Goal: Ask a question: Seek information or help from site administrators or community

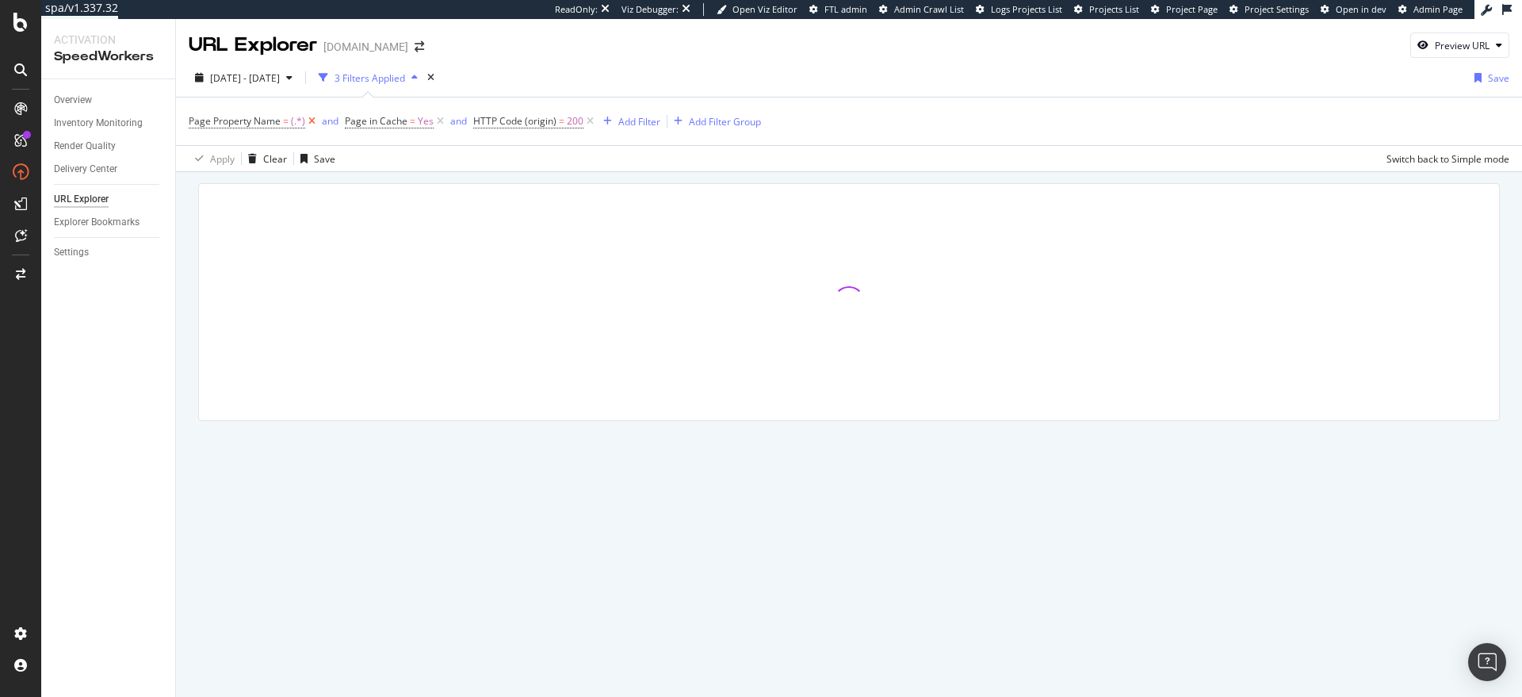
click at [313, 124] on icon at bounding box center [311, 121] width 13 height 16
click at [284, 124] on icon at bounding box center [283, 121] width 13 height 16
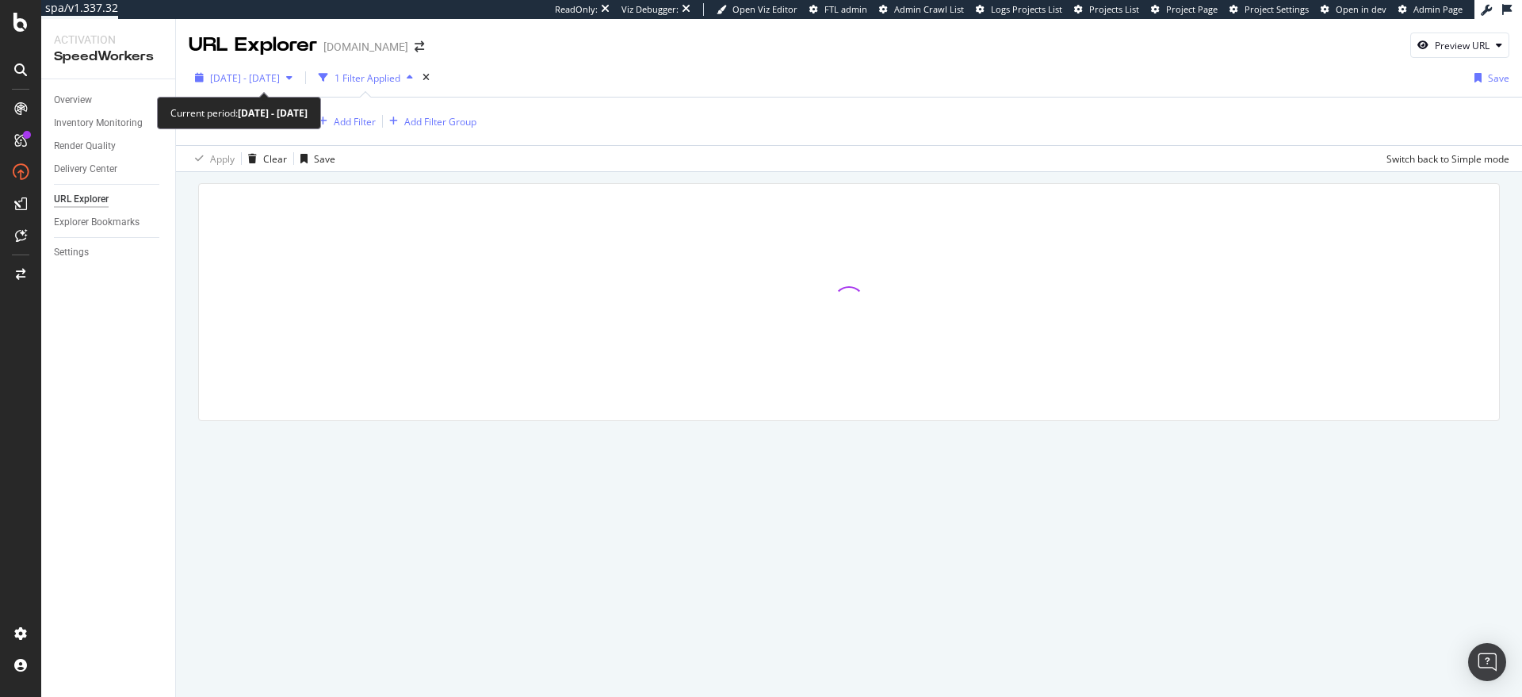
click at [284, 86] on div "2025 Jun. 14th - Jun. 20th" at bounding box center [244, 78] width 110 height 24
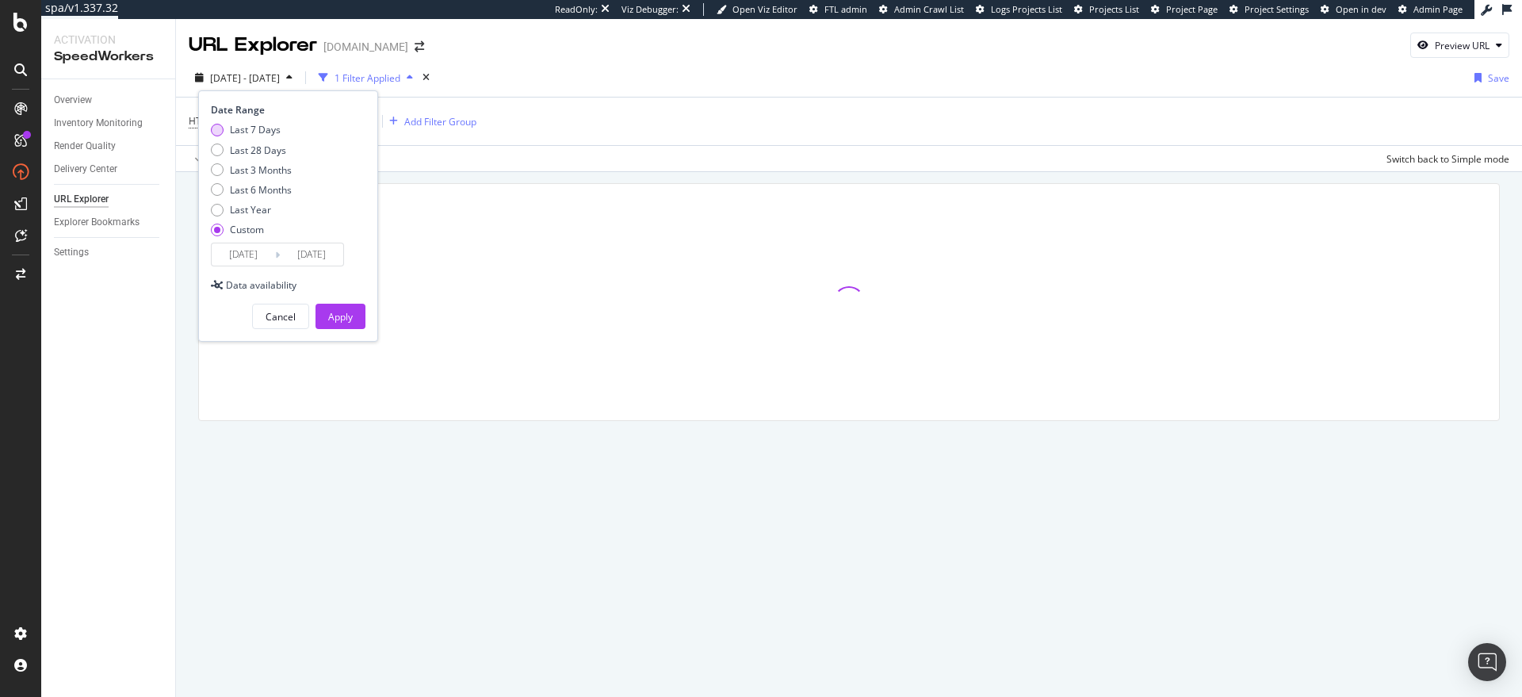
click at [262, 133] on div "Last 7 Days" at bounding box center [255, 129] width 51 height 13
type input "2025/09/12"
type input "2025/09/18"
click at [325, 319] on button "Apply" at bounding box center [340, 316] width 50 height 25
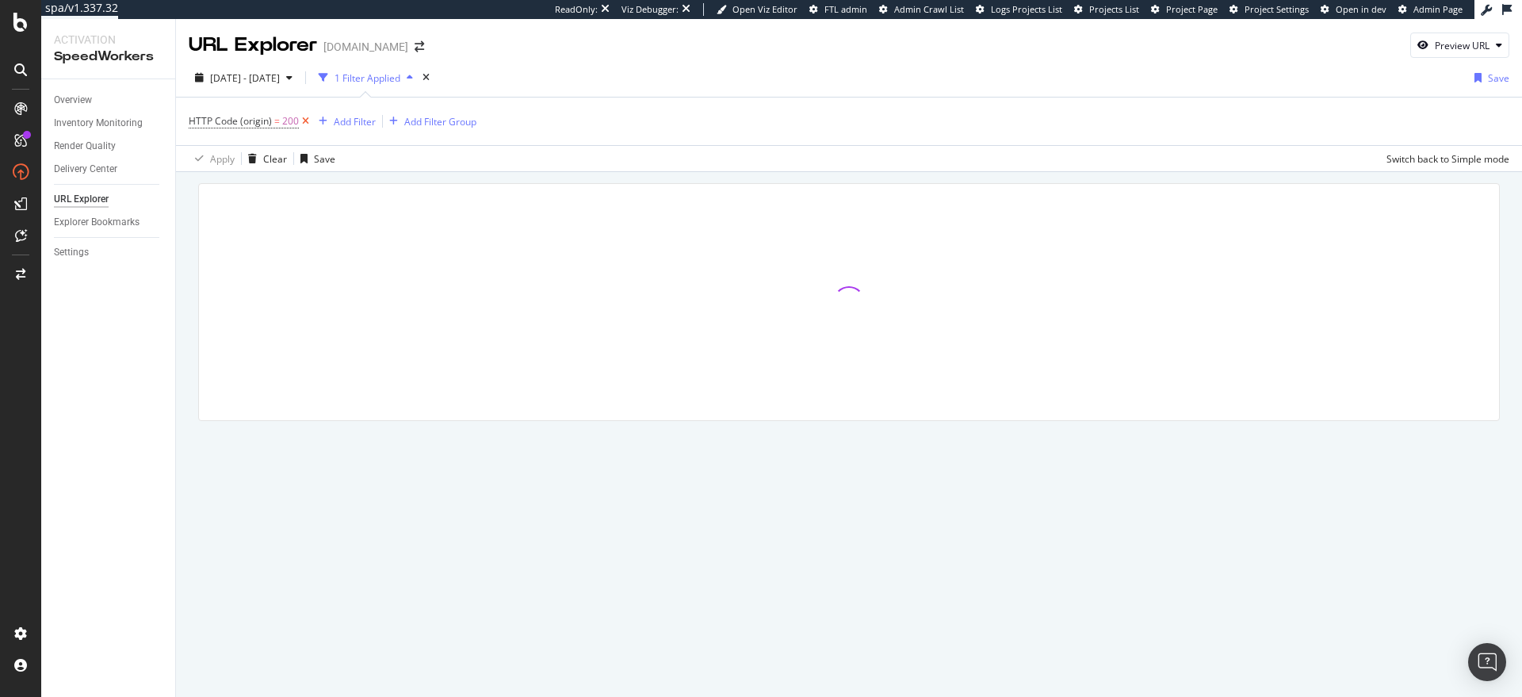
click at [300, 120] on icon at bounding box center [305, 121] width 13 height 16
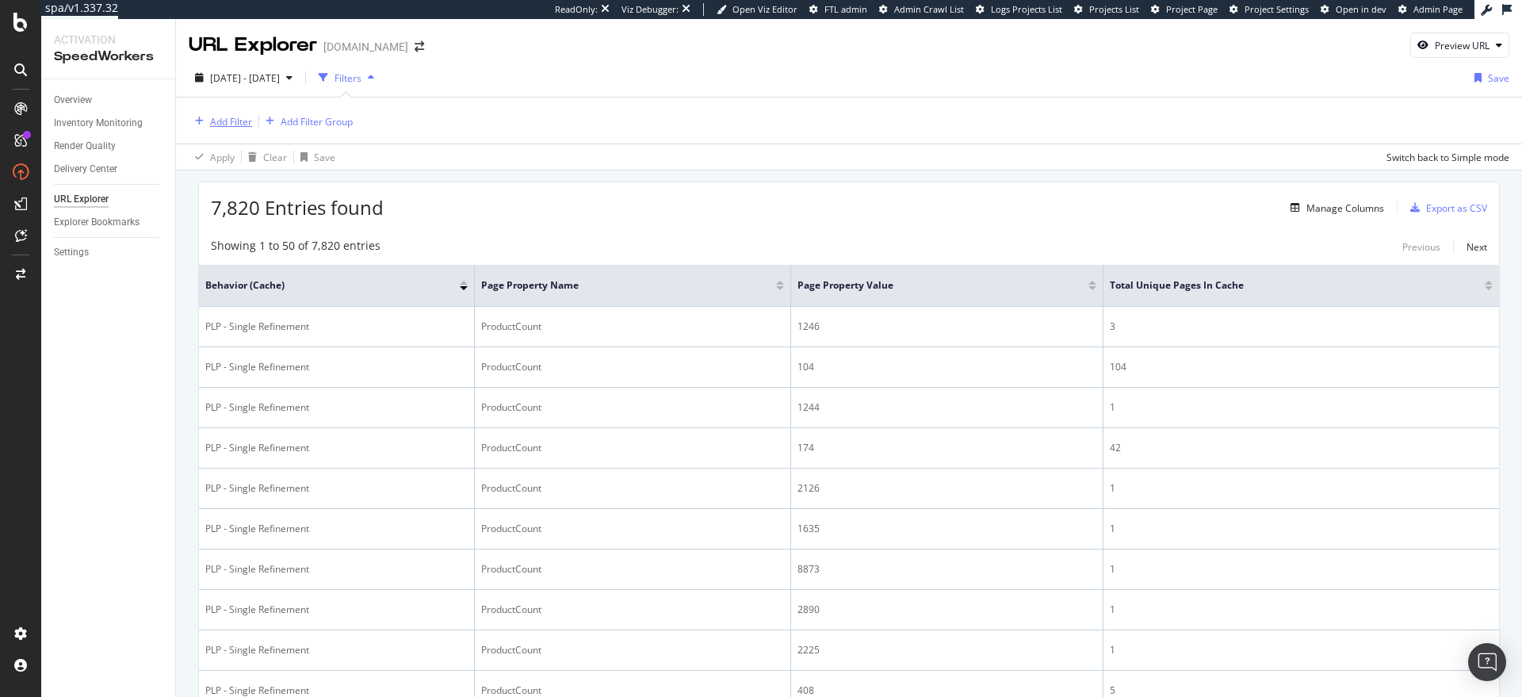
click at [236, 124] on div "Add Filter" at bounding box center [231, 121] width 42 height 13
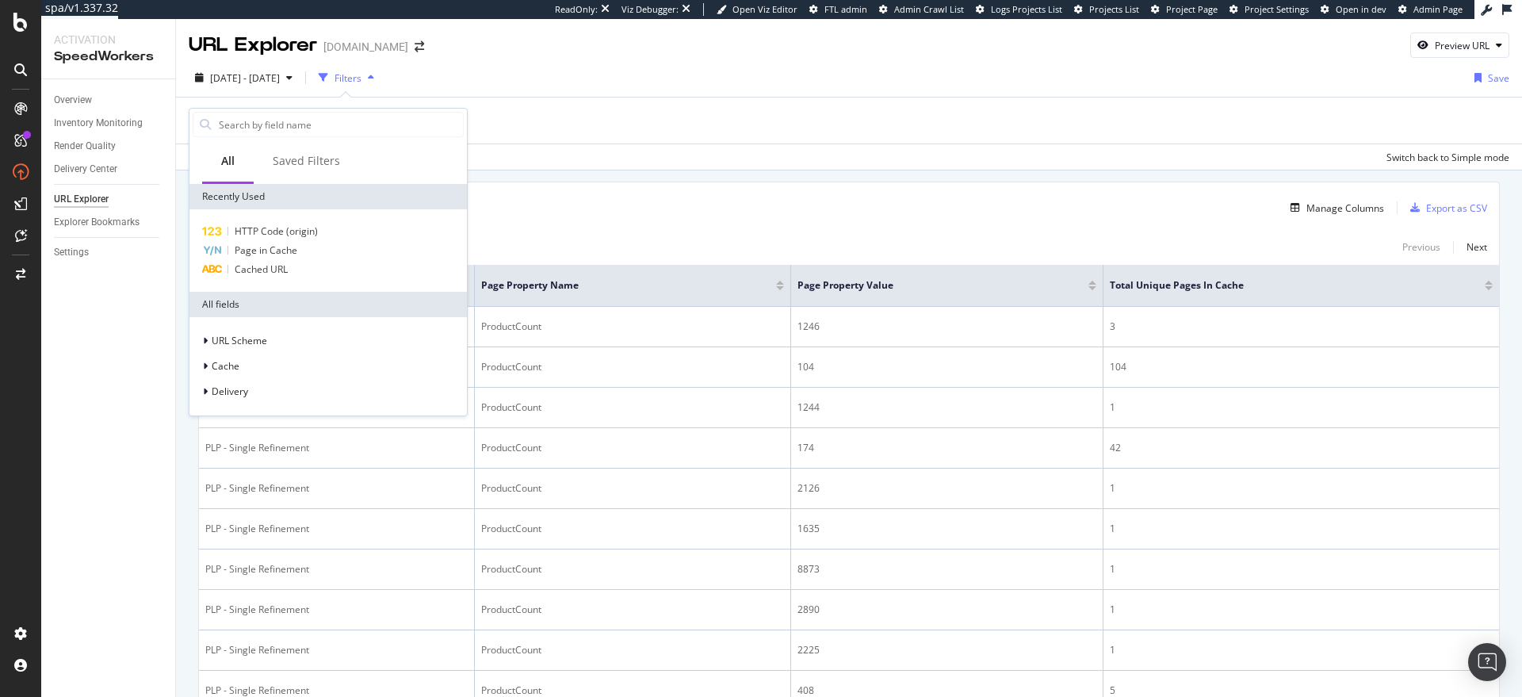
click at [551, 214] on div "7,820 Entries found Manage Columns Export as CSV" at bounding box center [849, 201] width 1300 height 39
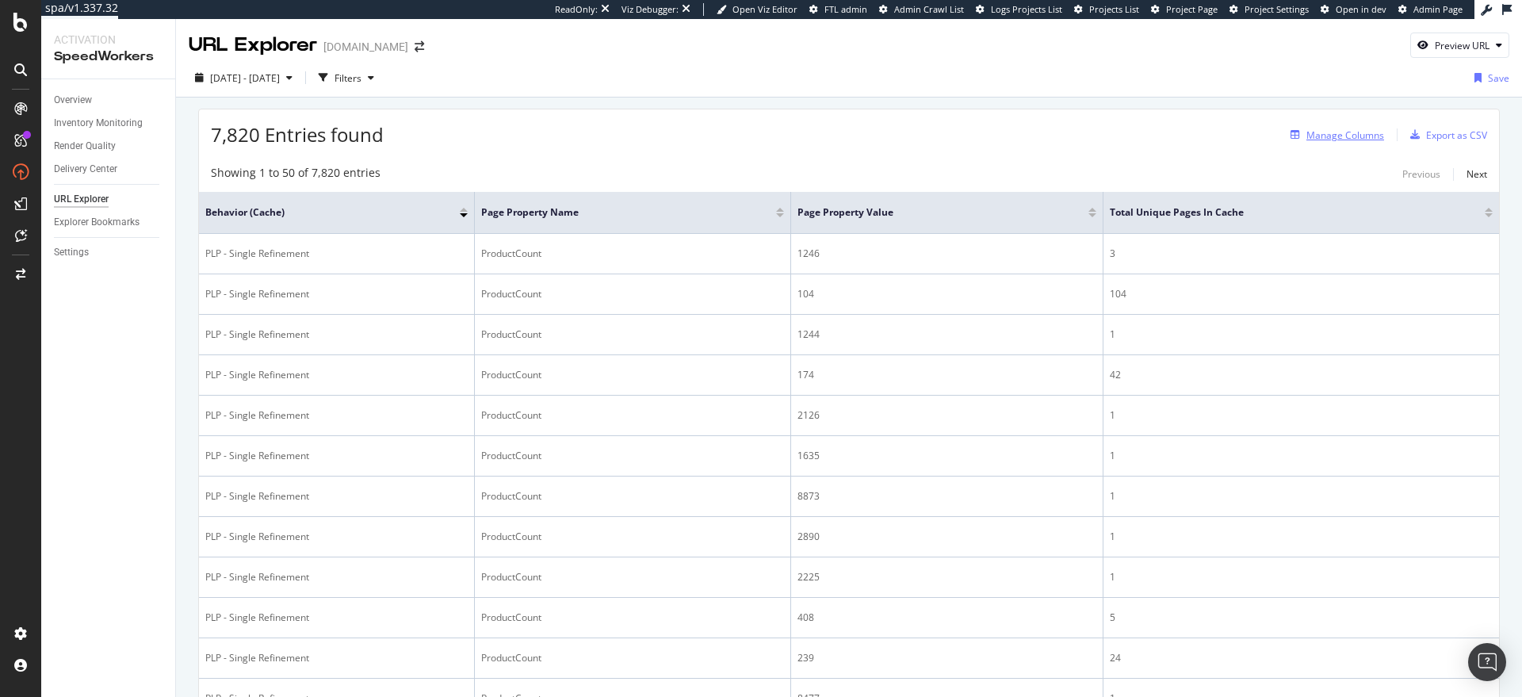
click at [1319, 140] on div "Manage Columns" at bounding box center [1345, 134] width 78 height 13
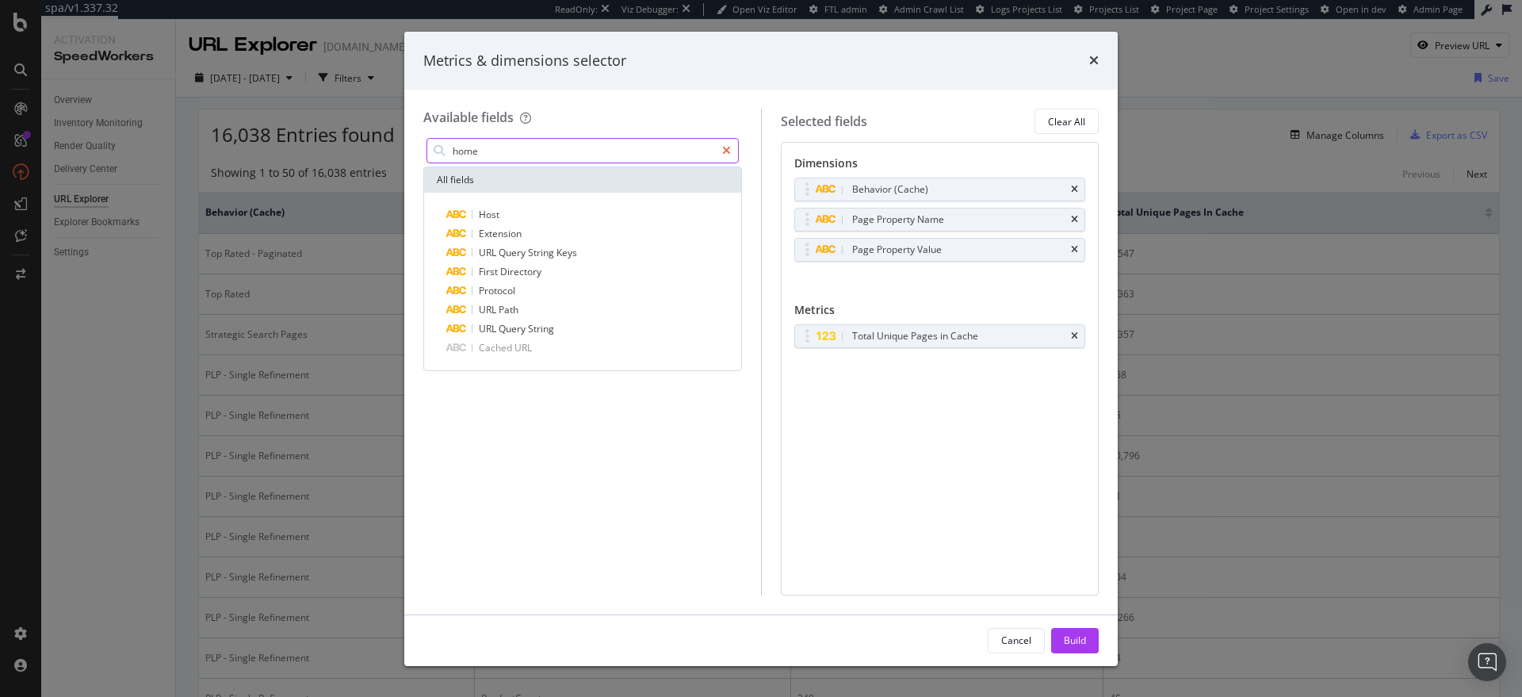
type input "home"
click at [731, 150] on div "modal" at bounding box center [726, 150] width 23 height 25
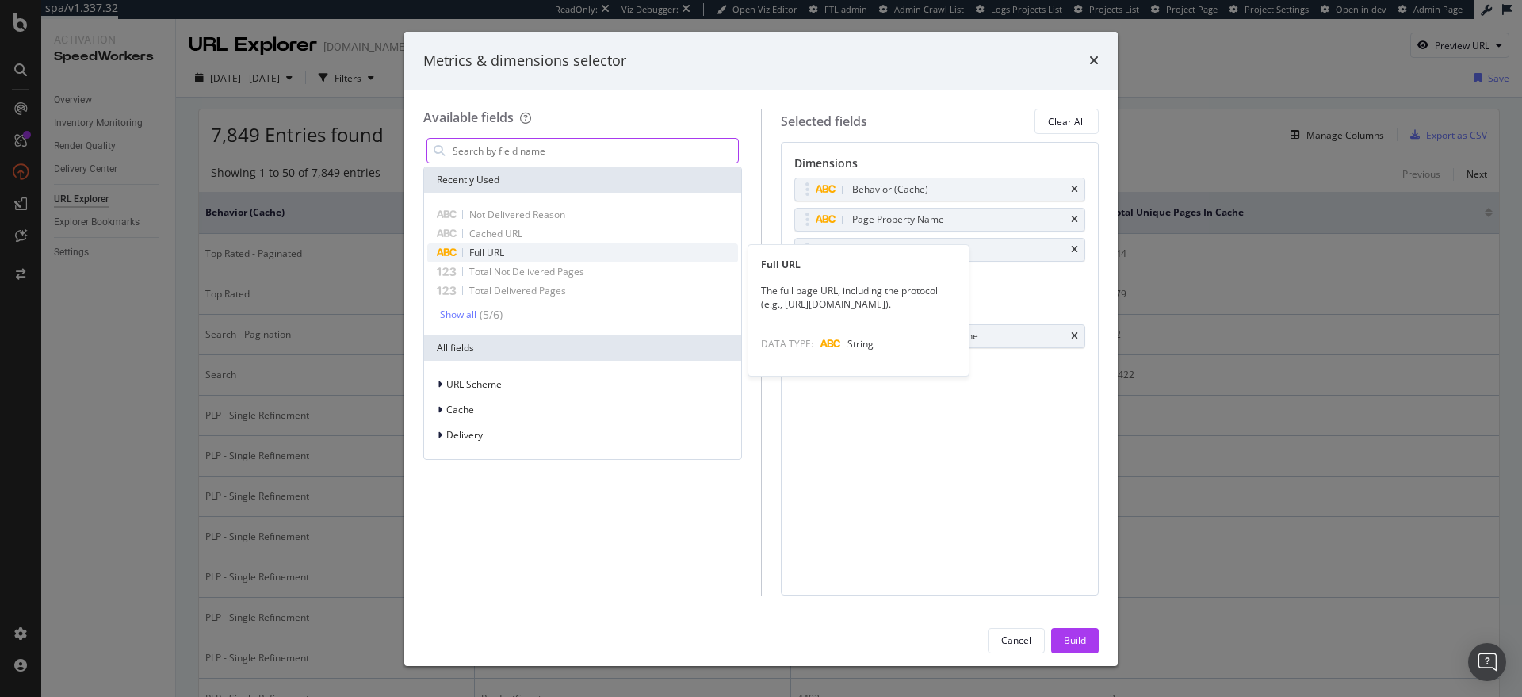
click at [503, 250] on span "Full URL" at bounding box center [486, 252] width 35 height 13
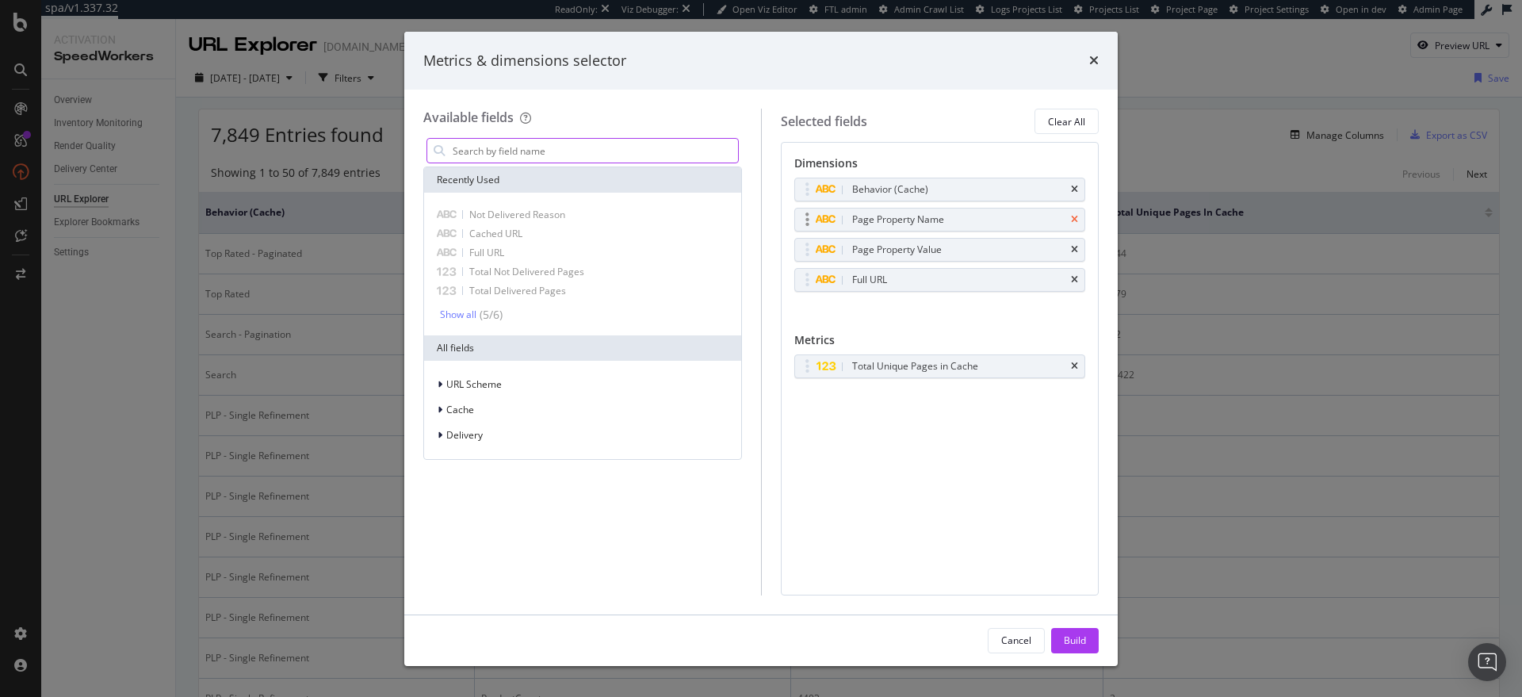
click at [1072, 216] on icon "times" at bounding box center [1074, 220] width 7 height 10
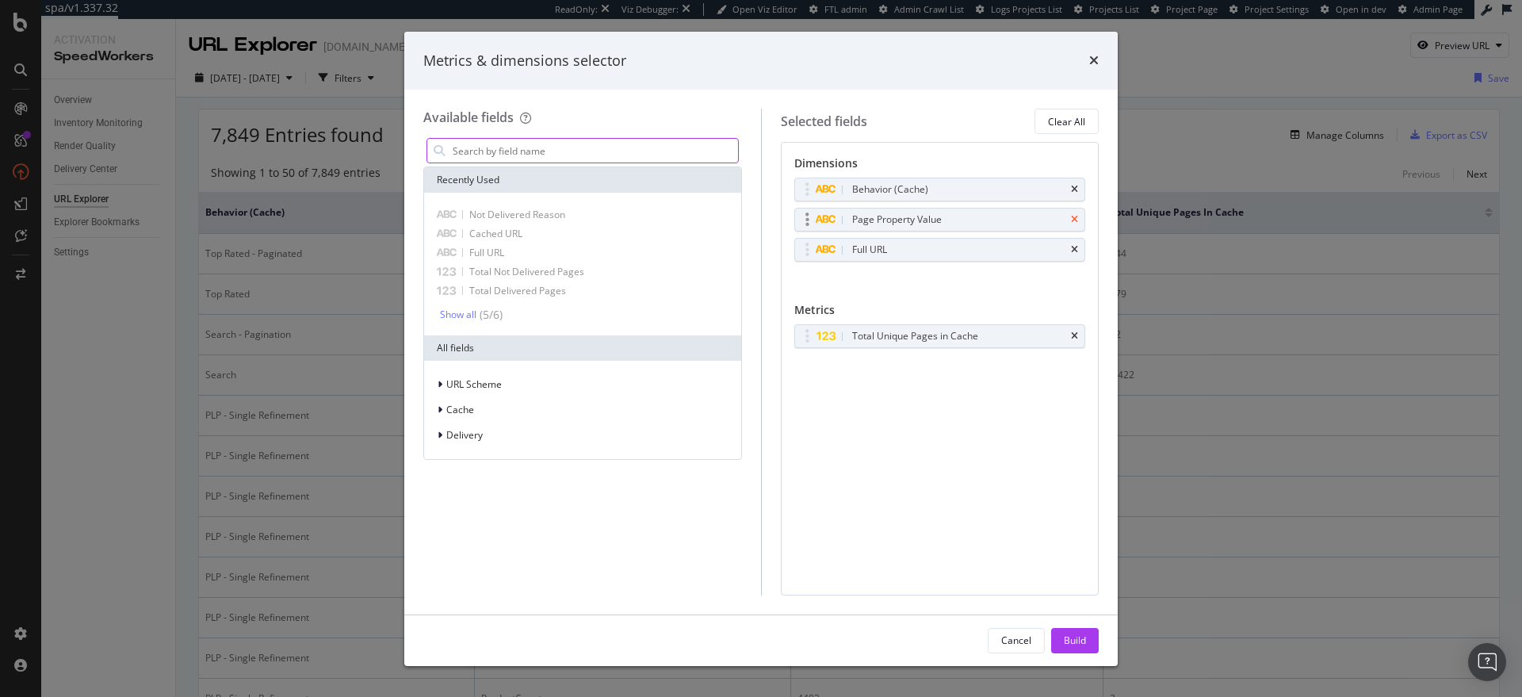
click at [1072, 216] on icon "times" at bounding box center [1074, 220] width 7 height 10
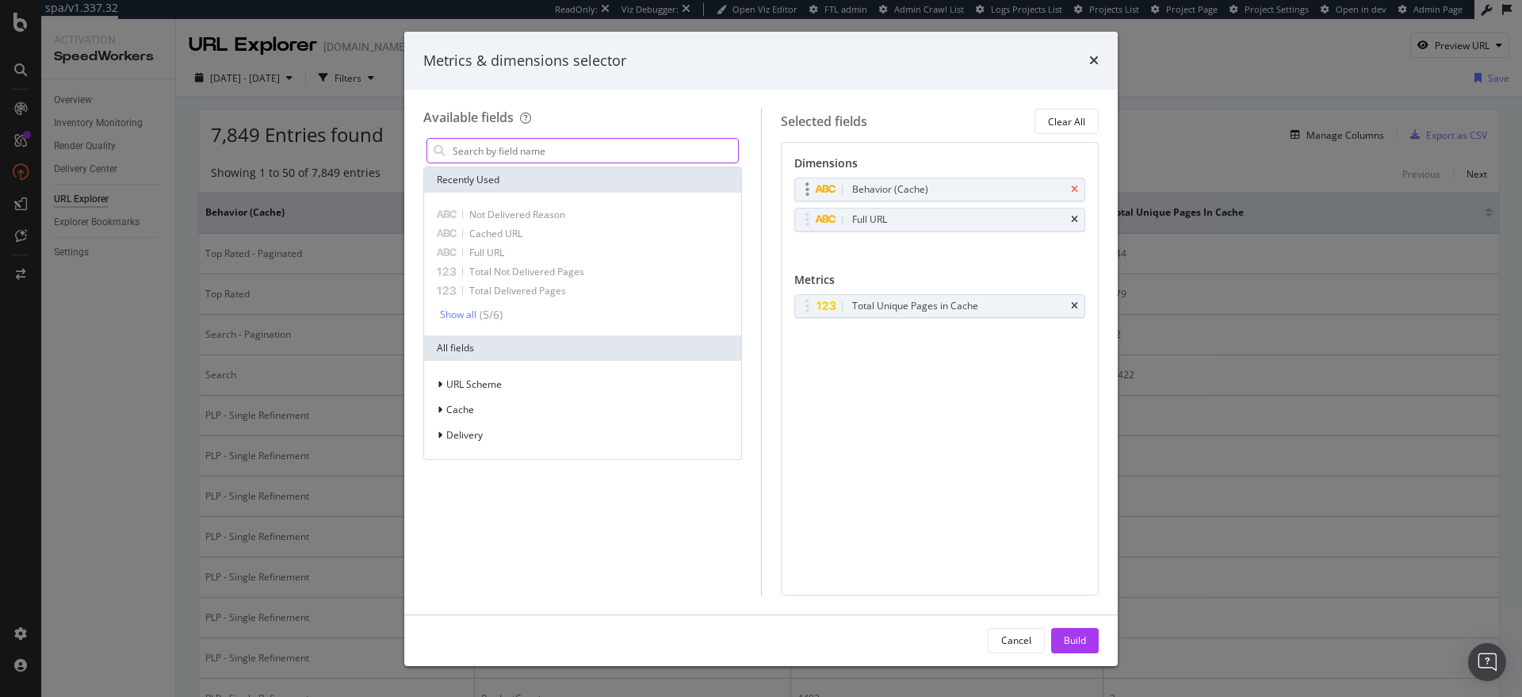
click at [1076, 191] on icon "times" at bounding box center [1074, 190] width 7 height 10
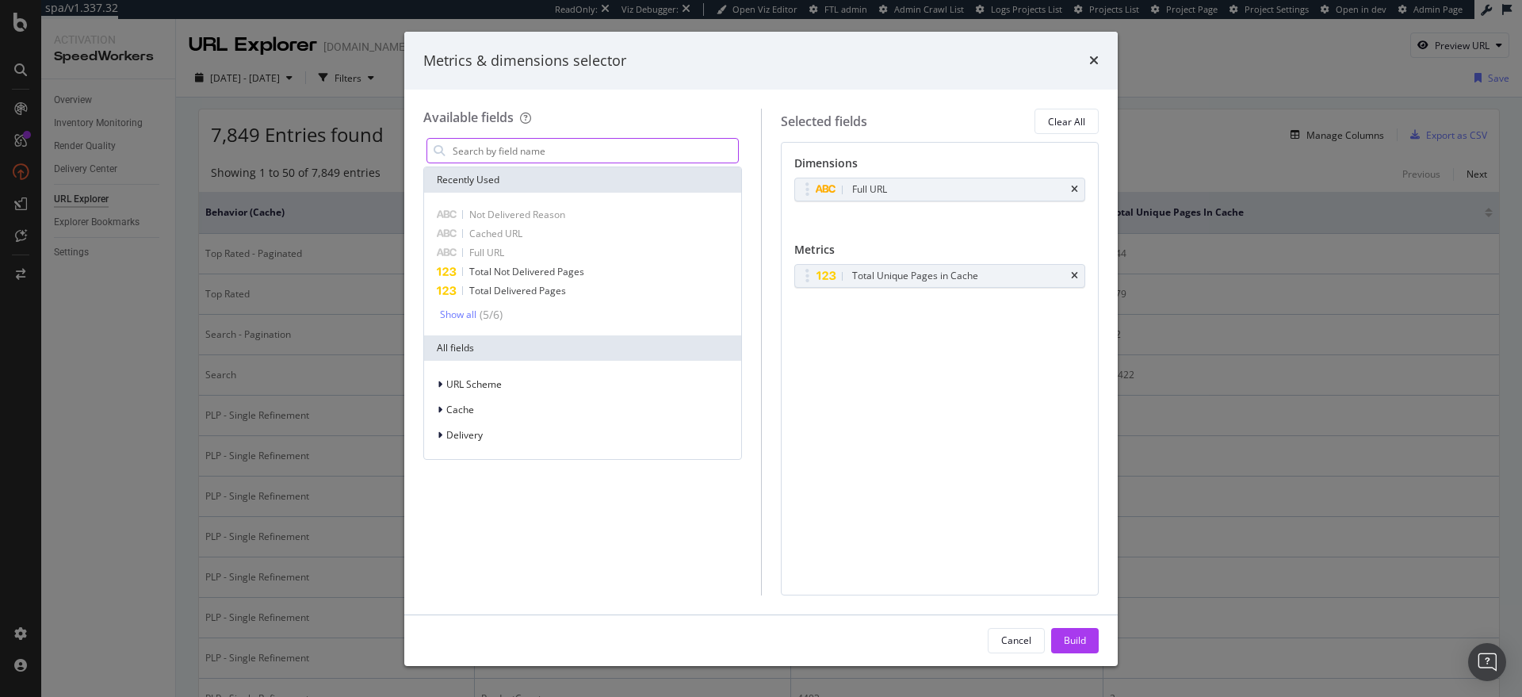
click at [562, 155] on input "modal" at bounding box center [594, 151] width 287 height 24
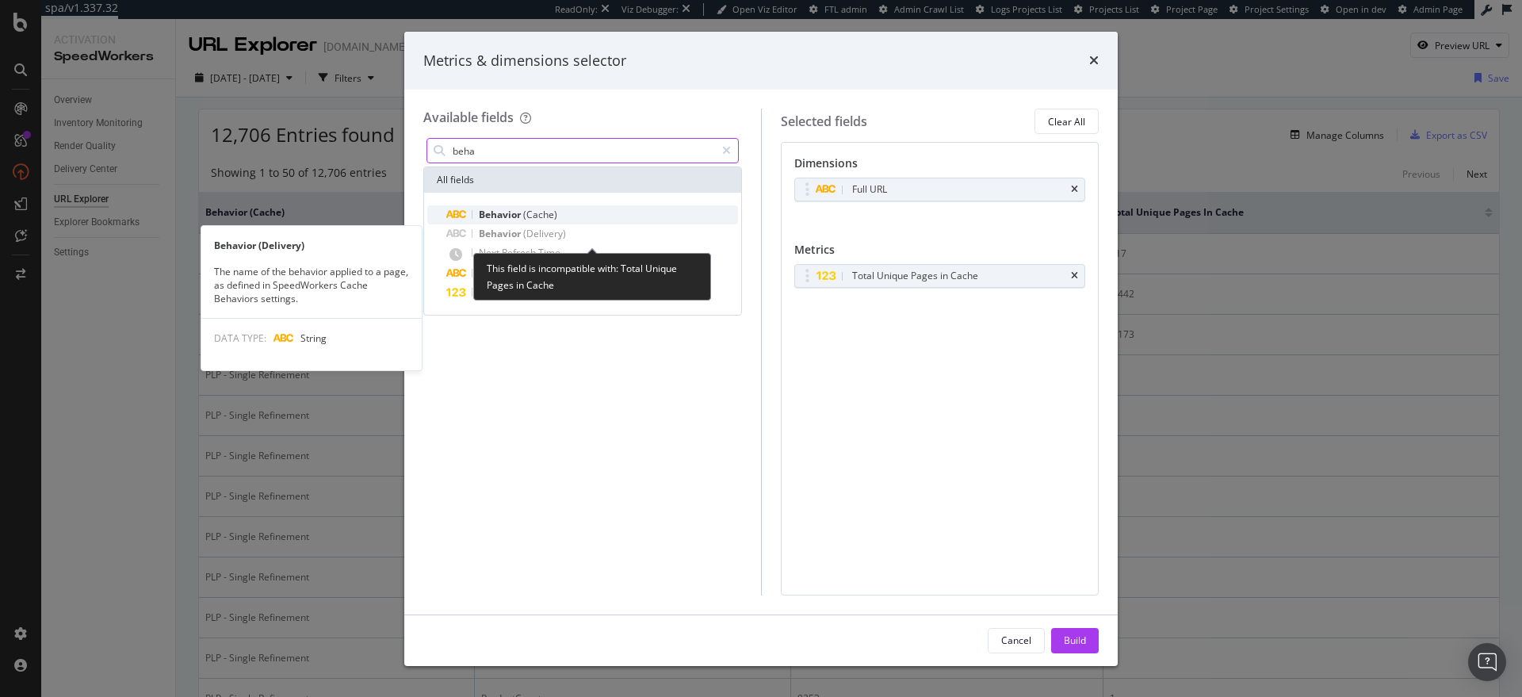
type input "beha"
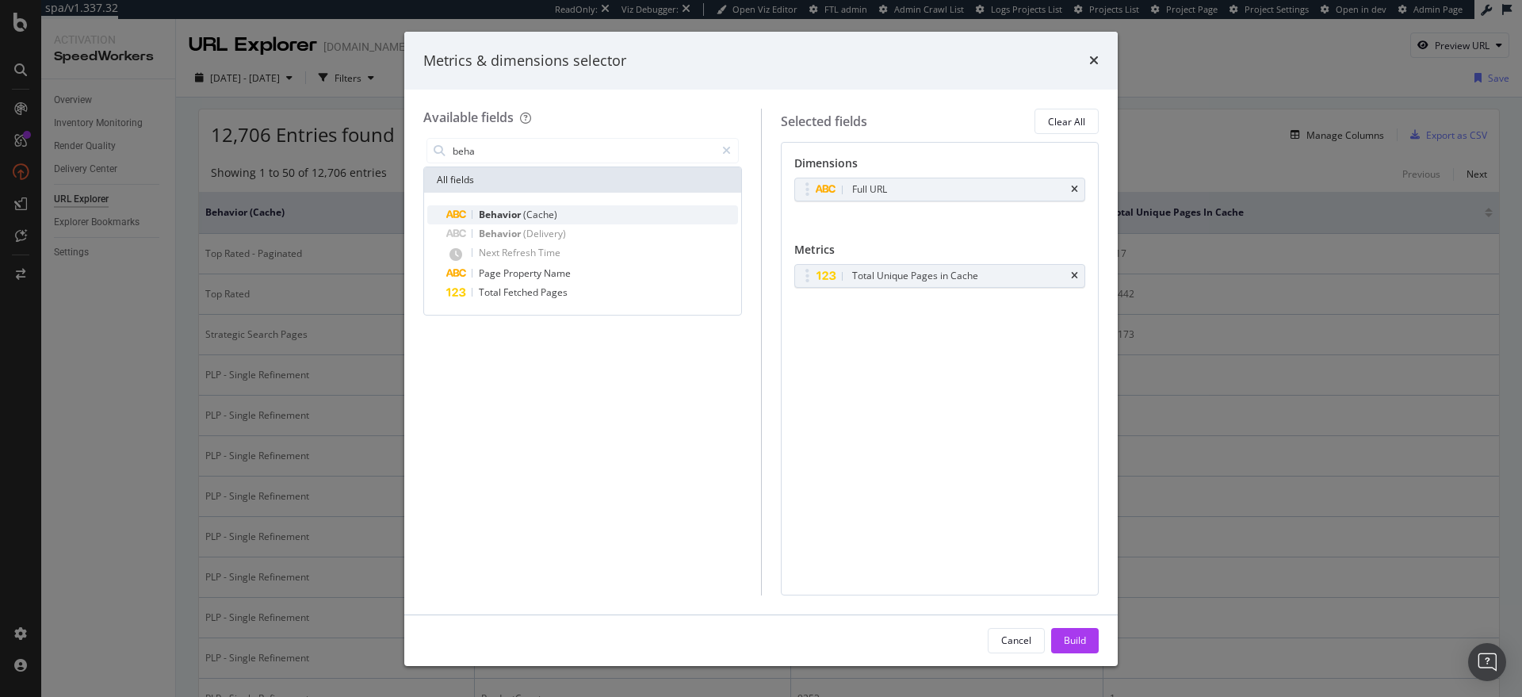
click at [526, 214] on span "(Cache)" at bounding box center [540, 214] width 34 height 13
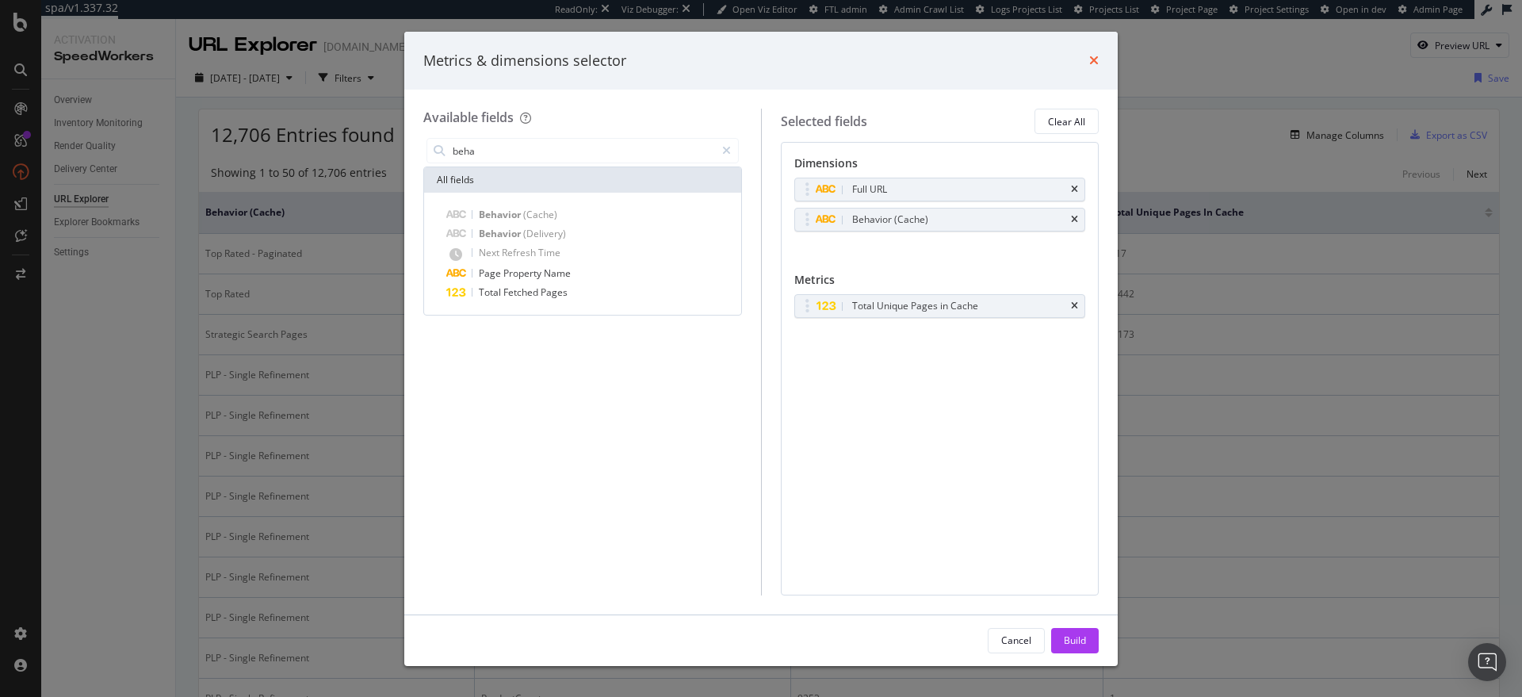
click at [1094, 63] on icon "times" at bounding box center [1094, 60] width 10 height 13
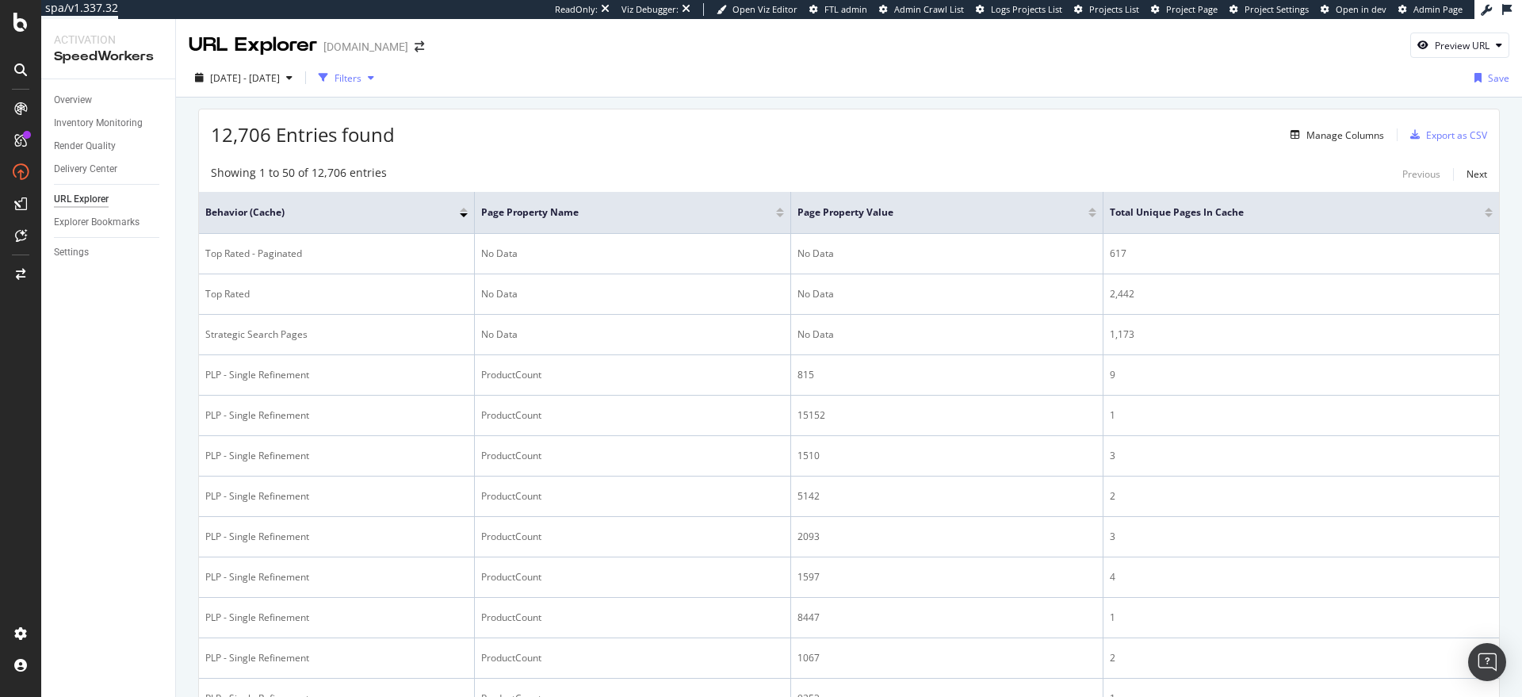
click at [361, 81] on div "Filters" at bounding box center [347, 77] width 27 height 13
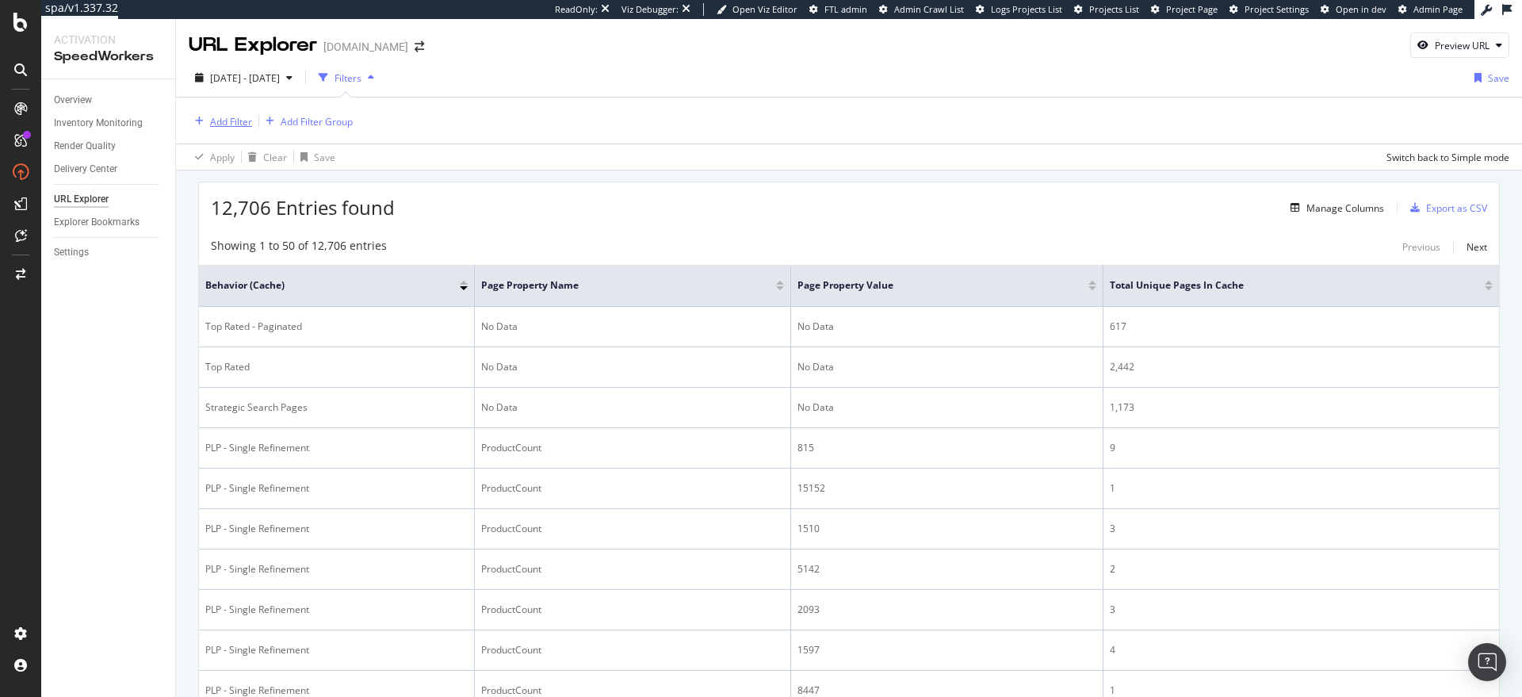
click at [220, 115] on div "Add Filter" at bounding box center [231, 121] width 42 height 13
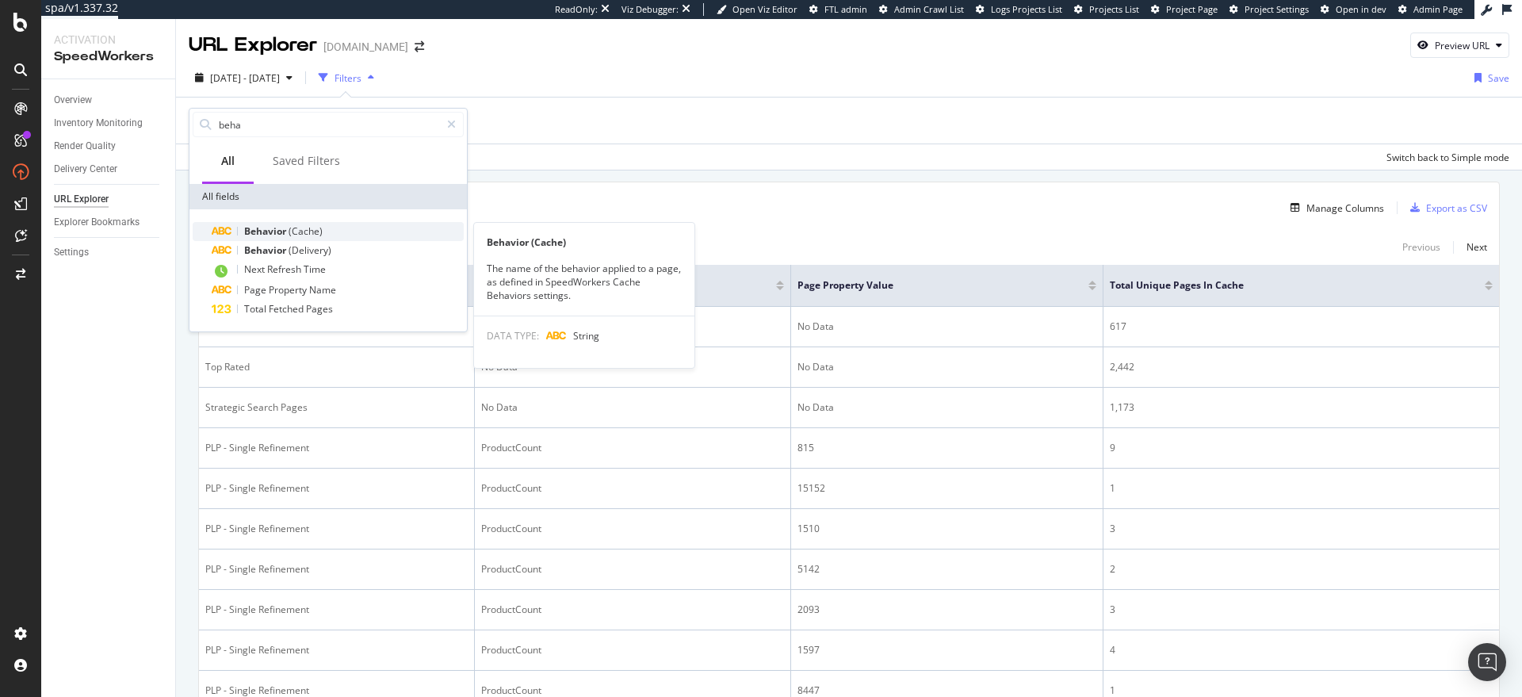
type input "beha"
click at [272, 228] on span "Behavior" at bounding box center [266, 230] width 44 height 13
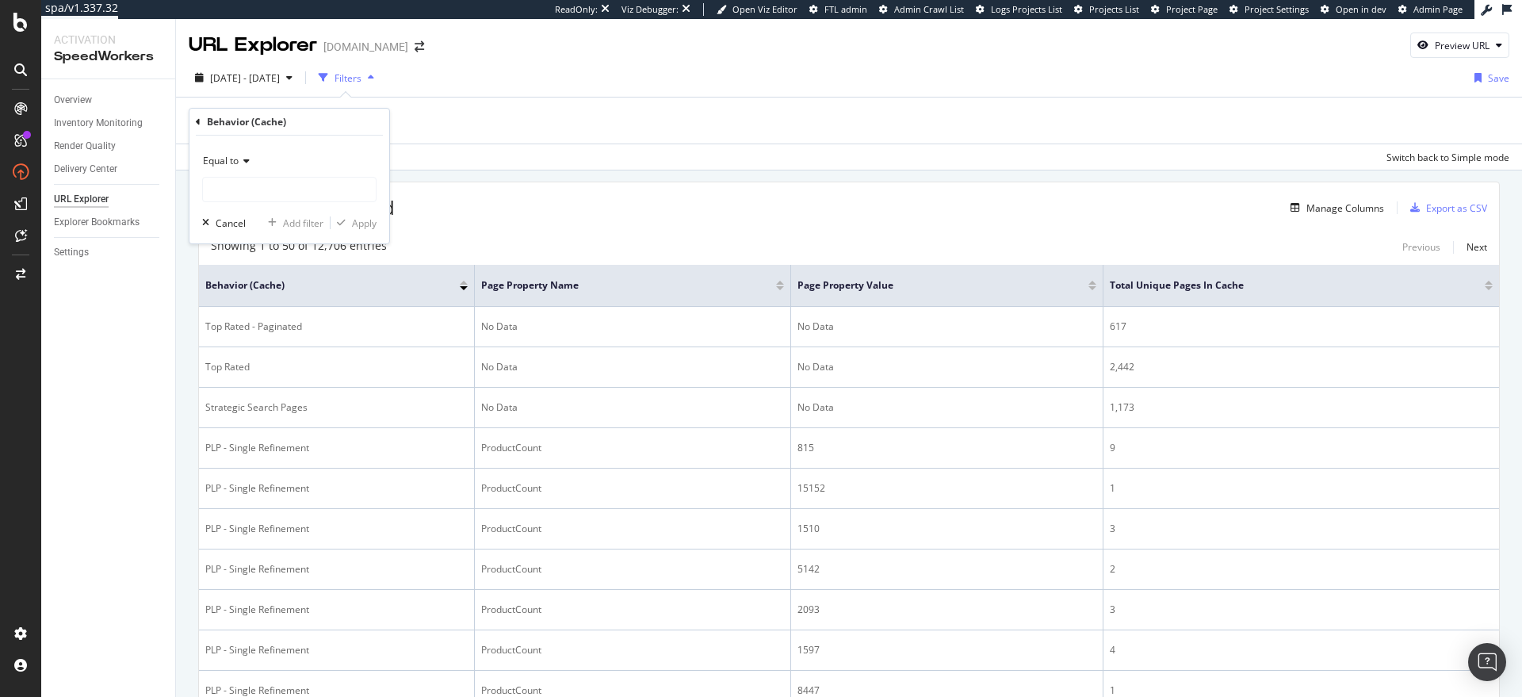
click at [257, 175] on div "Equal to" at bounding box center [289, 175] width 174 height 54
click at [253, 185] on input "text" at bounding box center [289, 189] width 173 height 25
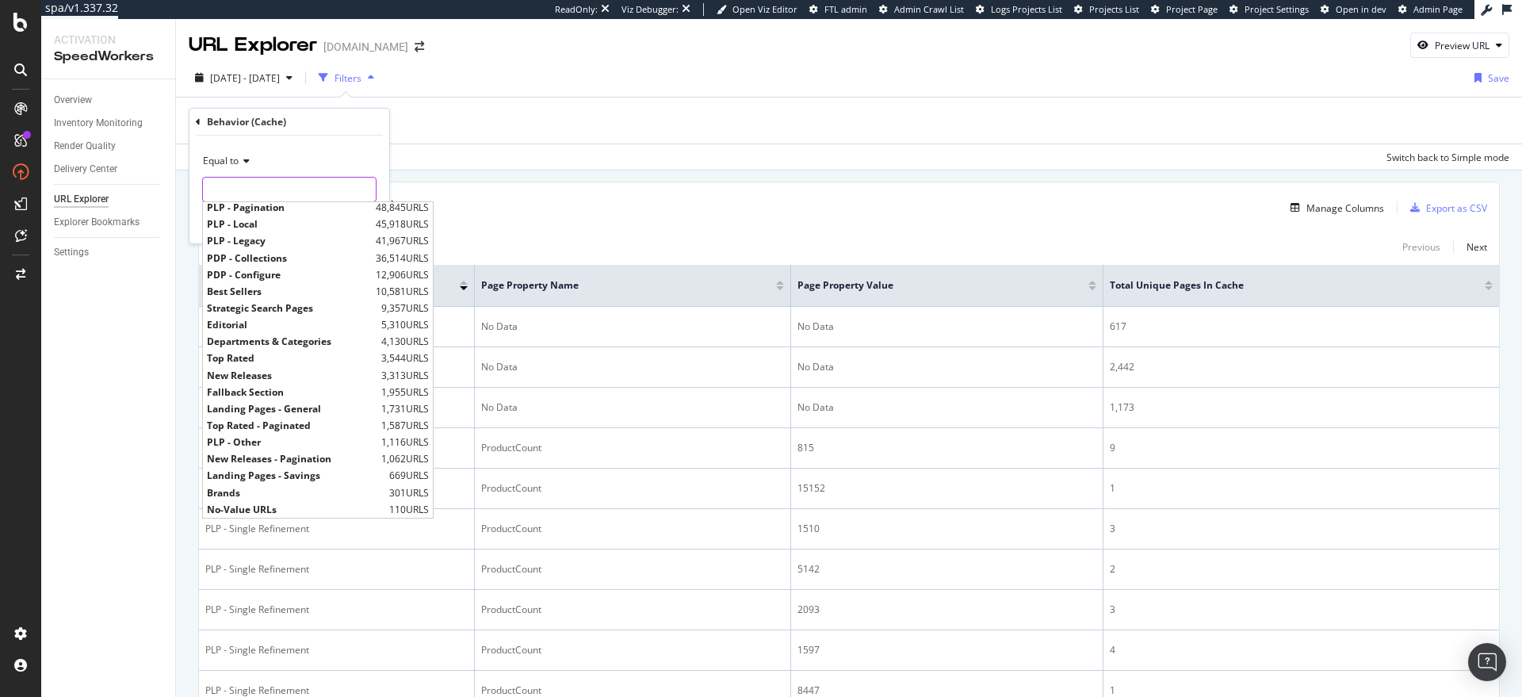
scroll to position [137, 0]
click at [289, 513] on span "Homepage" at bounding box center [301, 509] width 189 height 13
type input "Homepage"
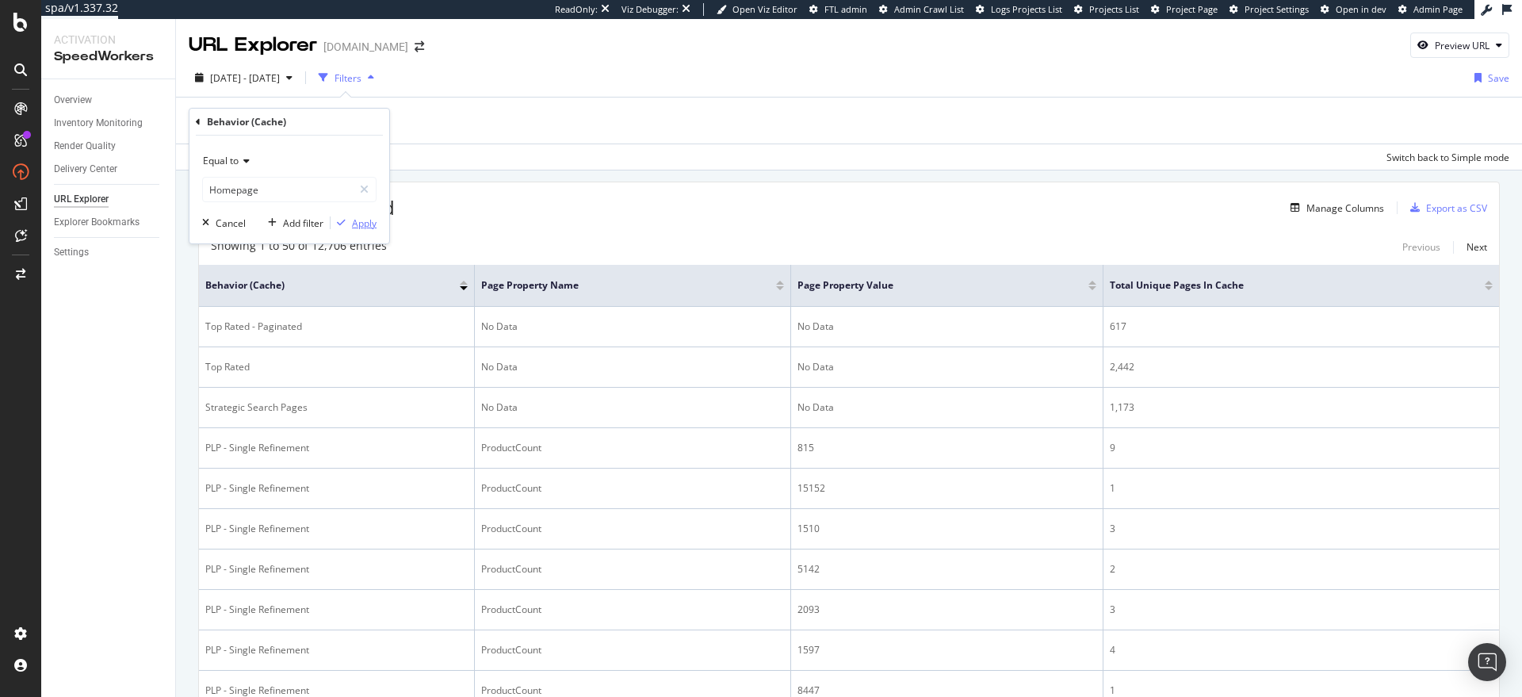
click at [355, 226] on div "Apply" at bounding box center [364, 222] width 25 height 13
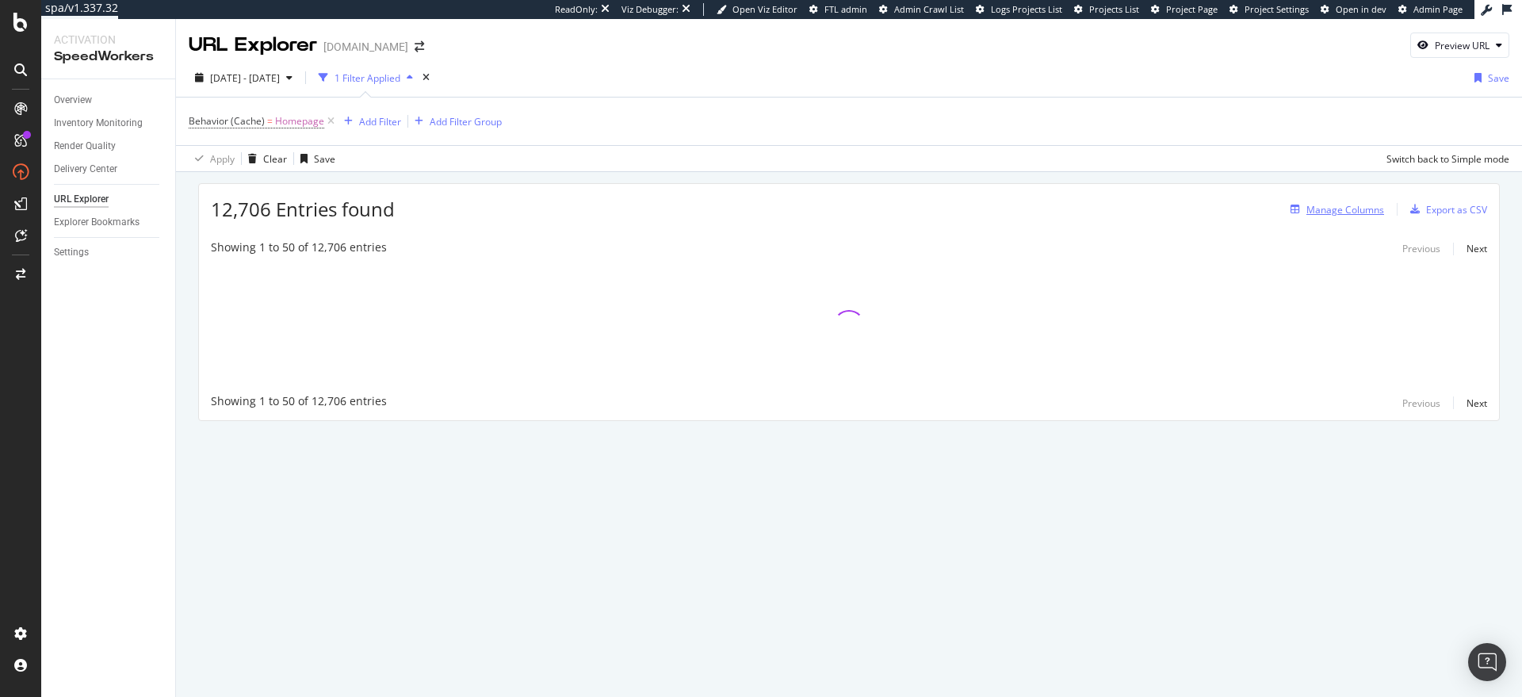
click at [1290, 206] on div "button" at bounding box center [1295, 209] width 22 height 10
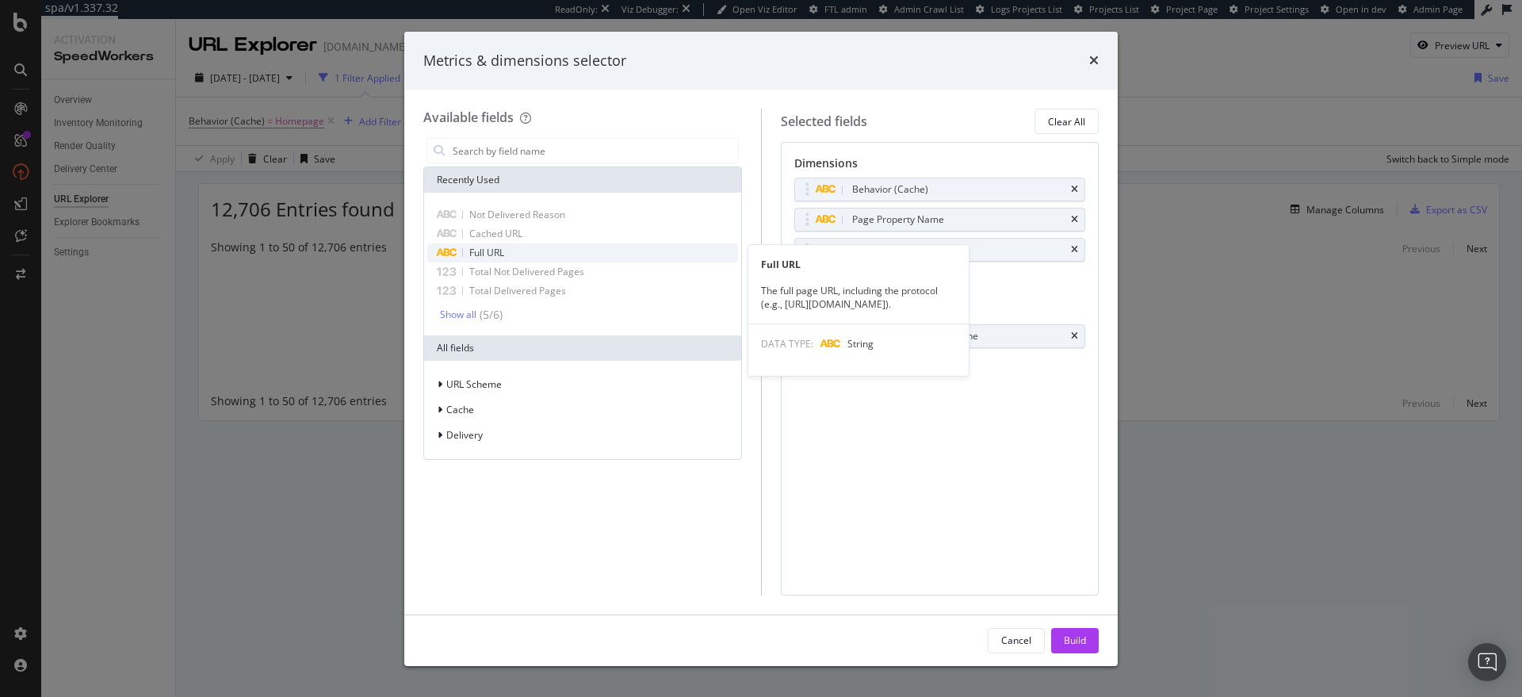
click at [526, 250] on div "Full URL" at bounding box center [582, 252] width 311 height 19
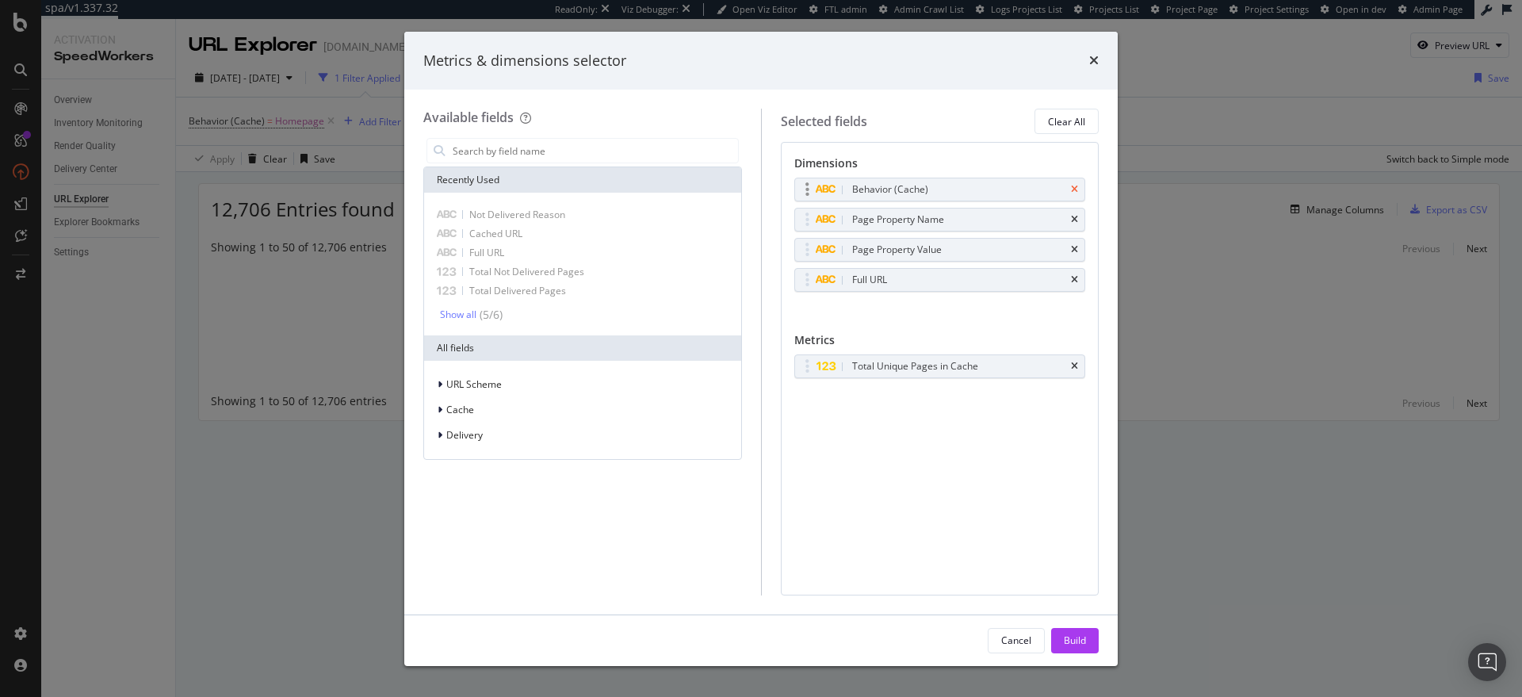
click at [1071, 185] on icon "times" at bounding box center [1074, 190] width 7 height 10
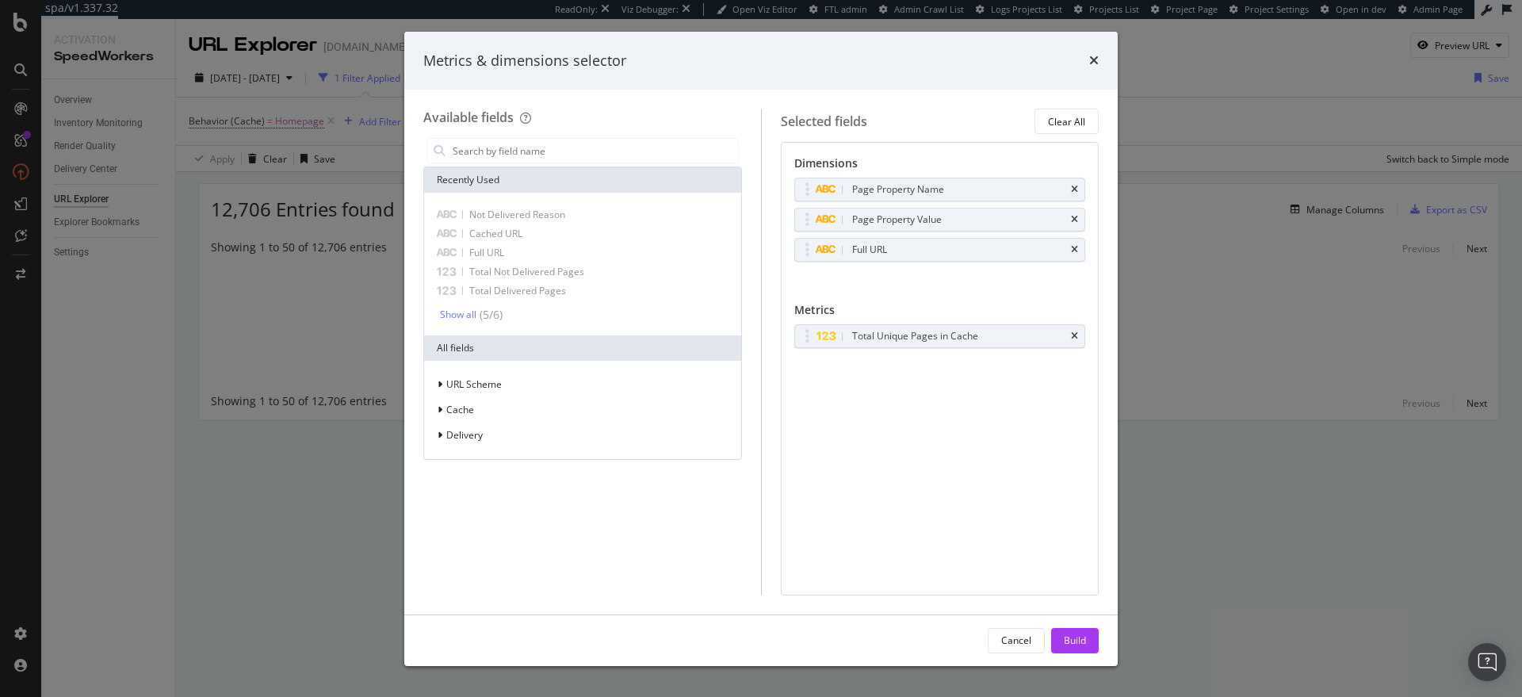
click at [1071, 185] on icon "times" at bounding box center [1074, 190] width 7 height 10
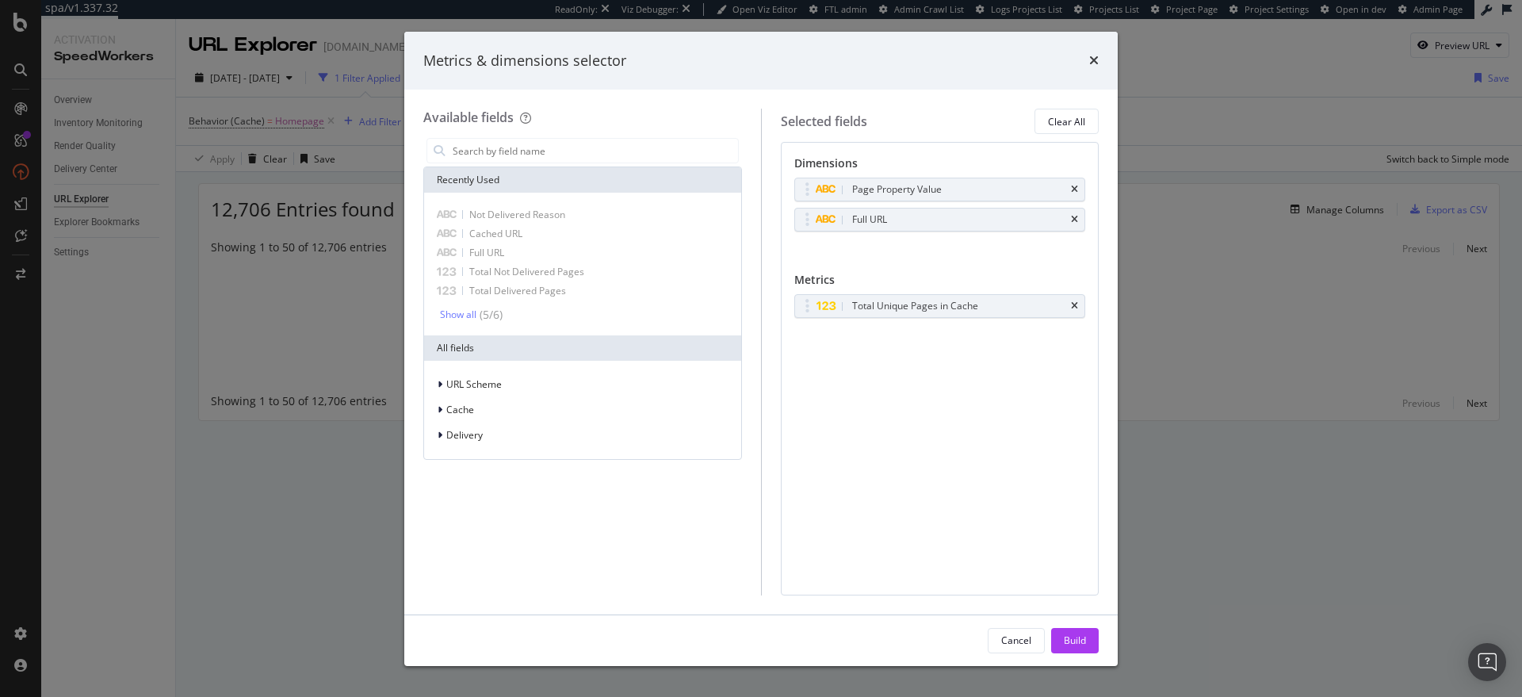
click at [1071, 185] on icon "times" at bounding box center [1074, 190] width 7 height 10
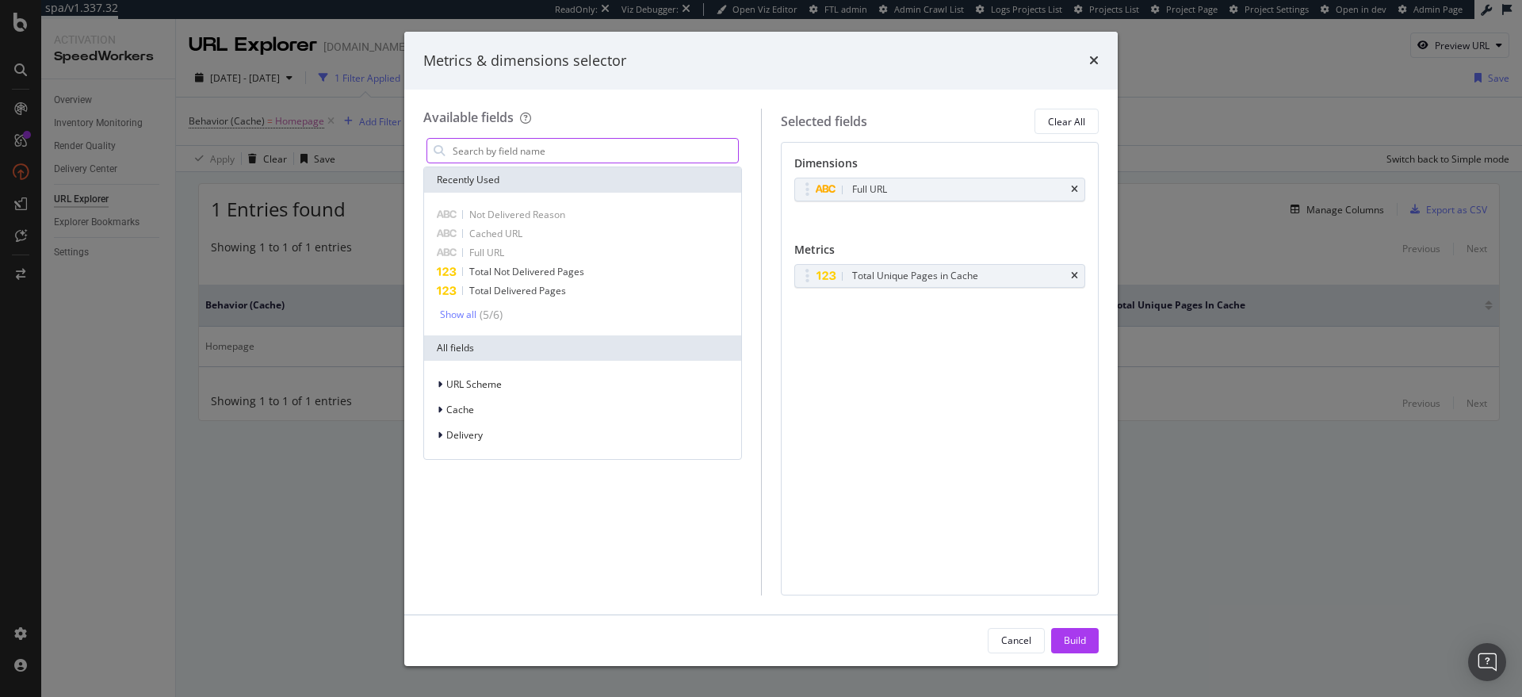
click at [533, 155] on input "modal" at bounding box center [594, 151] width 287 height 24
click at [490, 401] on div "Cache" at bounding box center [582, 410] width 311 height 22
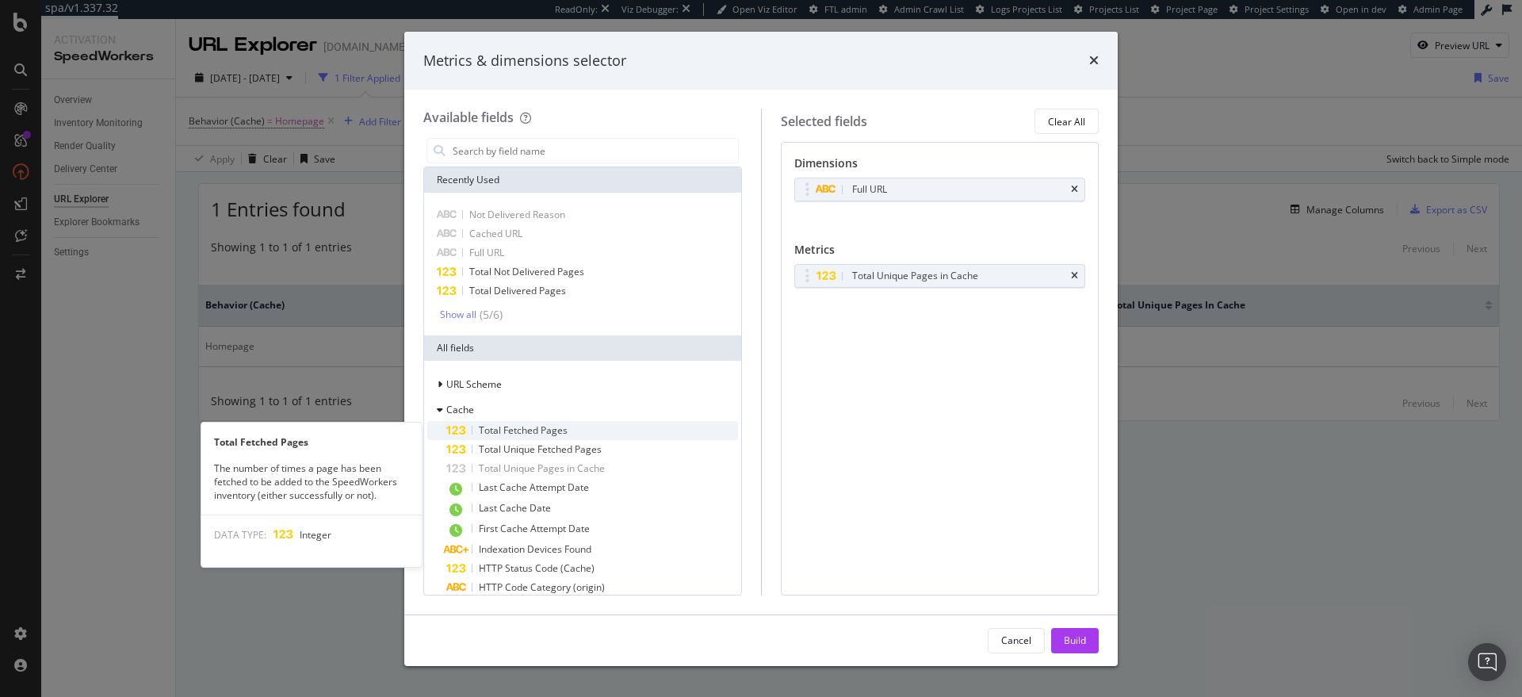
click at [526, 422] on div "Total Fetched Pages" at bounding box center [592, 430] width 292 height 19
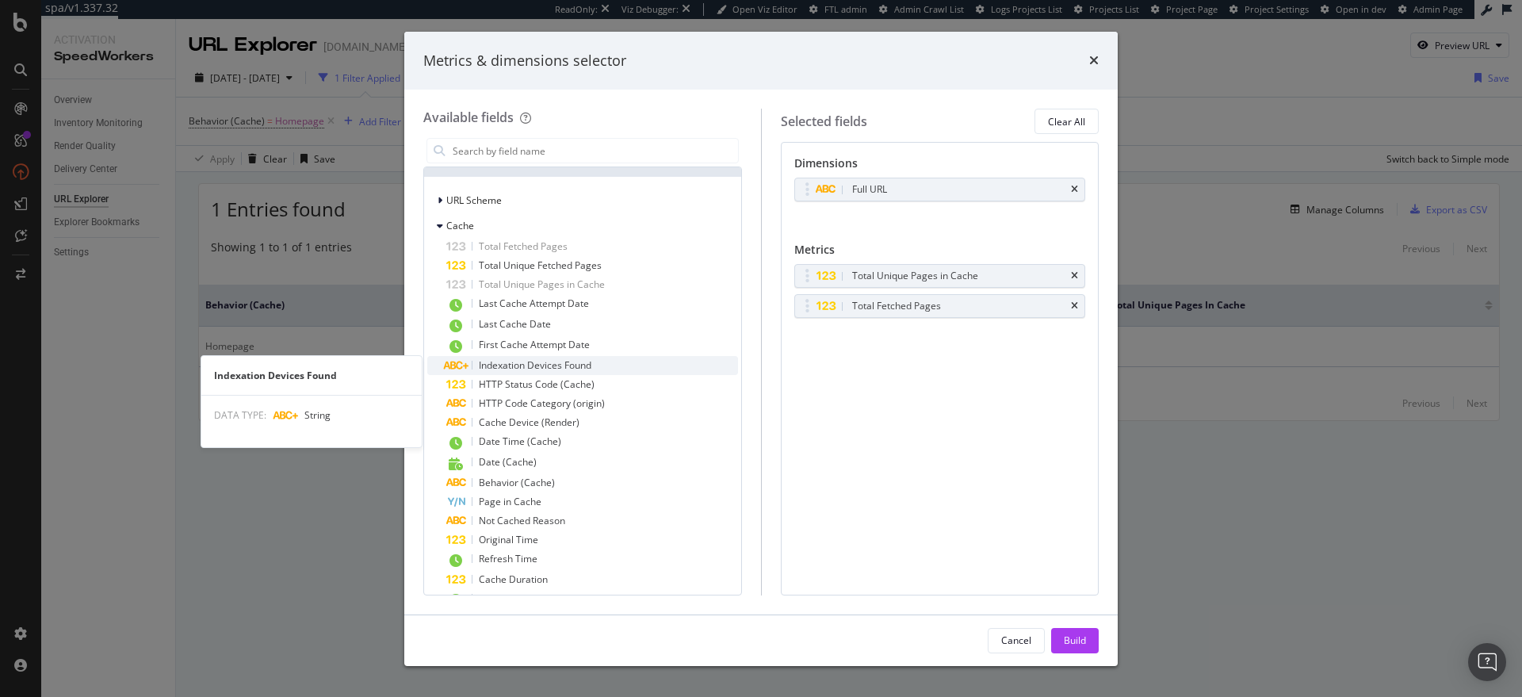
scroll to position [187, 0]
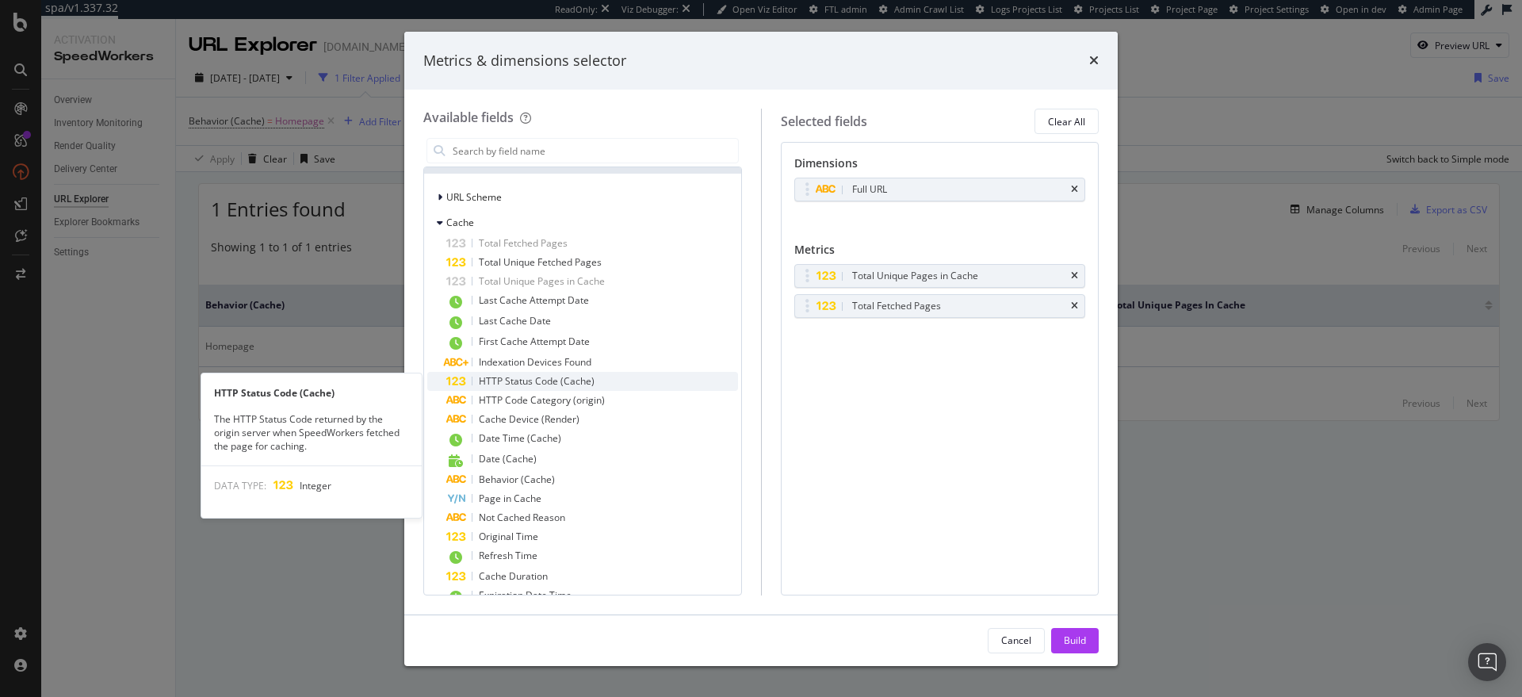
click at [540, 382] on span "HTTP Status Code (Cache)" at bounding box center [537, 380] width 116 height 13
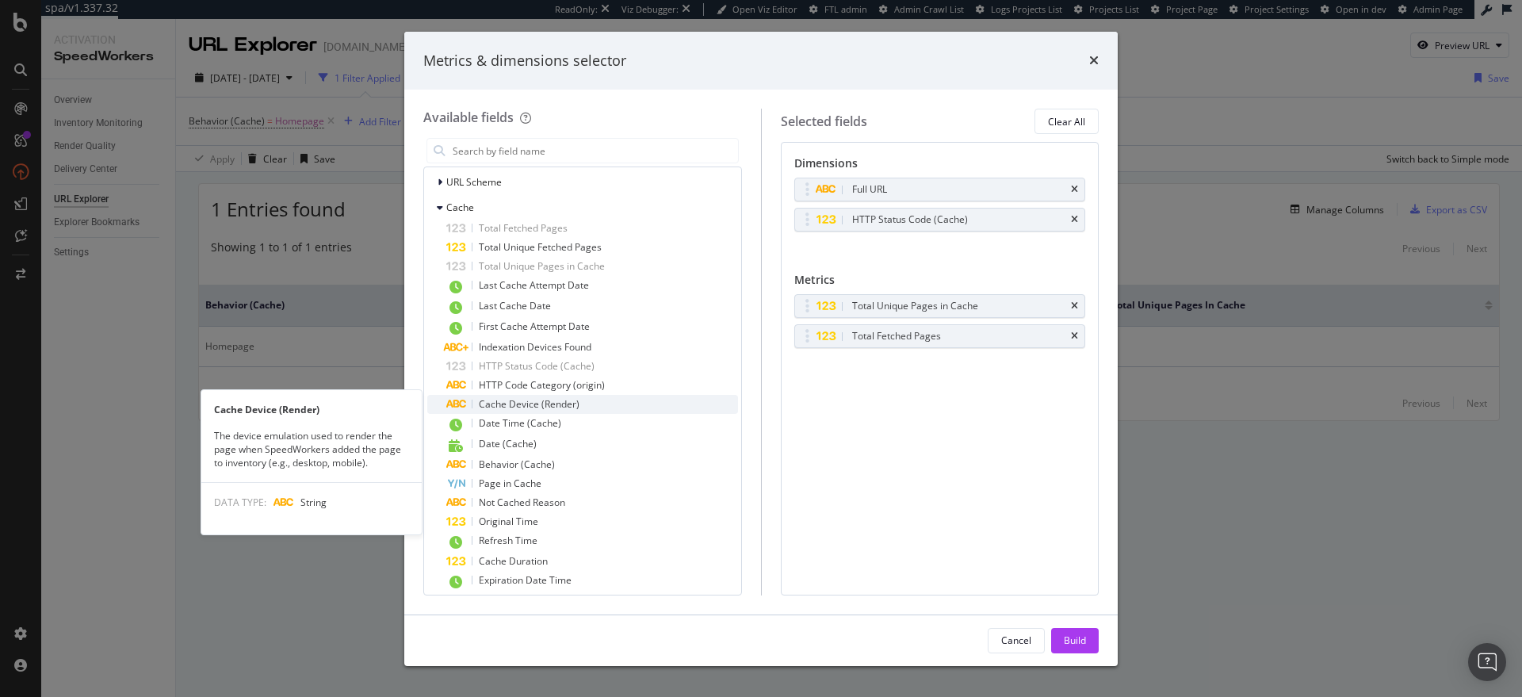
scroll to position [208, 0]
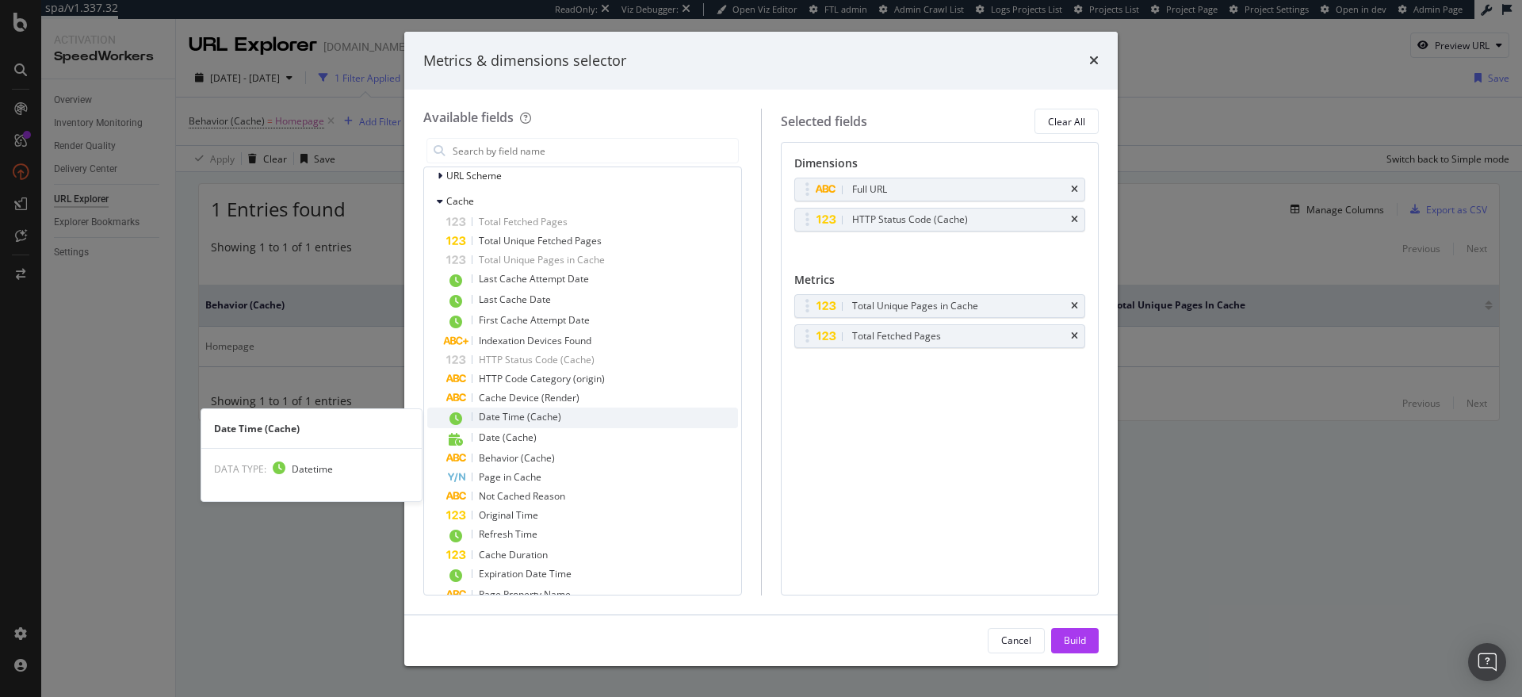
click at [522, 417] on span "Date Time (Cache)" at bounding box center [520, 416] width 82 height 13
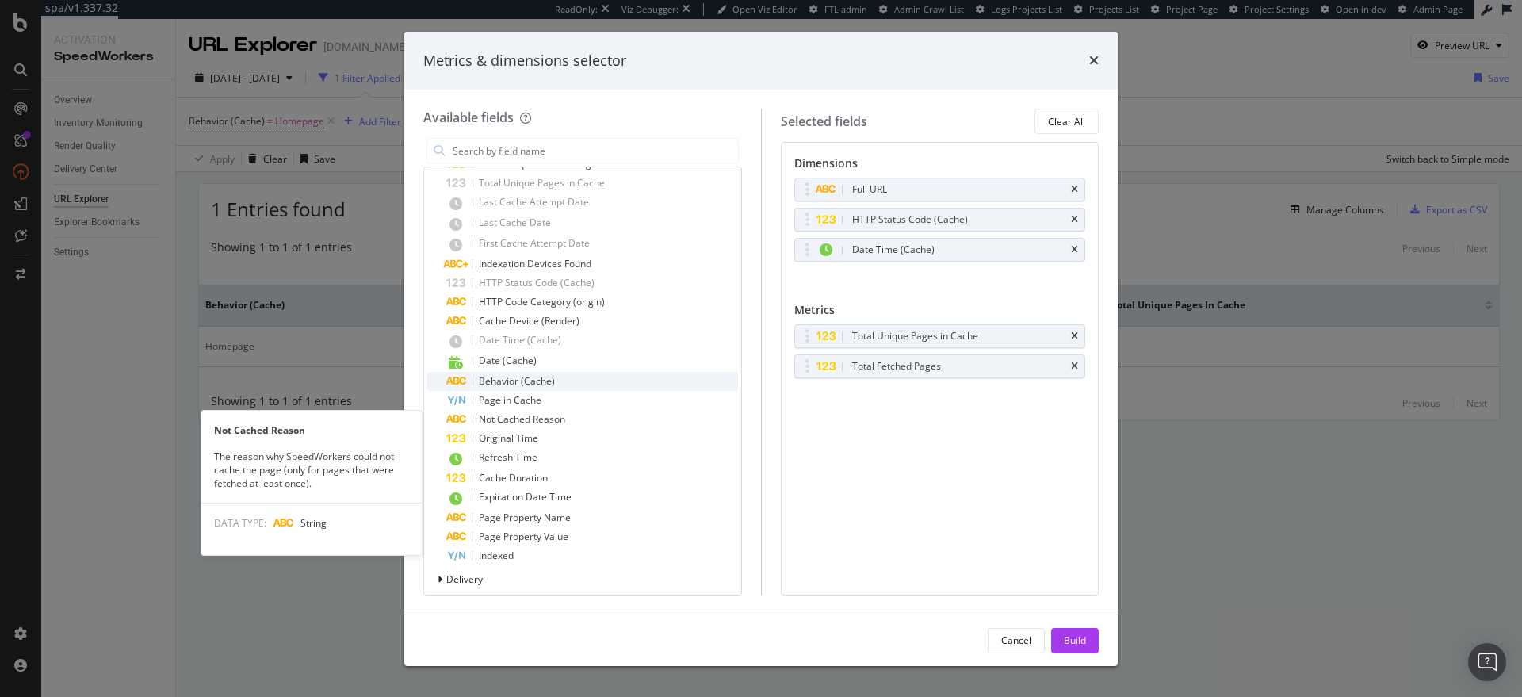
scroll to position [289, 0]
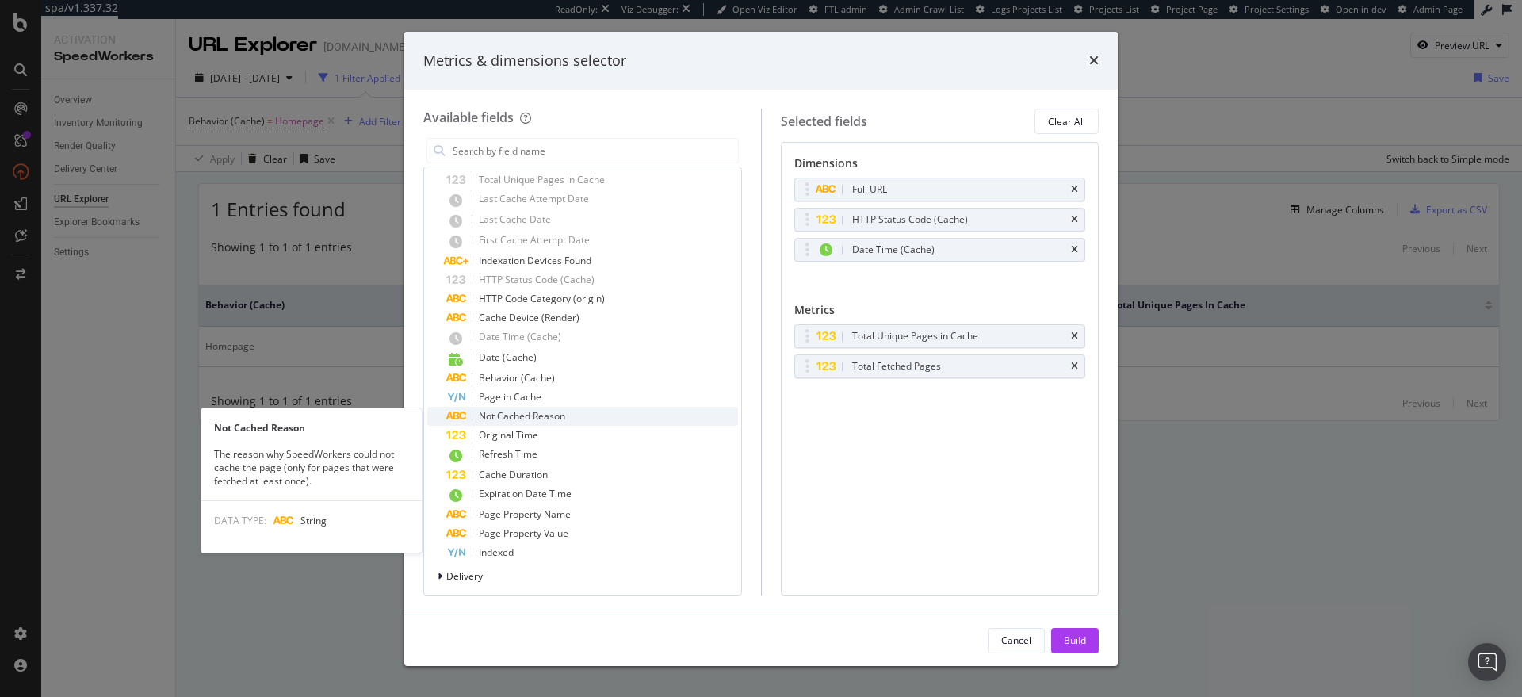
click at [555, 416] on span "Not Cached Reason" at bounding box center [522, 415] width 86 height 13
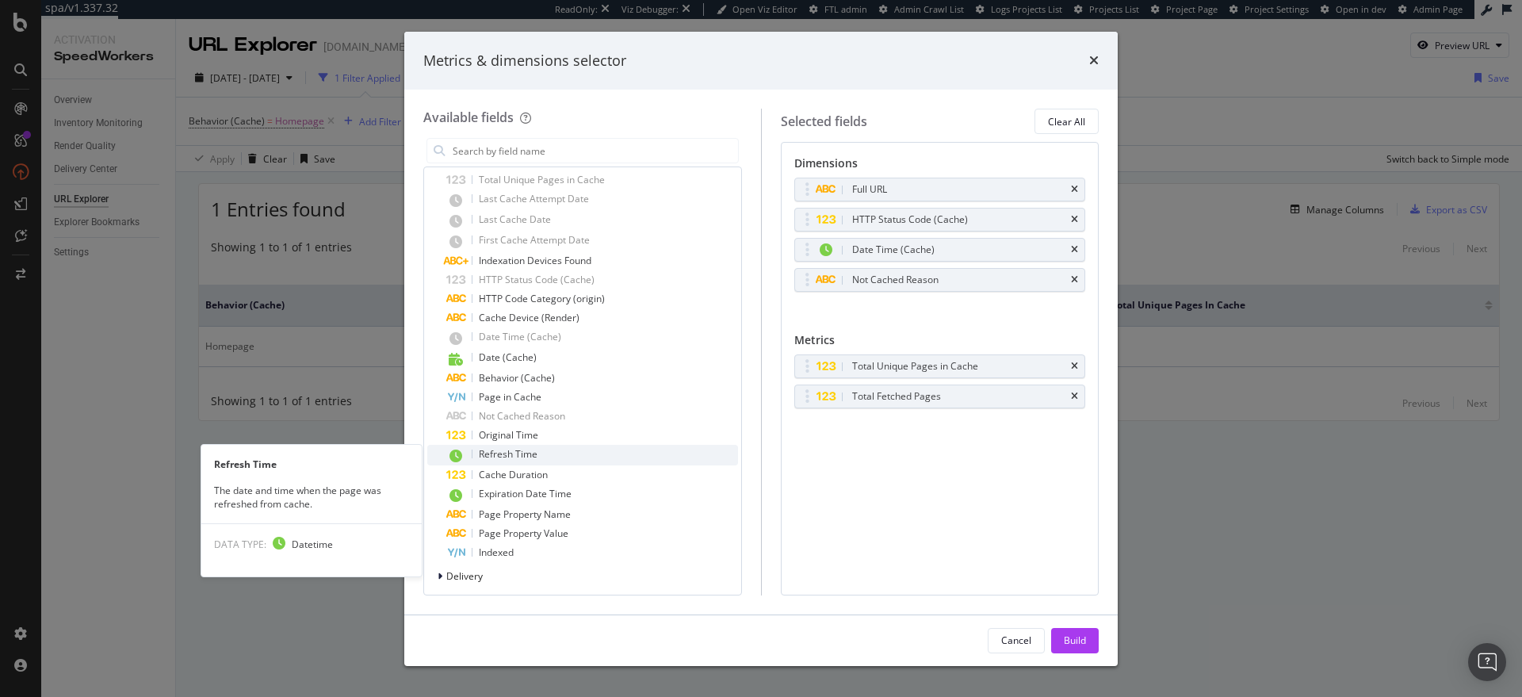
scroll to position [294, 0]
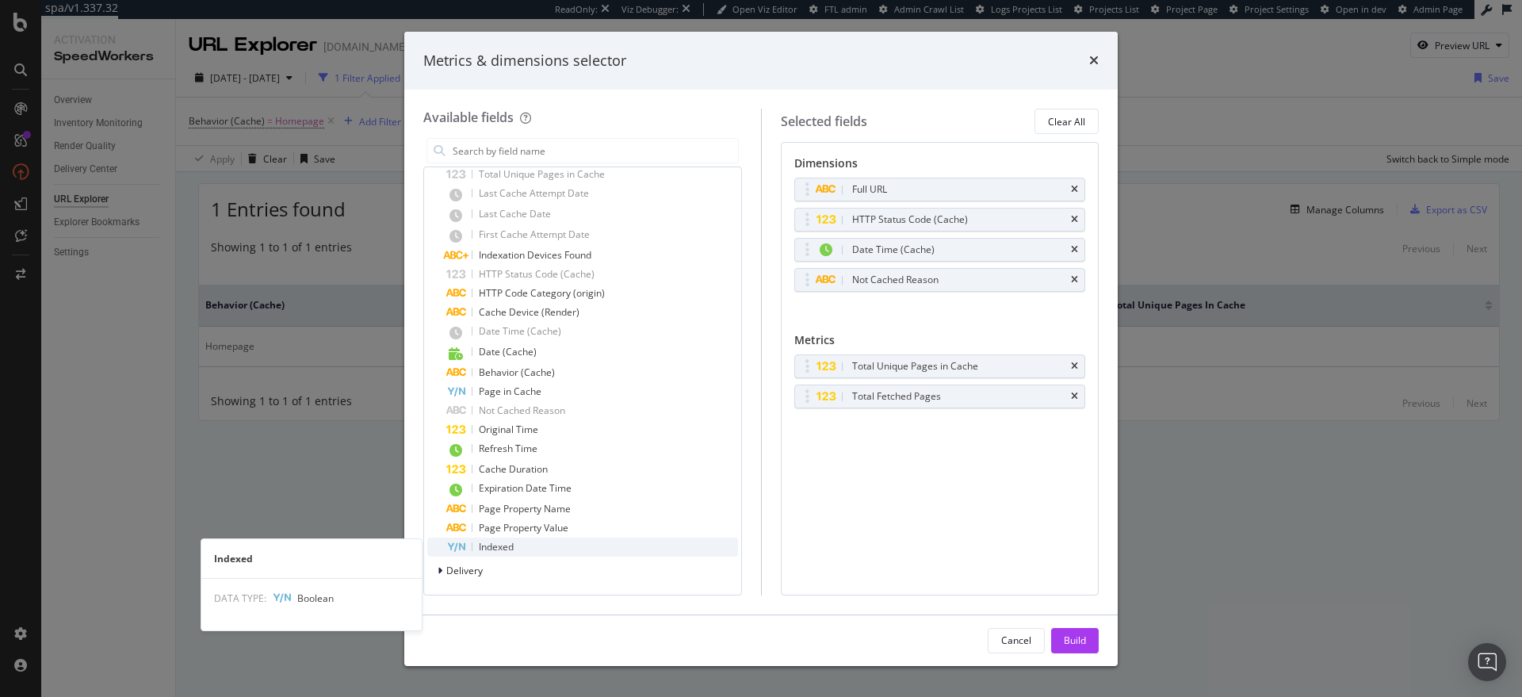
click at [495, 551] on span "Indexed" at bounding box center [496, 546] width 35 height 13
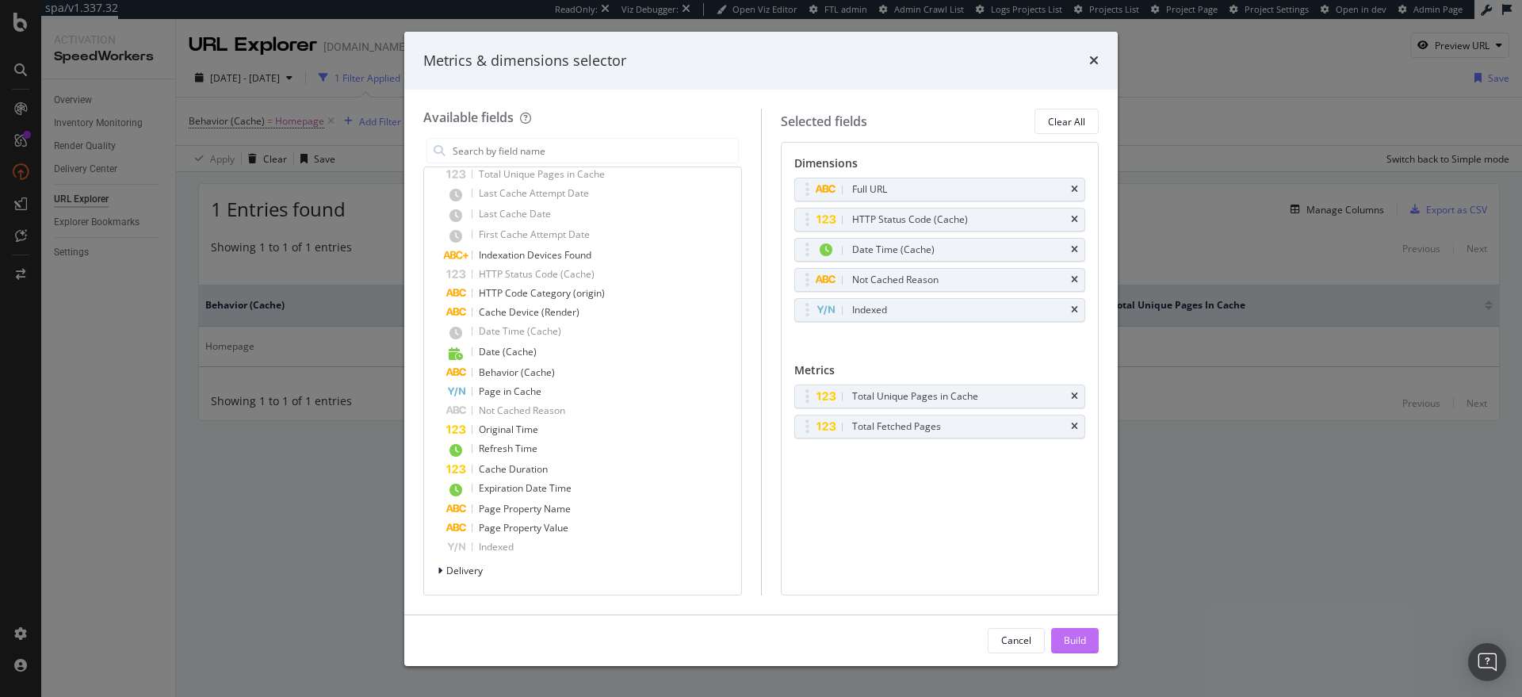
click at [1065, 637] on div "Build" at bounding box center [1075, 639] width 22 height 13
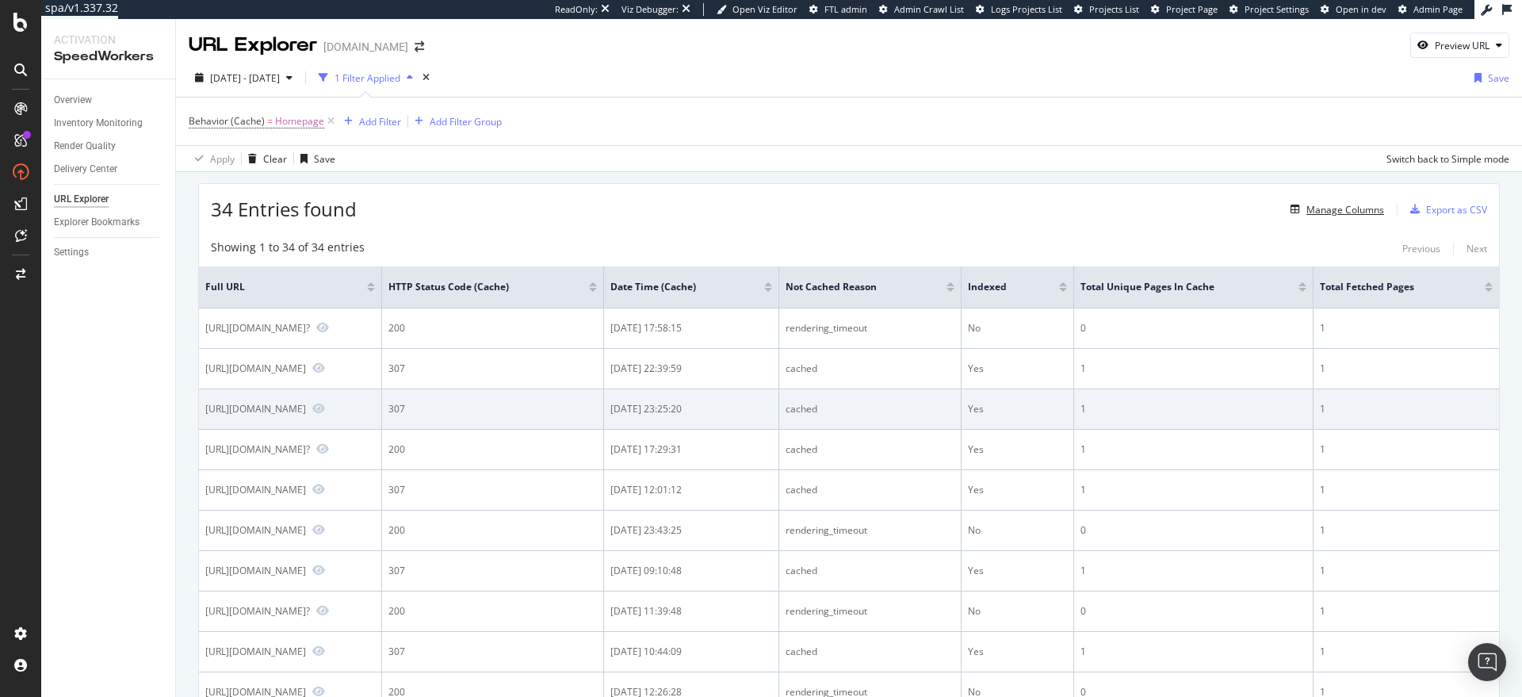
scroll to position [3, 0]
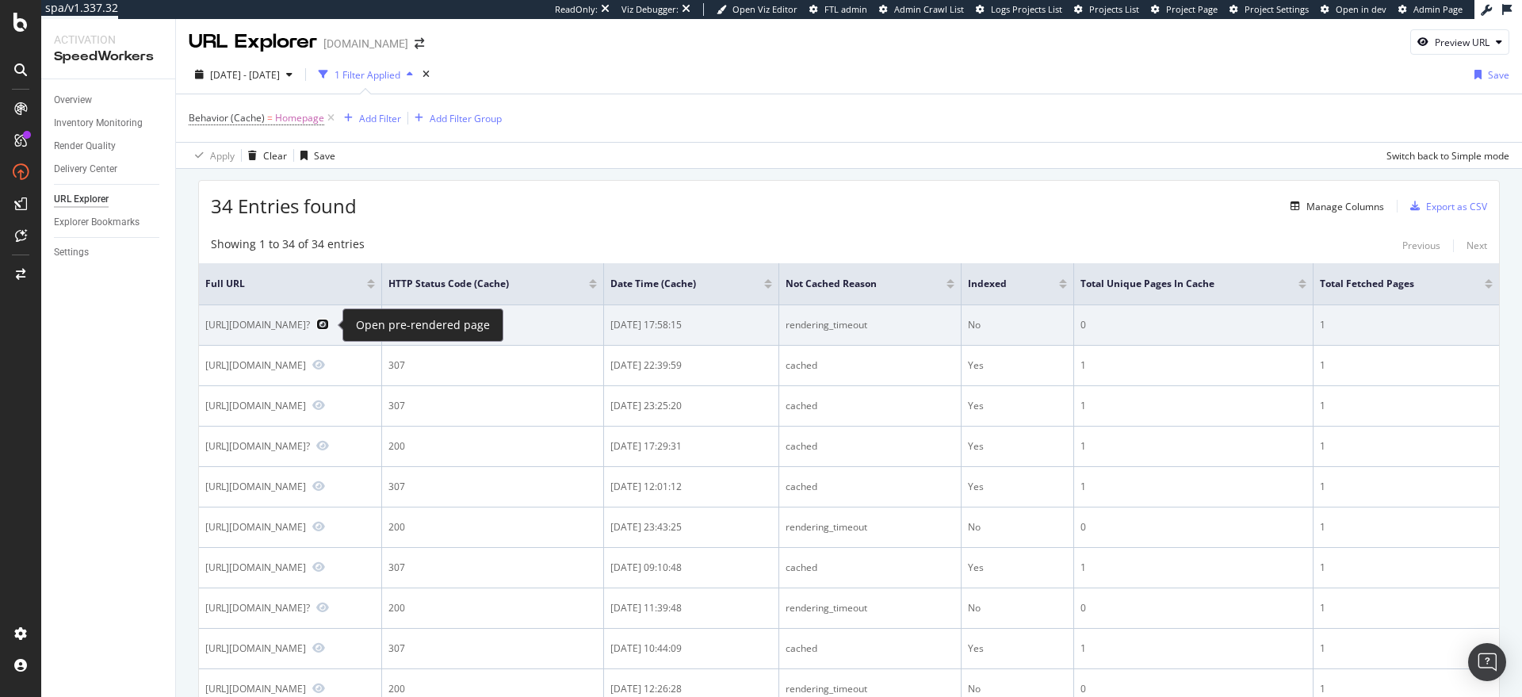
click at [329, 327] on icon "Preview https://www.lowes.com/?" at bounding box center [322, 324] width 13 height 11
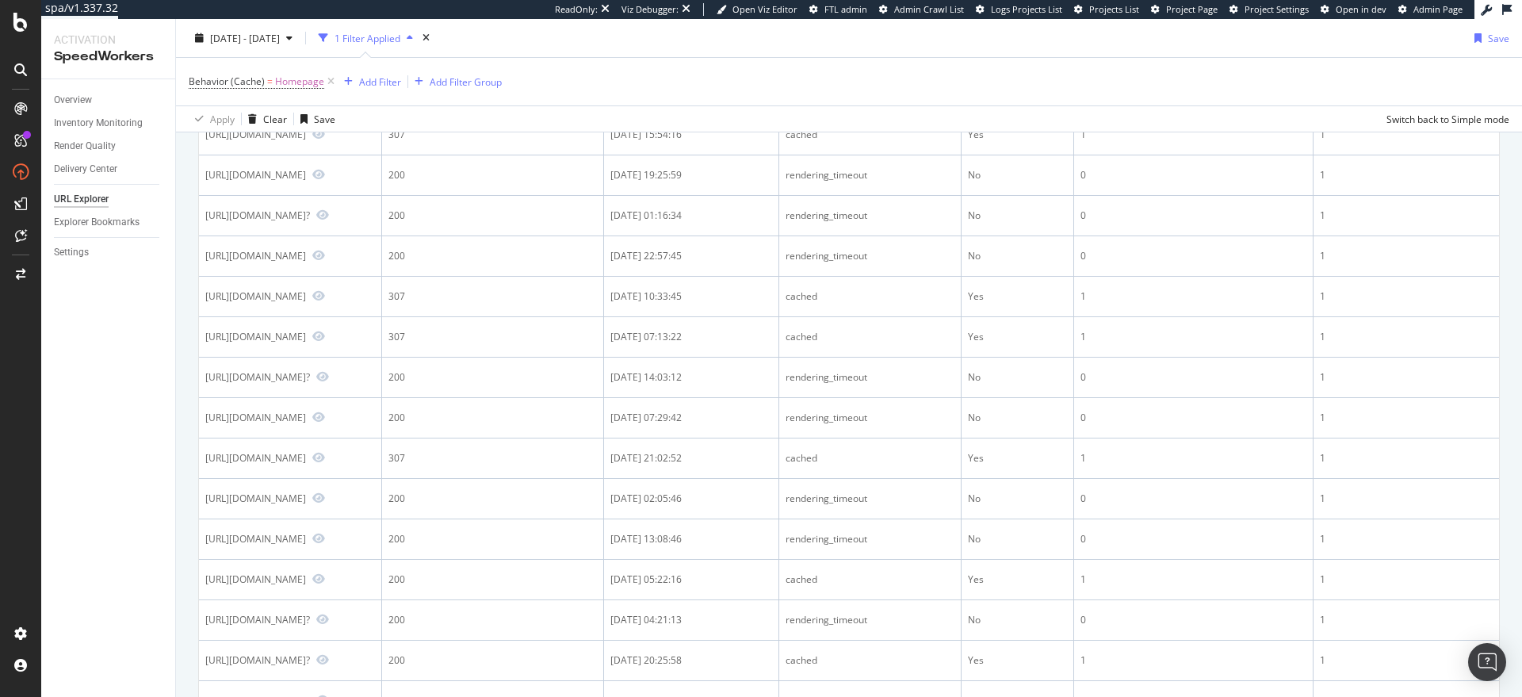
scroll to position [1077, 0]
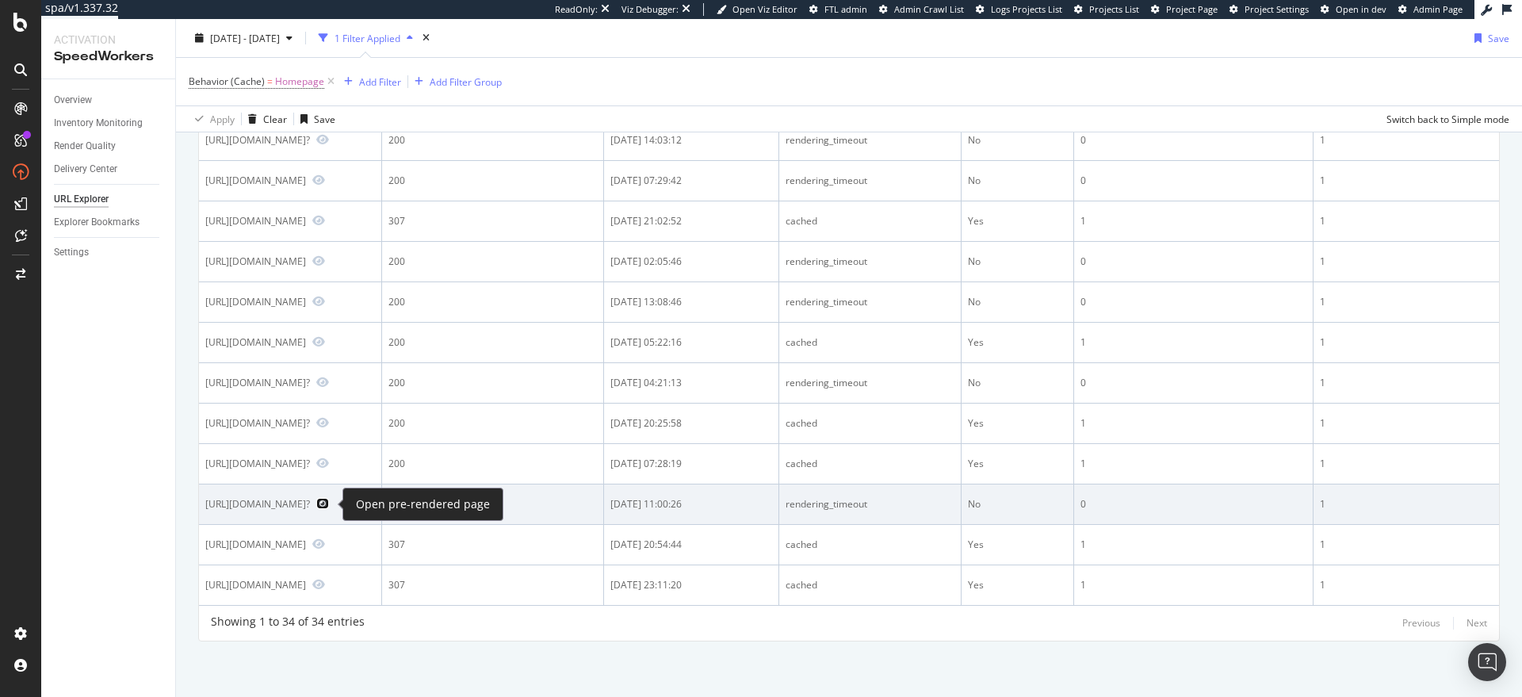
click at [327, 505] on icon "Preview https://www.lowes.com/?" at bounding box center [322, 503] width 13 height 11
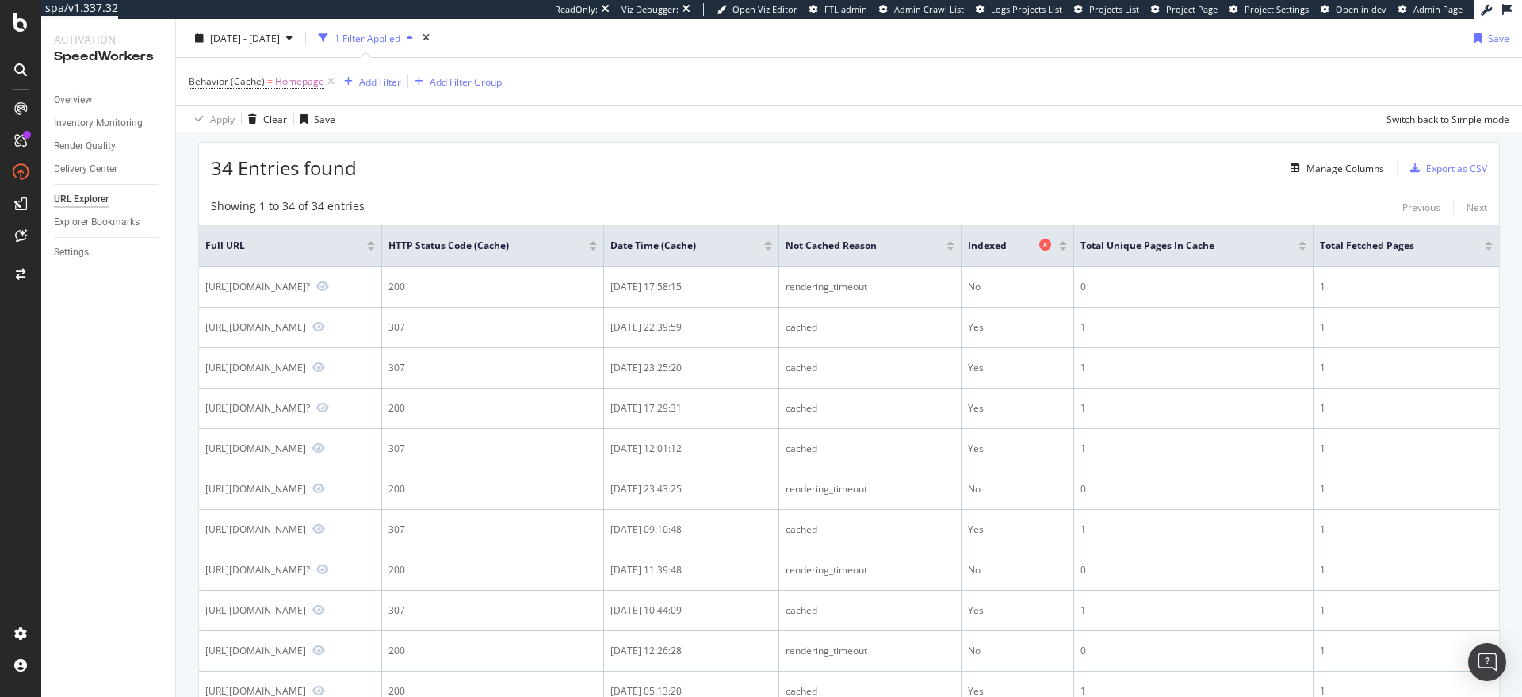
scroll to position [0, 0]
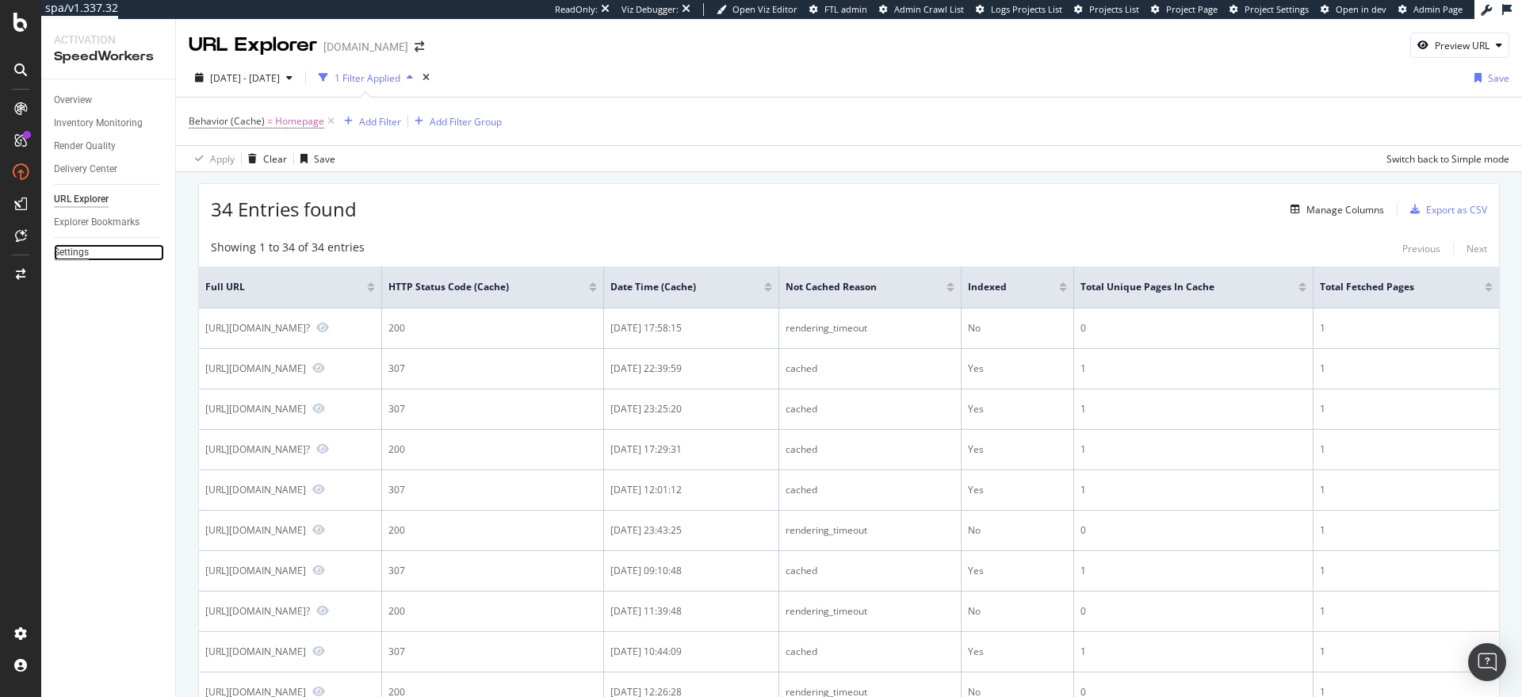
click at [86, 257] on div "Settings" at bounding box center [71, 252] width 35 height 17
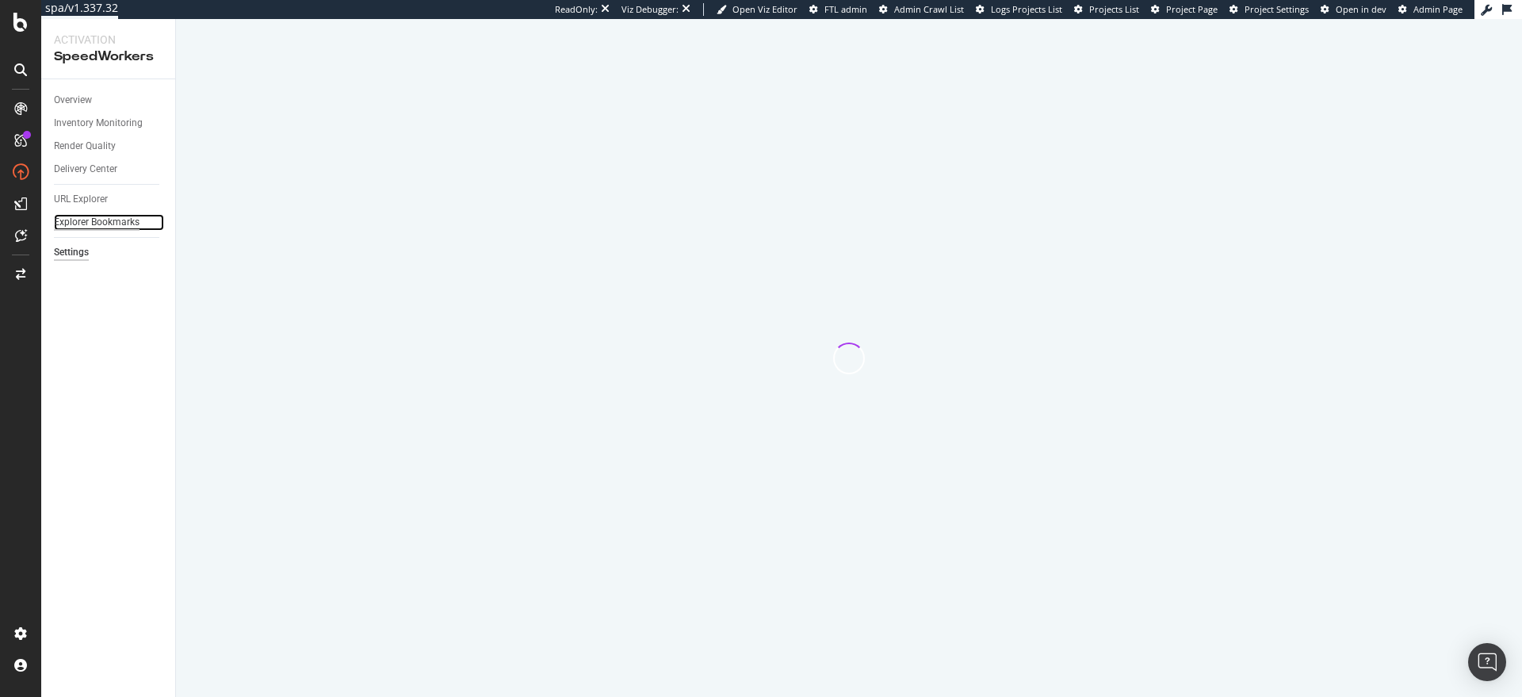
click at [99, 225] on div "Explorer Bookmarks" at bounding box center [97, 222] width 86 height 17
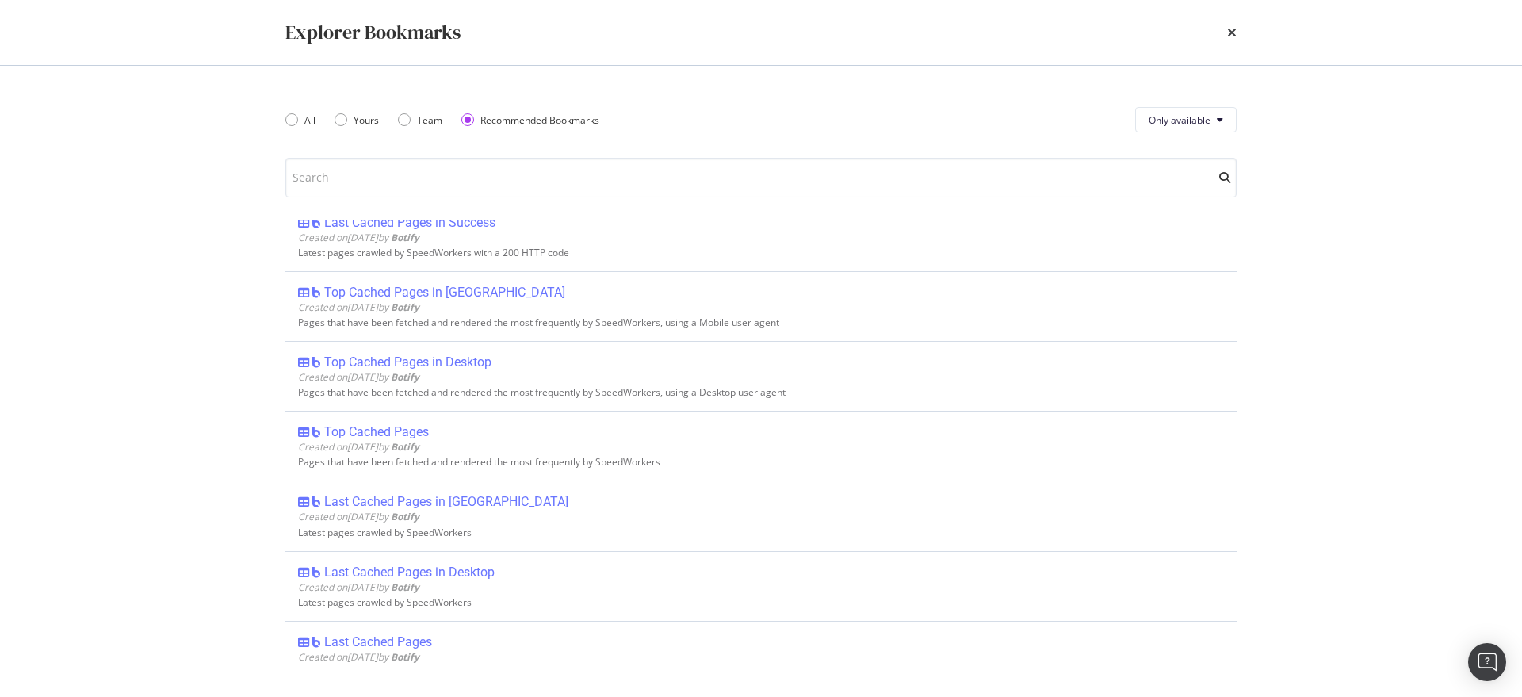
scroll to position [1347, 0]
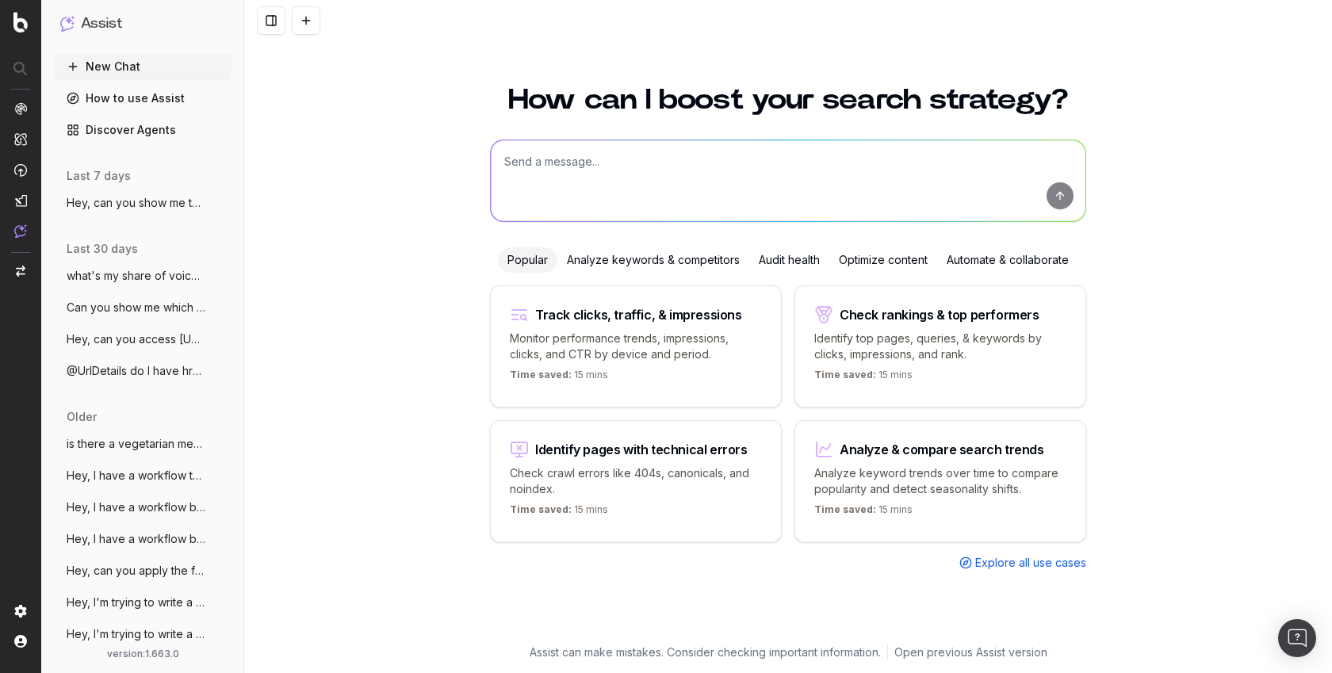
click at [594, 161] on textarea at bounding box center [788, 180] width 594 height 81
paste textarea "Monthly traffic performance across devices;"
type textarea "Monthly traffic performance across devices"
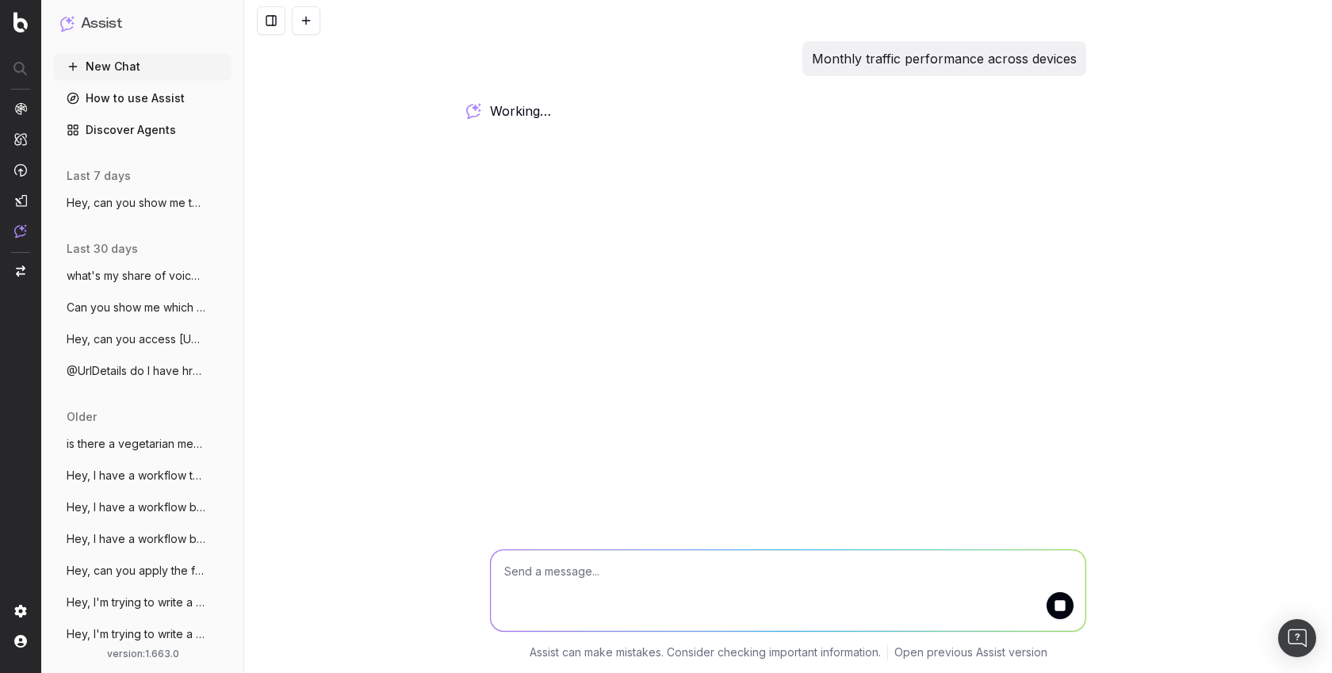
paste textarea "Traffic trends by branded vs non branded;"
type textarea "Traffic trends by branded vs non branded"
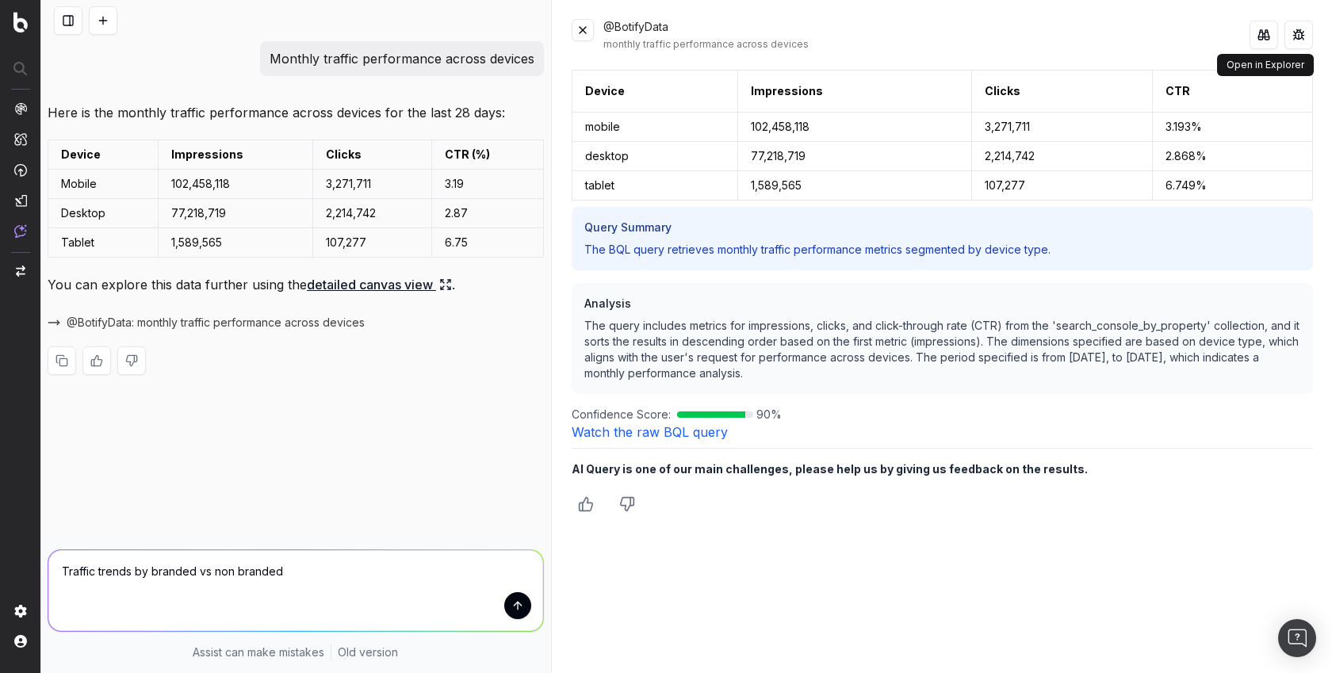
click at [1259, 33] on button at bounding box center [1263, 35] width 29 height 29
click at [526, 600] on button "submit" at bounding box center [517, 605] width 27 height 27
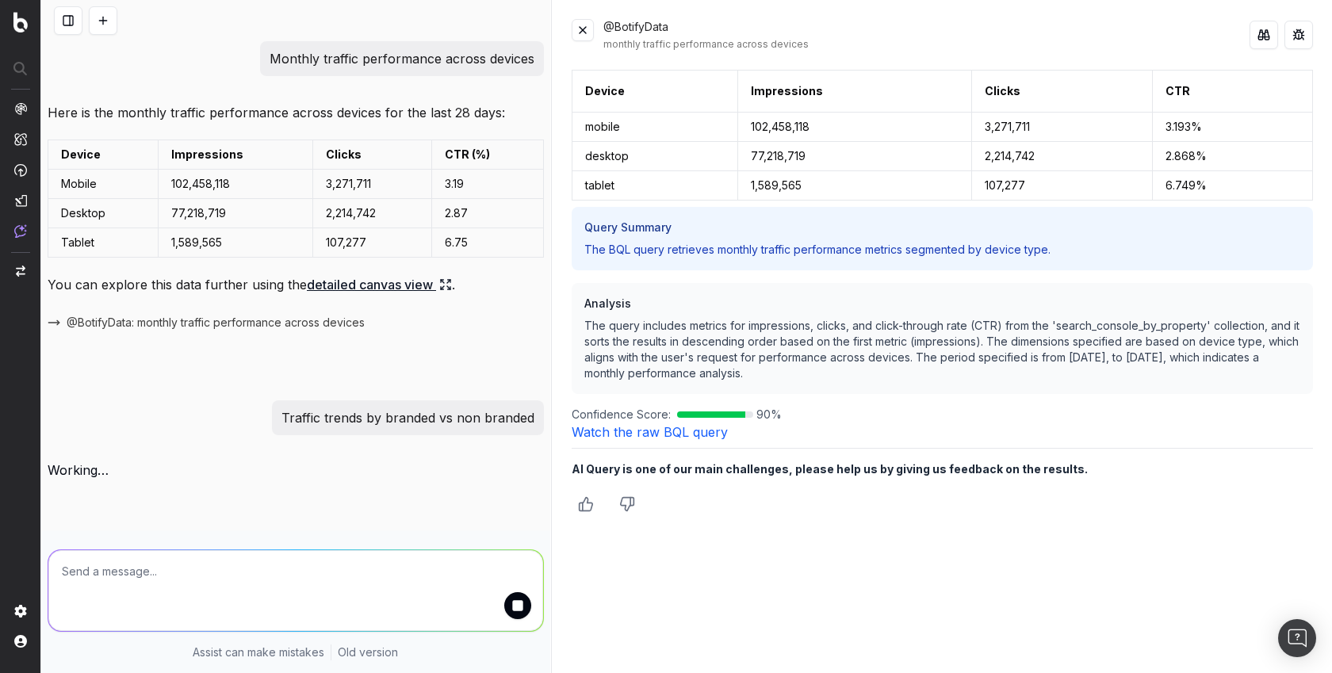
click at [306, 580] on textarea at bounding box center [295, 590] width 495 height 81
paste textarea "Impressions by country this year vs previous year"
type textarea "Impressions by country this year vs previous year"
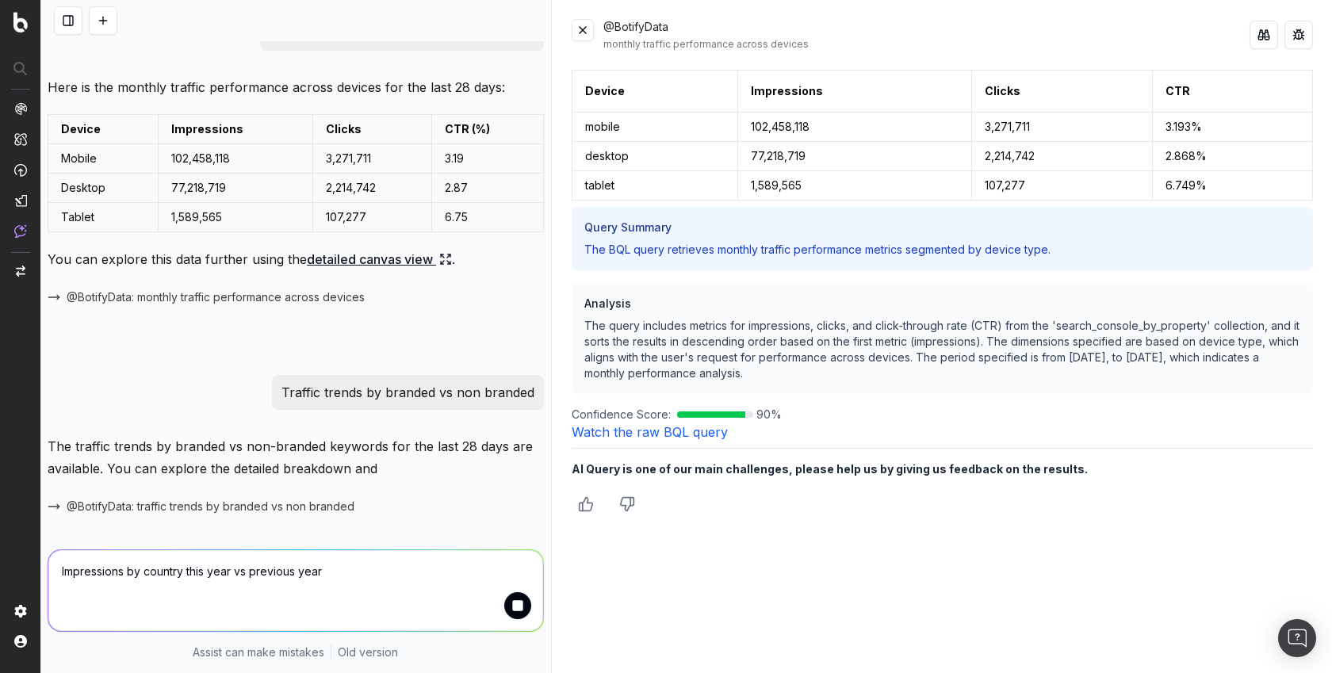
scroll to position [101, 0]
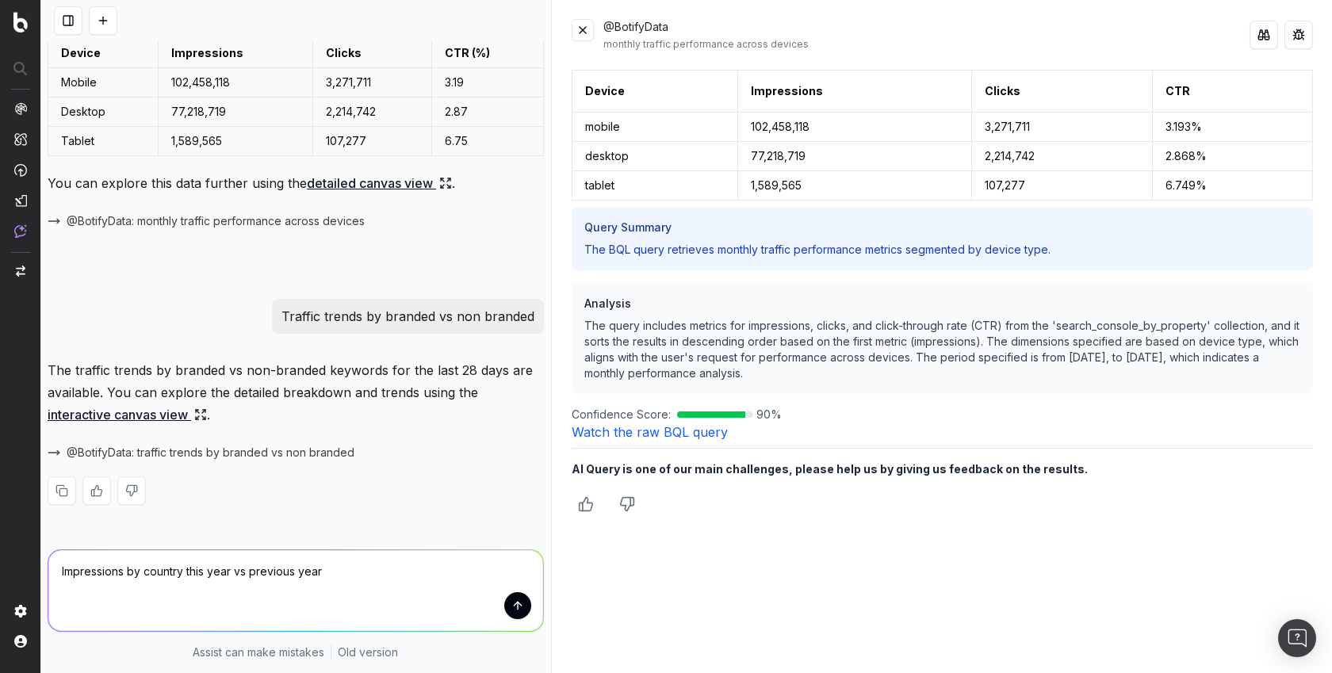
click at [141, 415] on link "interactive canvas view" at bounding box center [127, 414] width 159 height 22
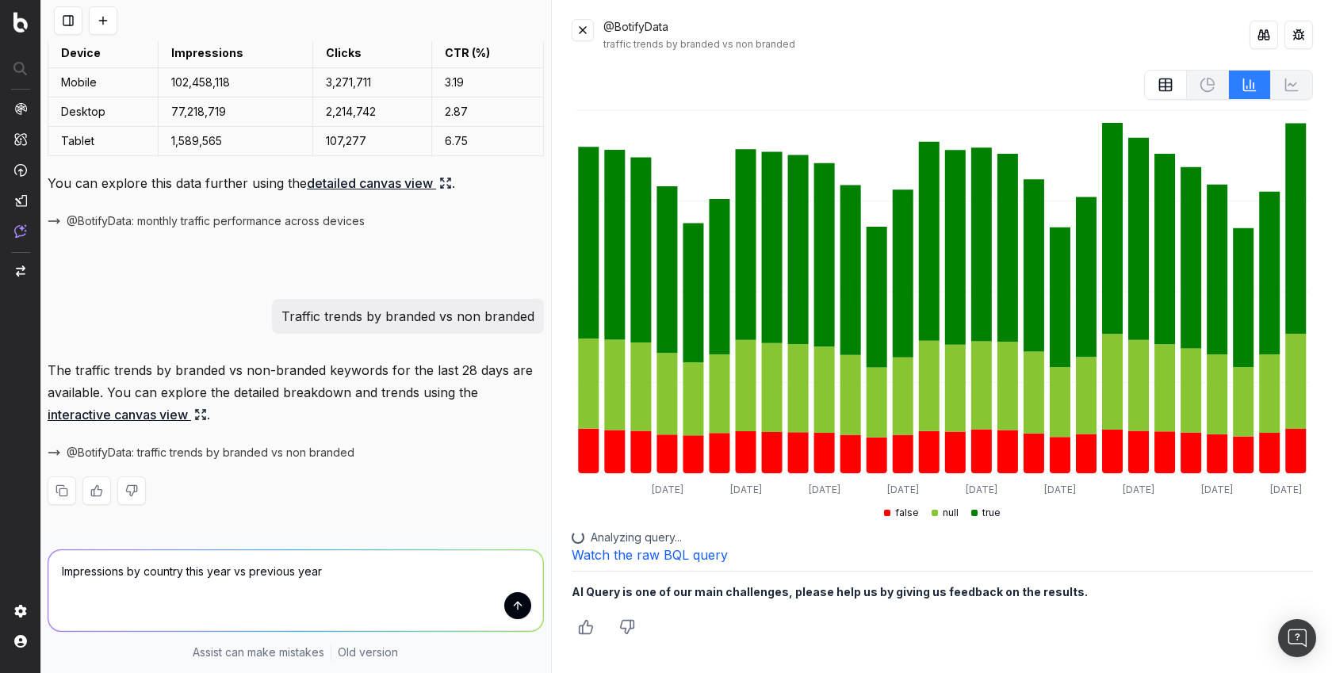
click at [1271, 34] on button at bounding box center [1263, 35] width 29 height 29
click at [388, 575] on textarea "Impressions by country this year vs previous year" at bounding box center [295, 590] width 495 height 81
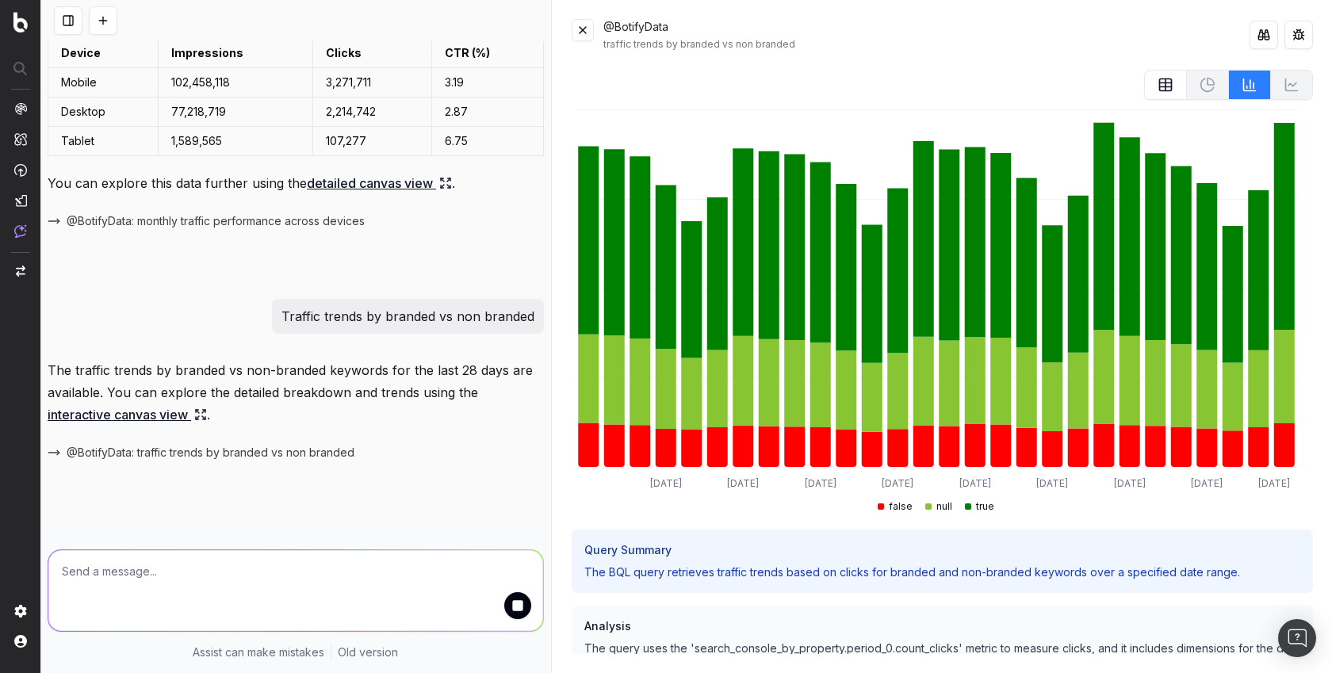
scroll to position [184, 0]
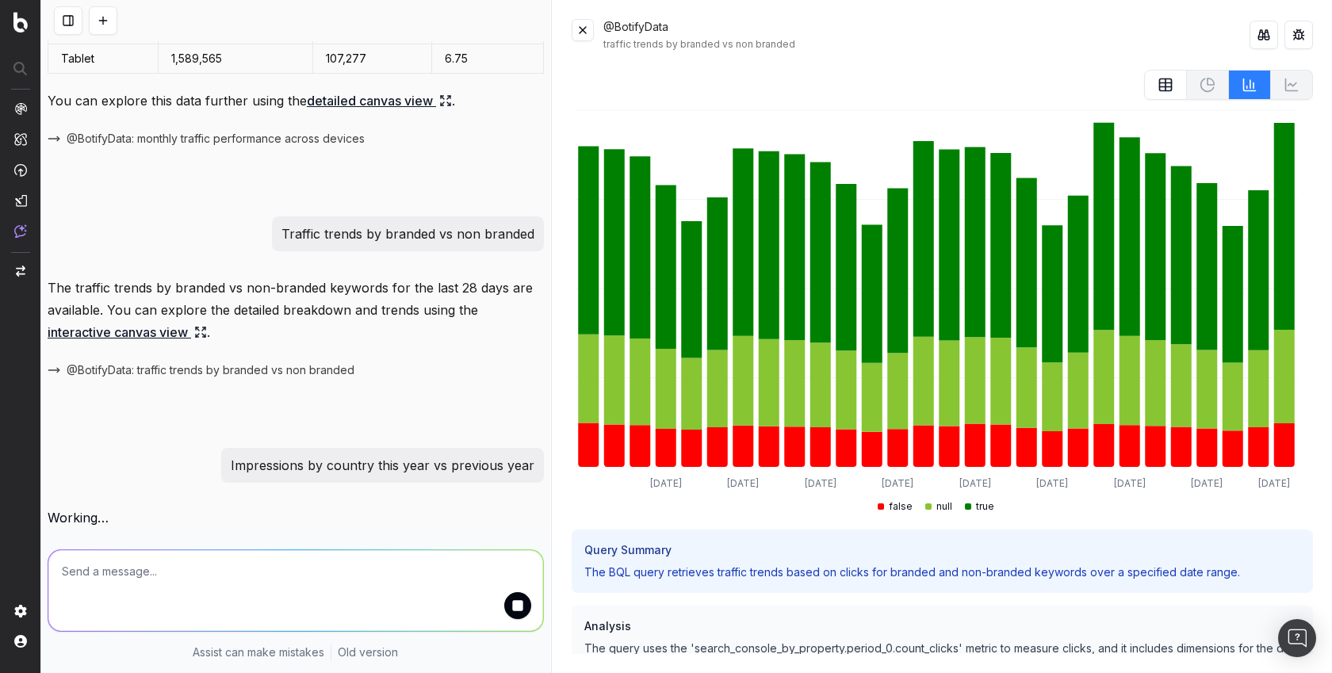
paste textarea "Sum of Clicks where keyword is branded;"
type textarea "Sum of Clicks where keyword is branded"
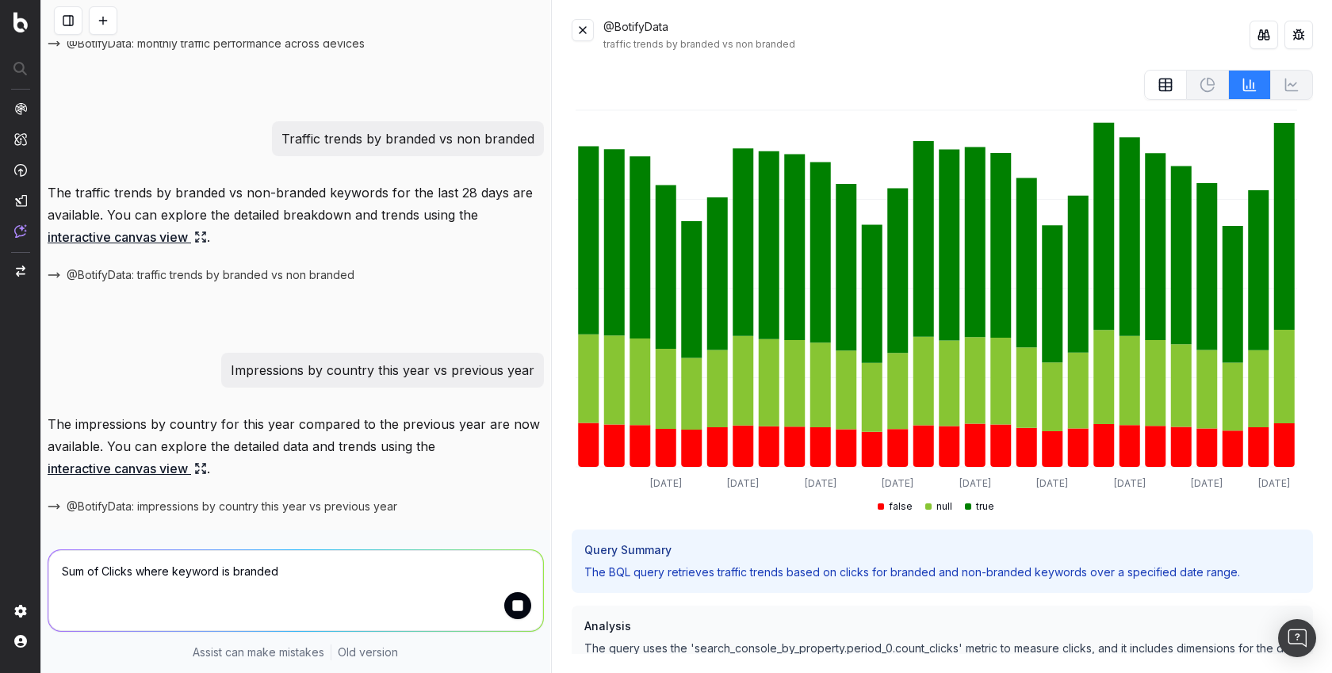
scroll to position [333, 0]
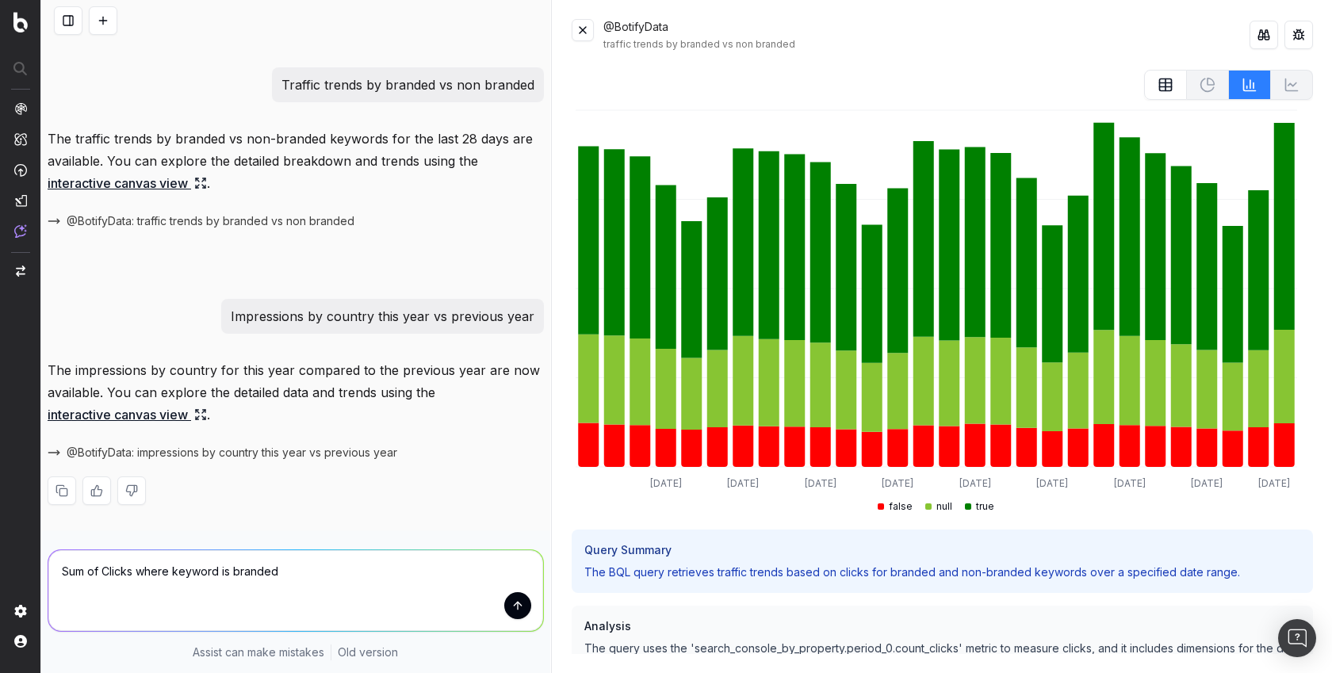
click at [172, 415] on link "interactive canvas view" at bounding box center [127, 414] width 159 height 22
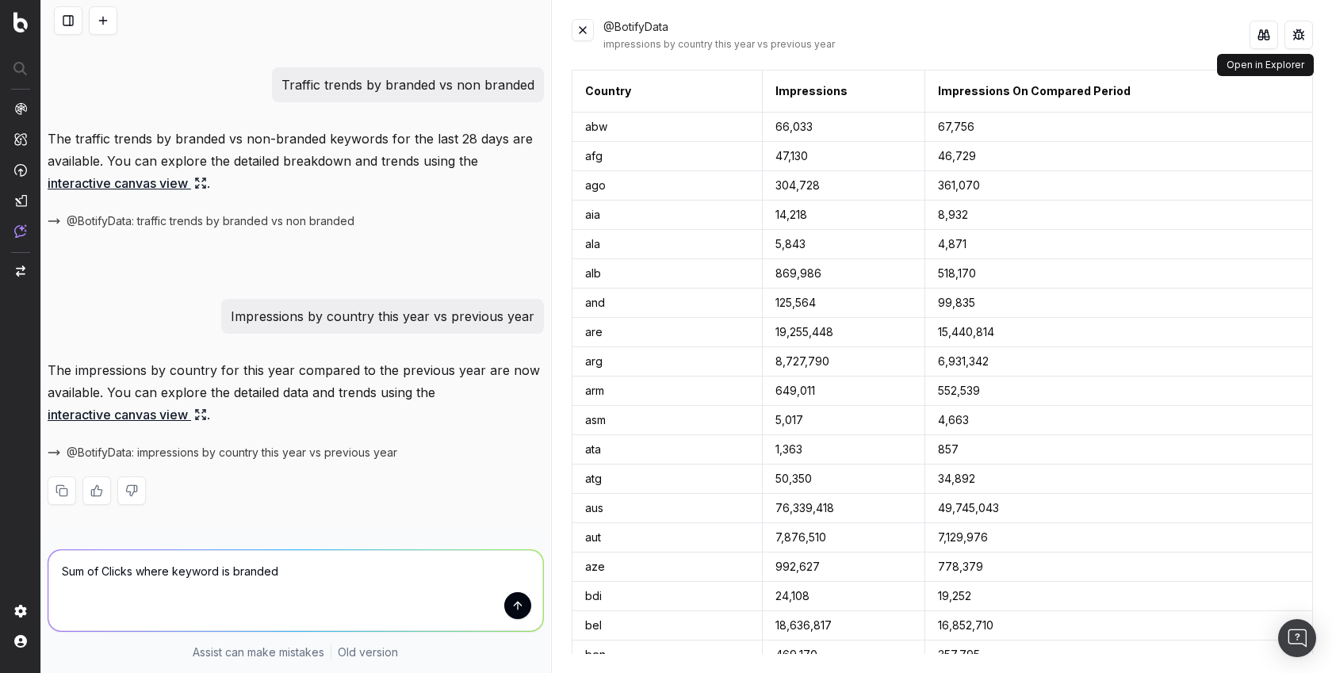
click at [1261, 33] on button at bounding box center [1263, 35] width 29 height 29
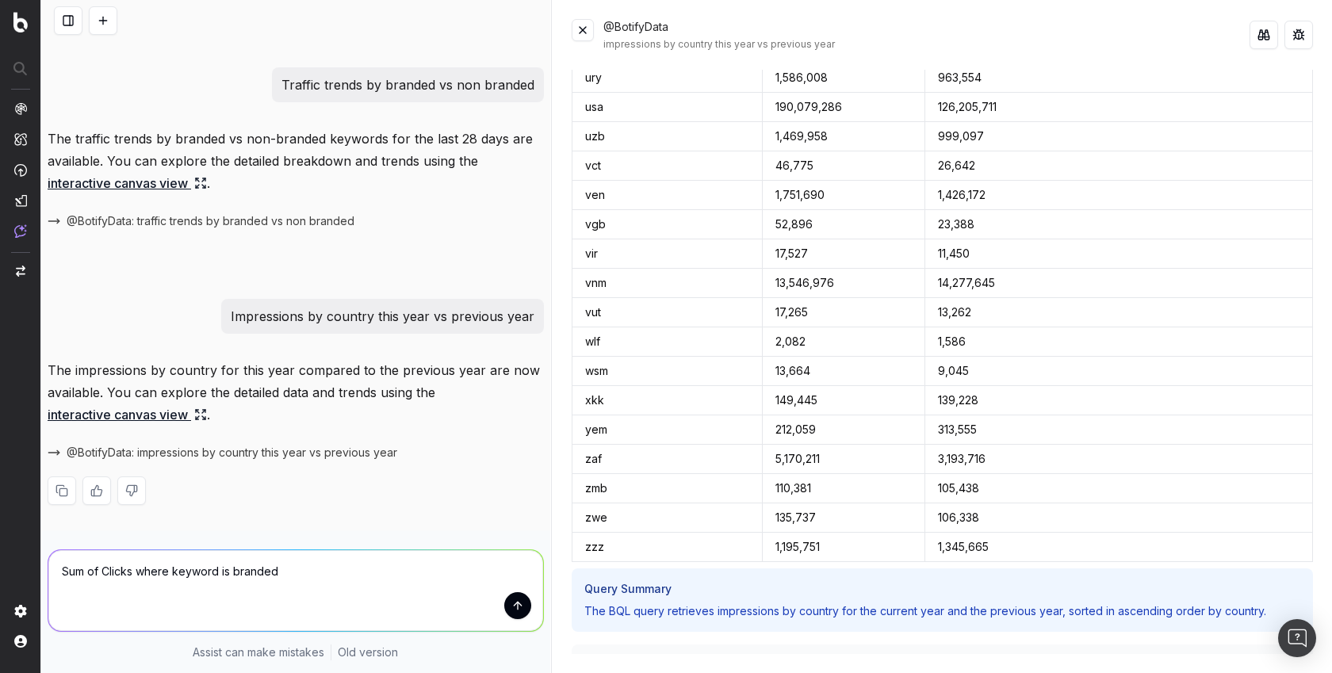
scroll to position [6706, 0]
click at [161, 186] on link "interactive canvas view" at bounding box center [127, 183] width 159 height 22
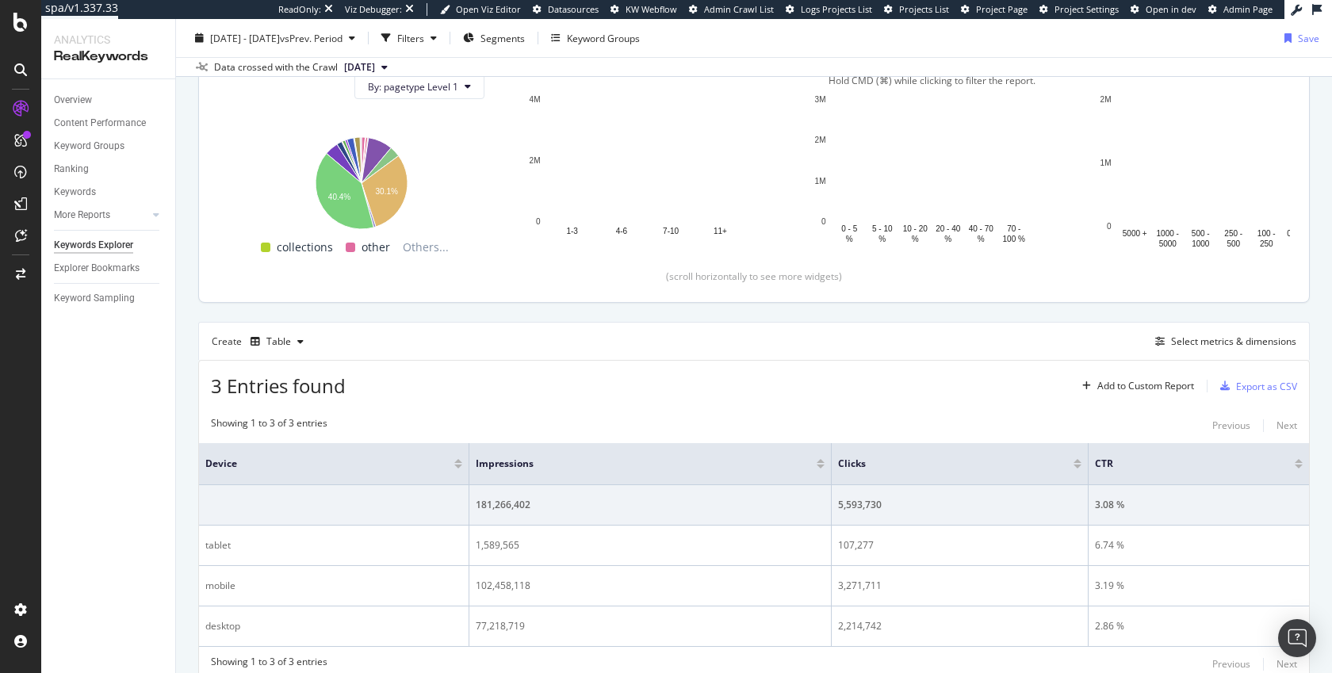
scroll to position [202, 0]
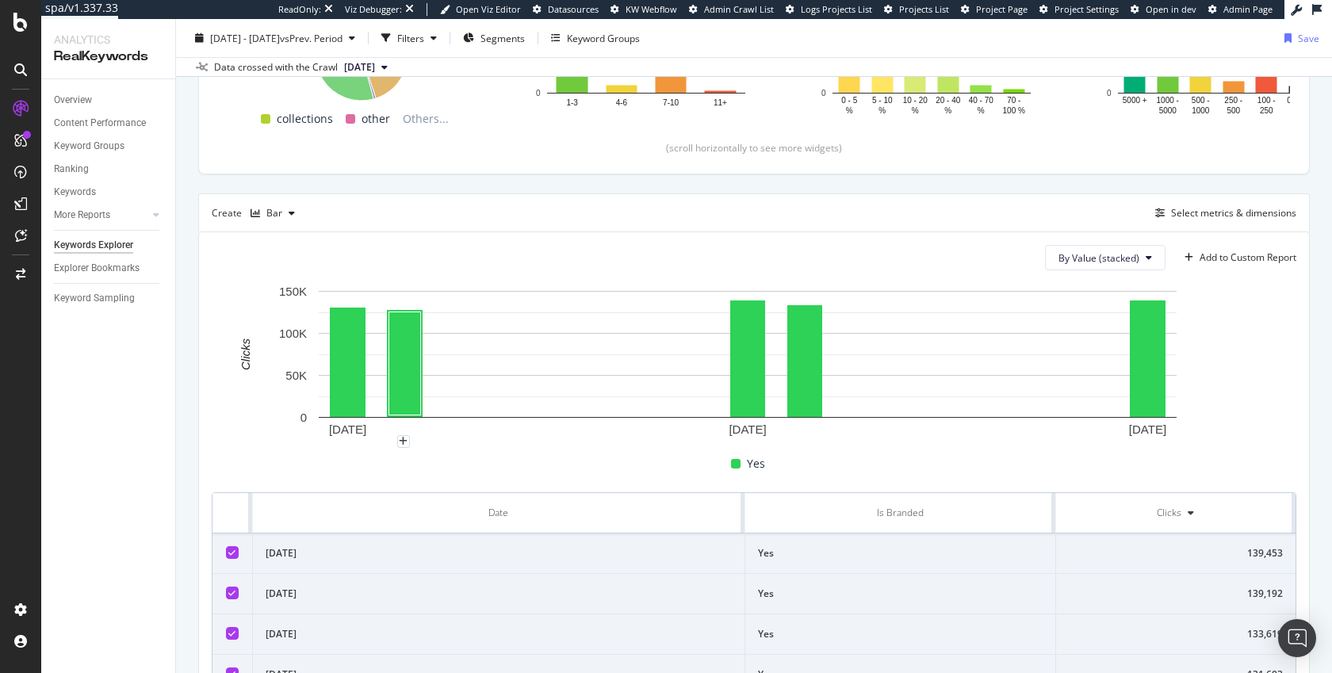
scroll to position [300, 0]
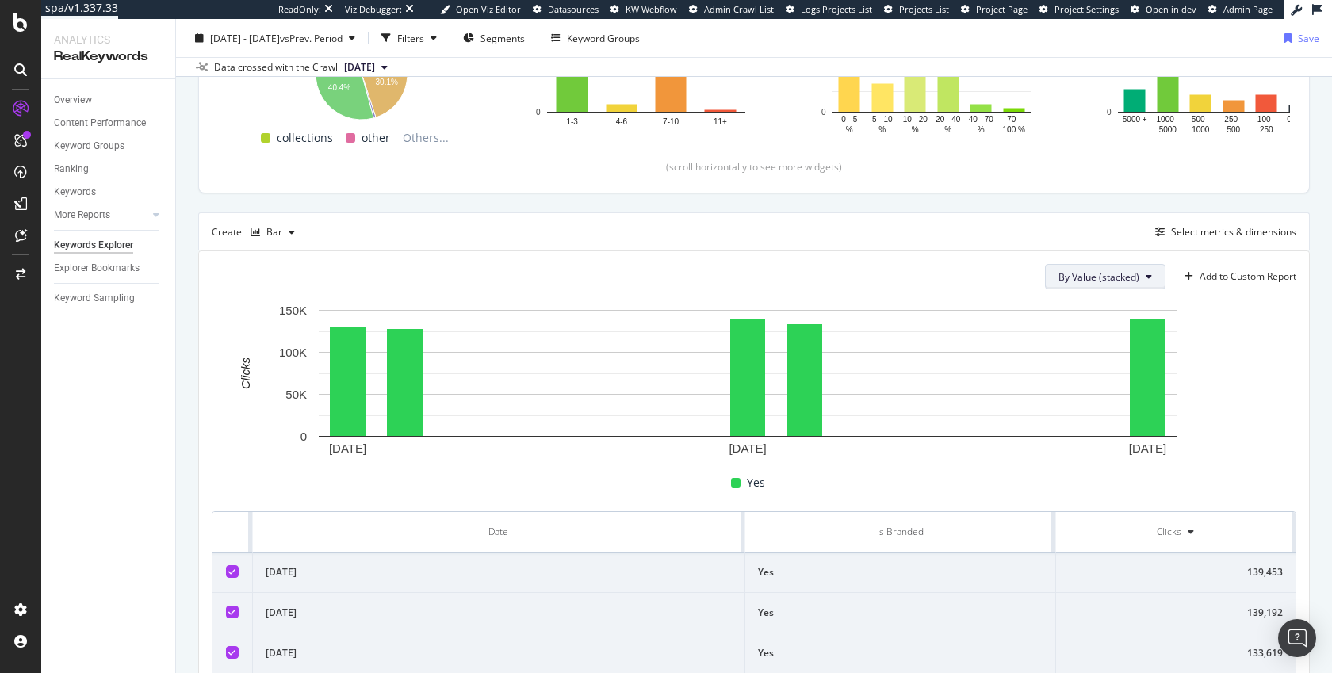
click at [1058, 273] on span "By Value (stacked)" at bounding box center [1098, 276] width 81 height 13
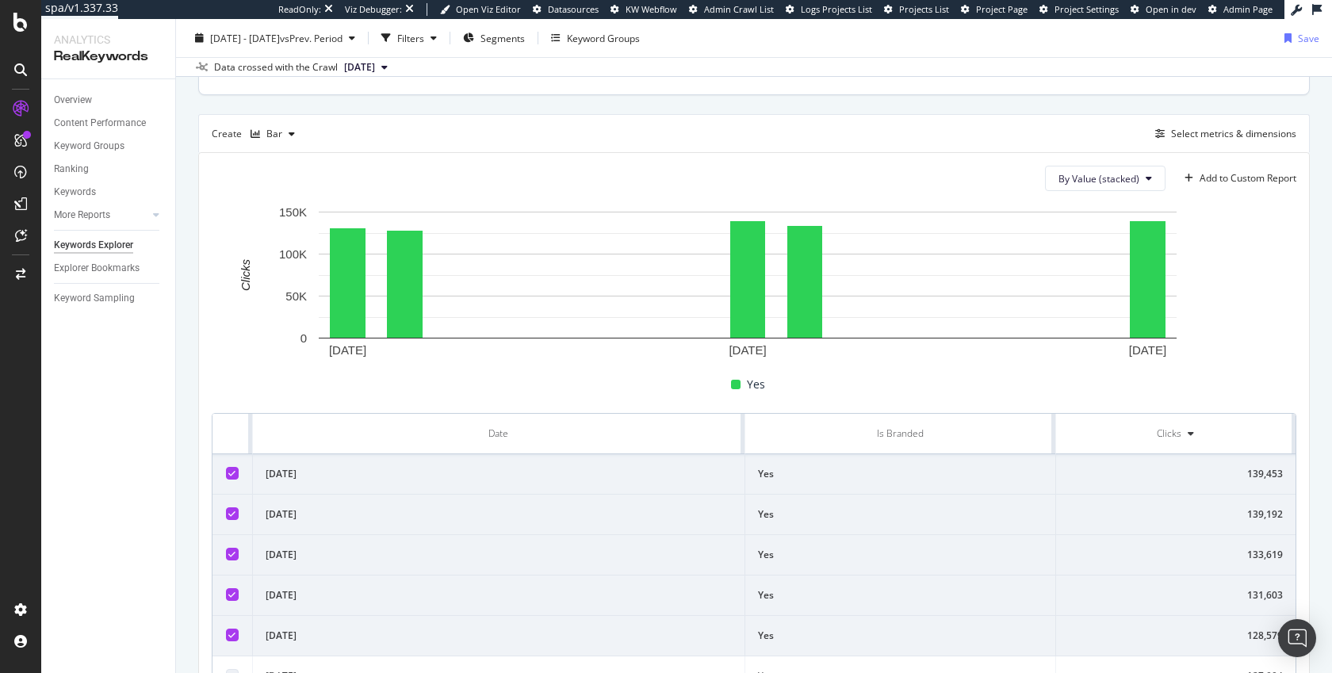
scroll to position [369, 0]
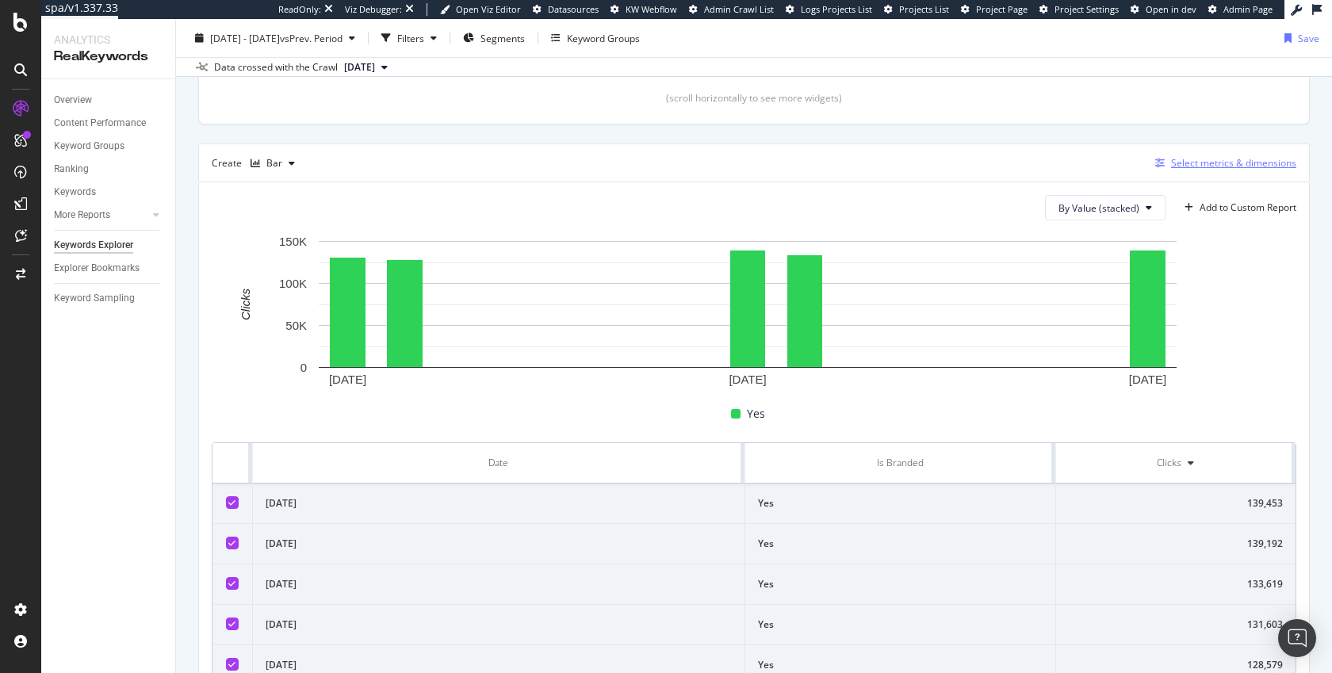
click at [1171, 164] on div "Select metrics & dimensions" at bounding box center [1233, 162] width 125 height 13
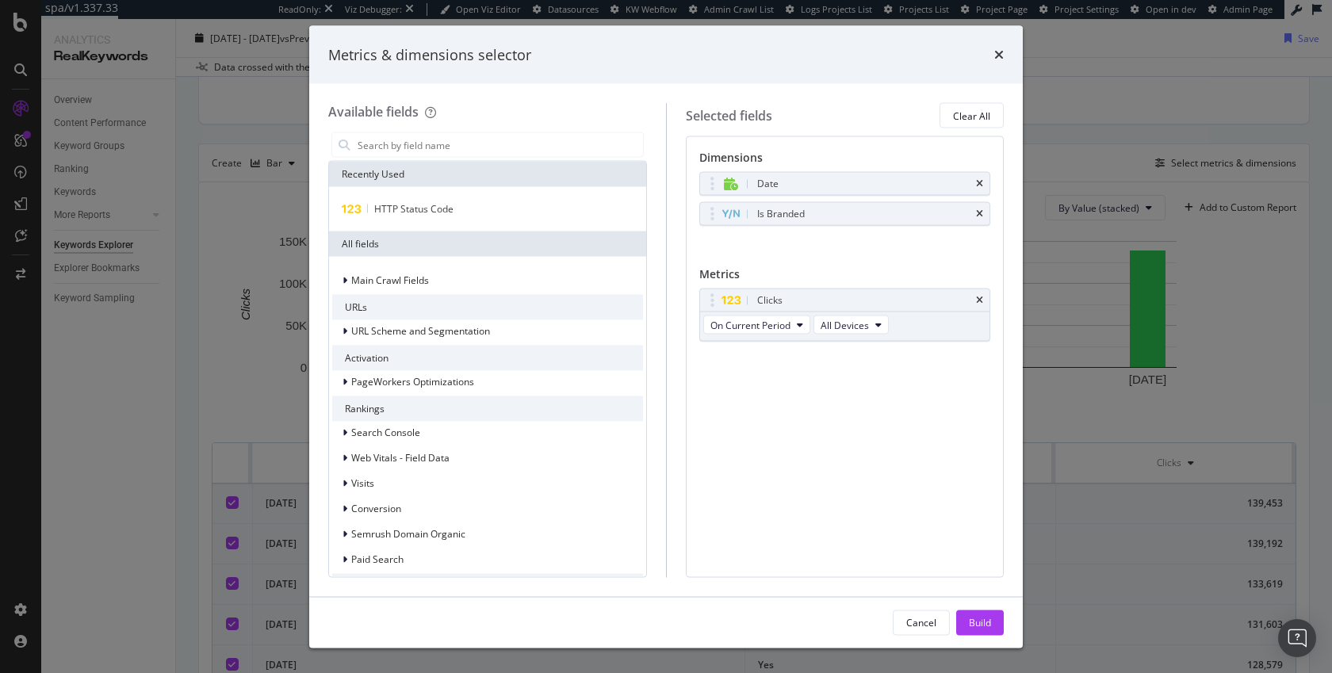
click at [1065, 159] on div "Metrics & dimensions selector Available fields Recently Used HTTP Status Code A…" at bounding box center [666, 336] width 1332 height 673
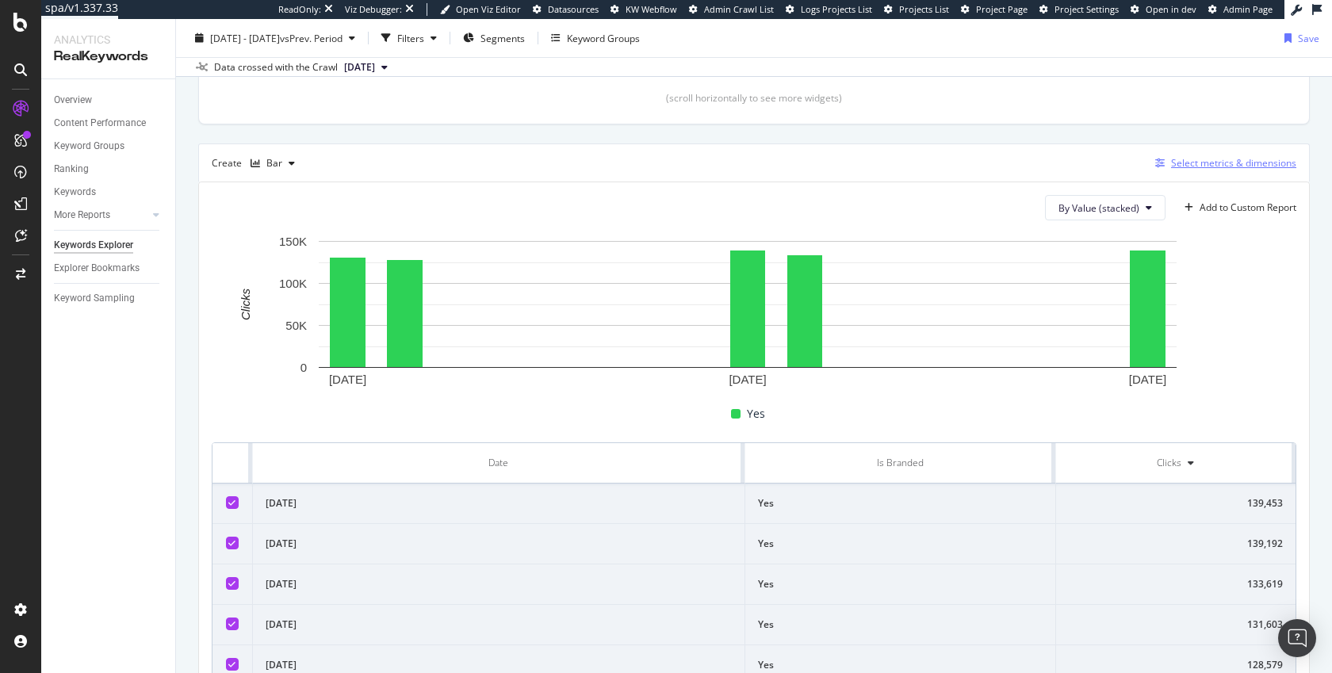
click at [1179, 167] on div "Select metrics & dimensions" at bounding box center [1233, 162] width 125 height 13
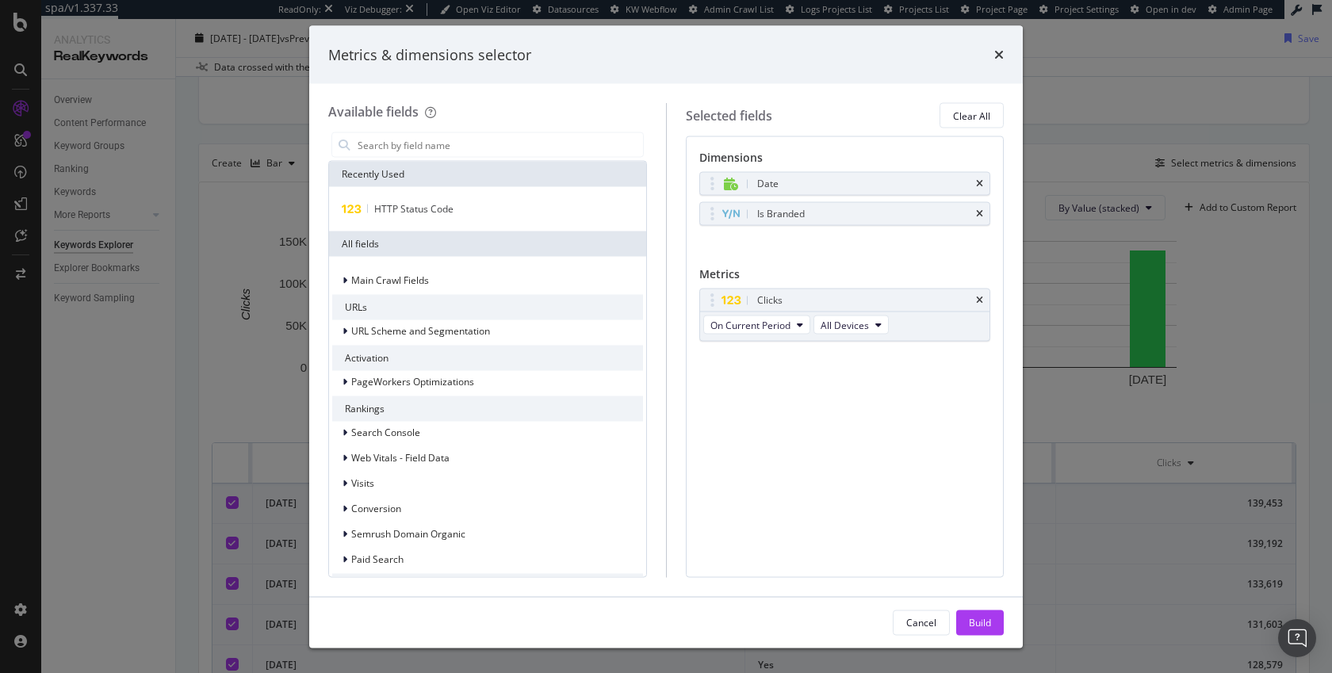
click at [1059, 93] on div "Metrics & dimensions selector Available fields Recently Used HTTP Status Code A…" at bounding box center [666, 336] width 1332 height 673
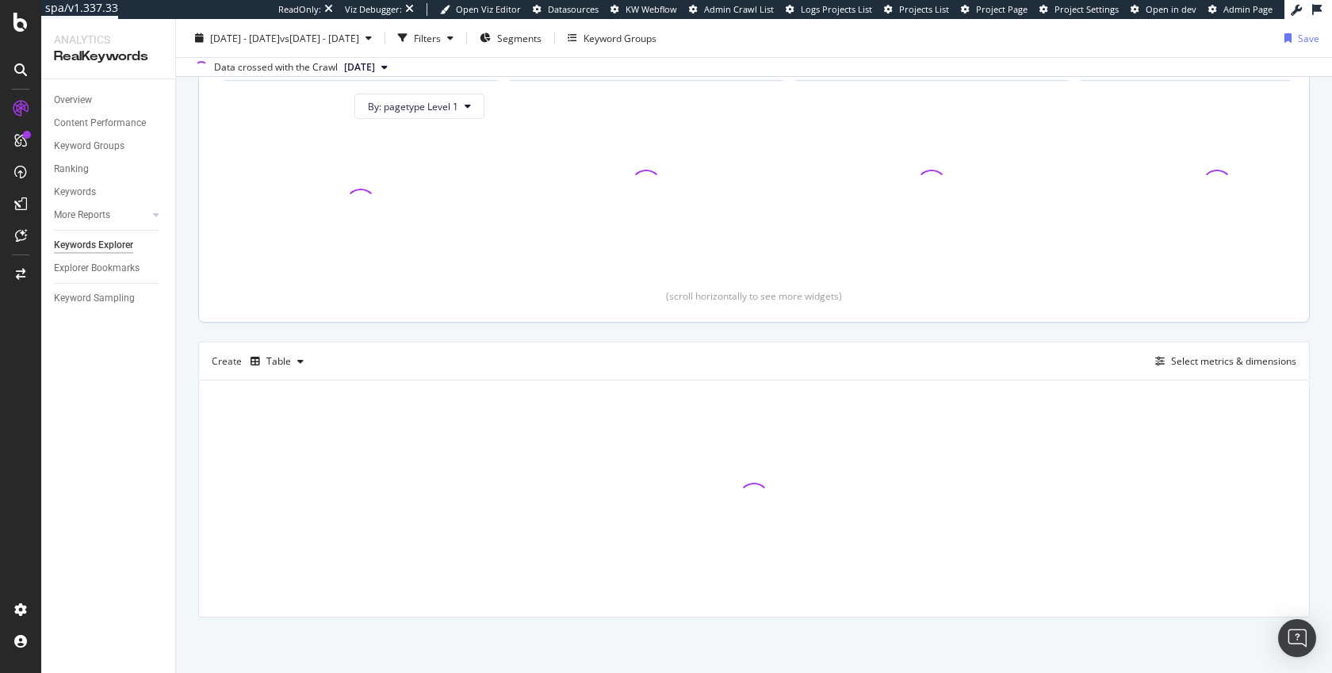
scroll to position [170, 0]
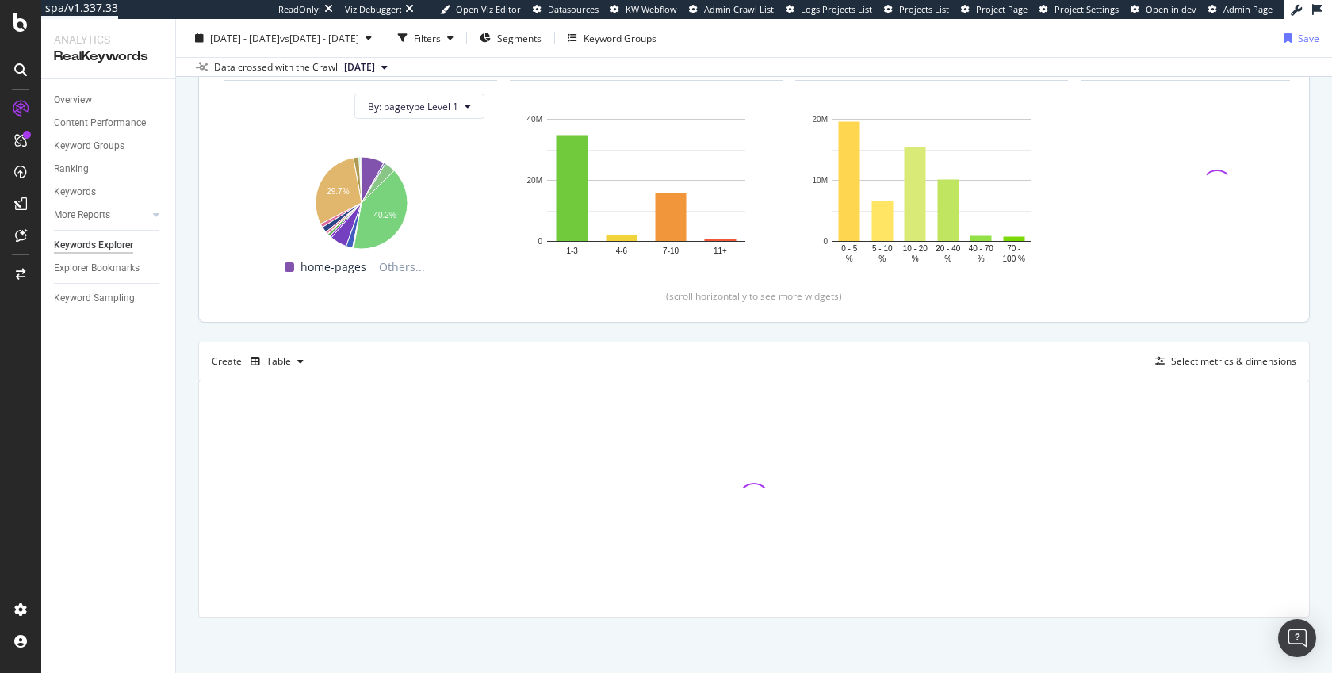
click at [903, 334] on div "Top Charts Clicks By pagetype Level 1 By: pagetype Level 1 Hold CMD (⌘) while c…" at bounding box center [753, 304] width 1111 height 625
click at [904, 339] on div "Top Charts Clicks By pagetype Level 1 By: pagetype Level 1 Hold CMD (⌘) while c…" at bounding box center [753, 304] width 1111 height 625
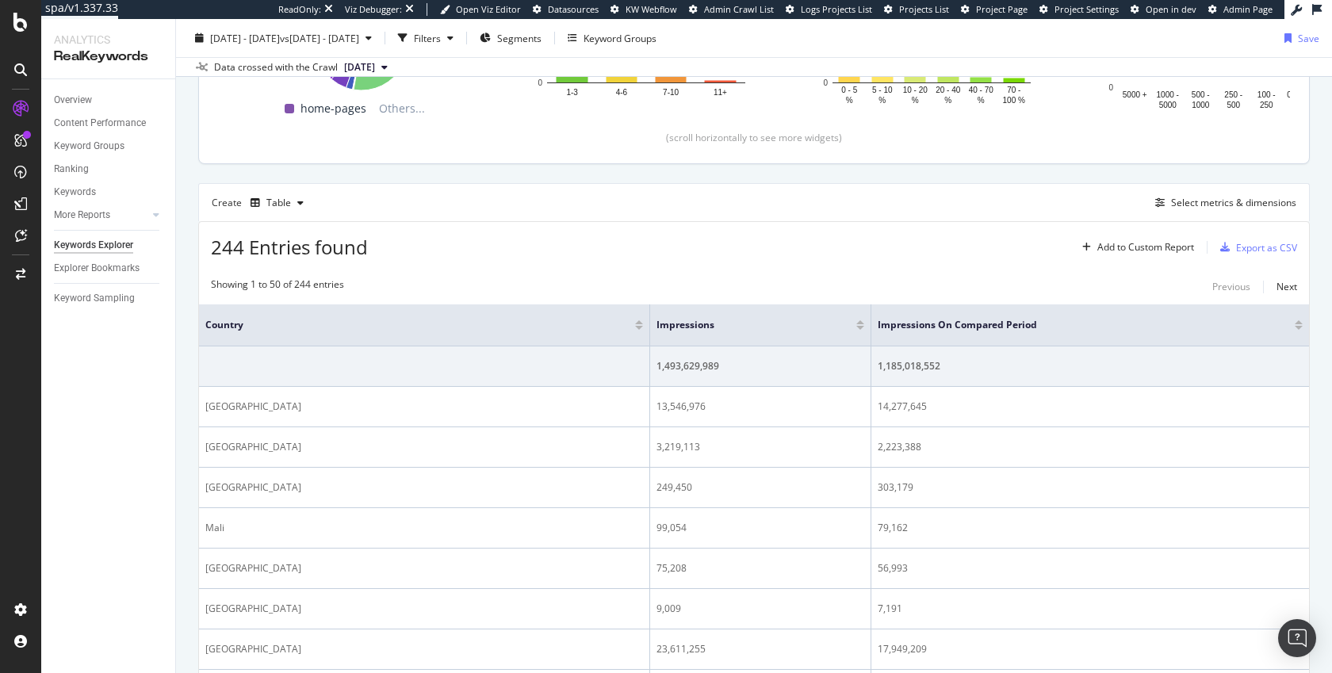
scroll to position [330, 0]
